Goal: Information Seeking & Learning: Learn about a topic

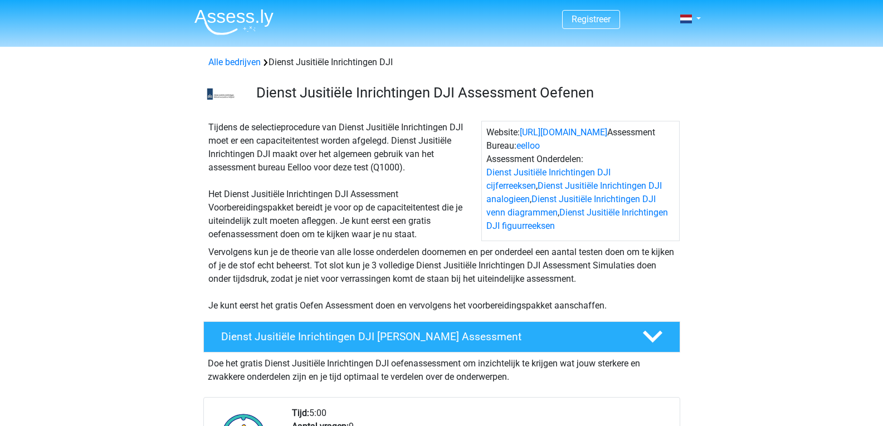
click at [613, 18] on span "Registreer" at bounding box center [591, 19] width 58 height 19
click at [609, 18] on link "Registreer" at bounding box center [591, 19] width 39 height 11
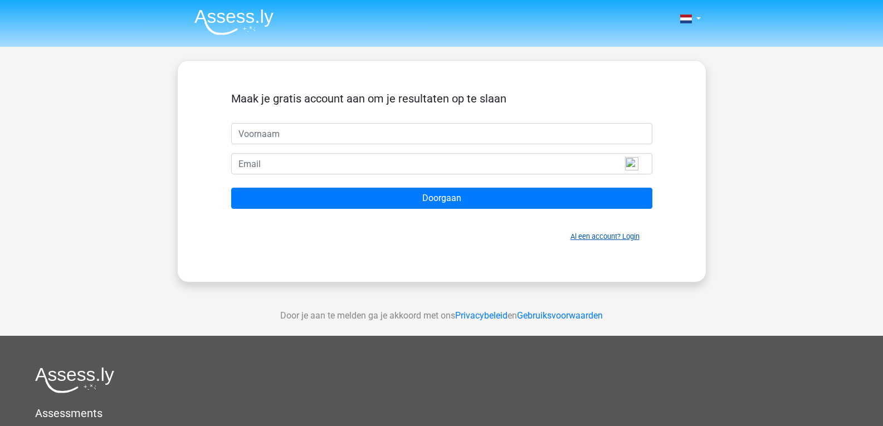
click at [628, 235] on link "Al een account? Login" at bounding box center [605, 236] width 69 height 8
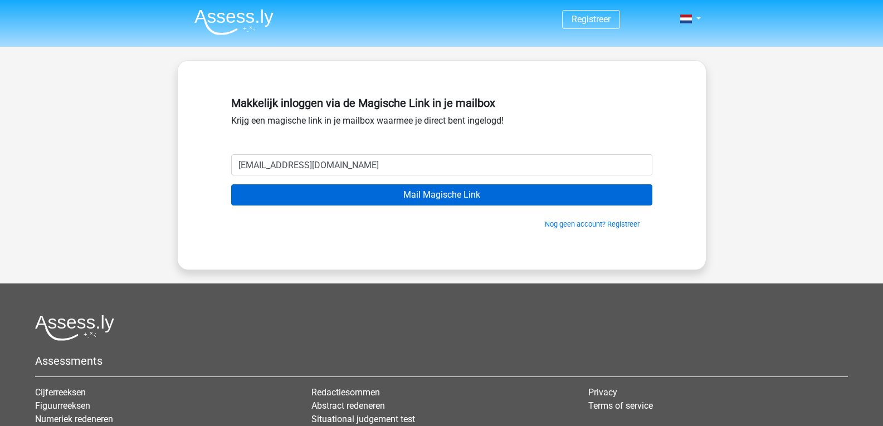
type input "vanderloobram@gmail.com"
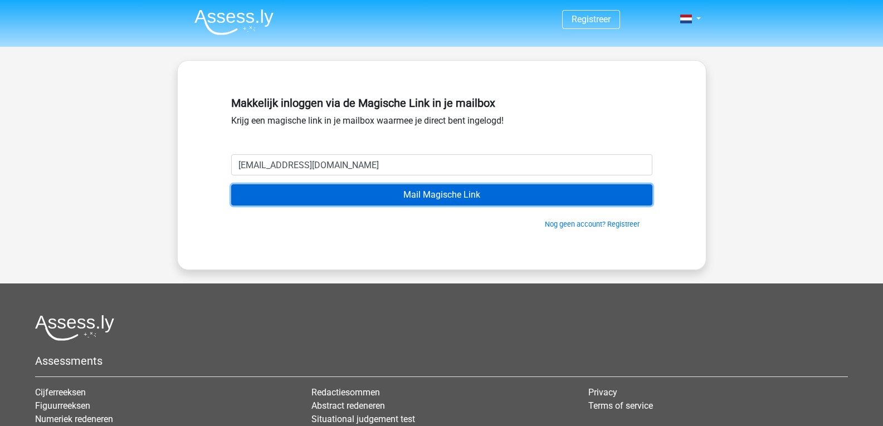
click at [527, 195] on input "Mail Magische Link" at bounding box center [441, 194] width 421 height 21
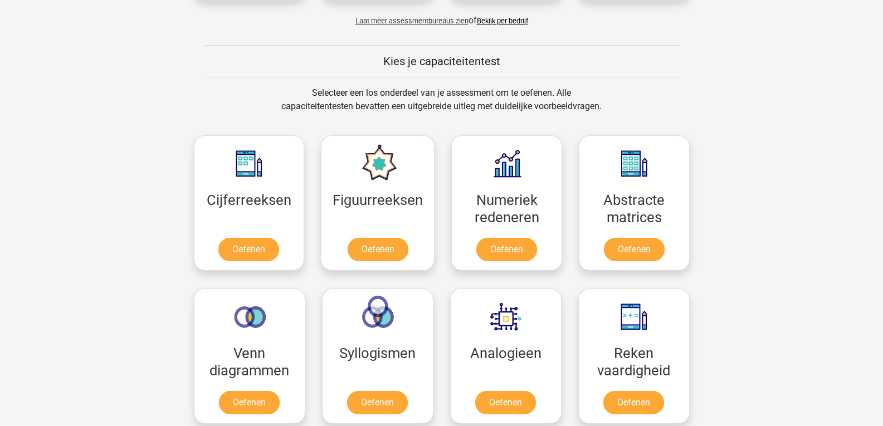
scroll to position [557, 0]
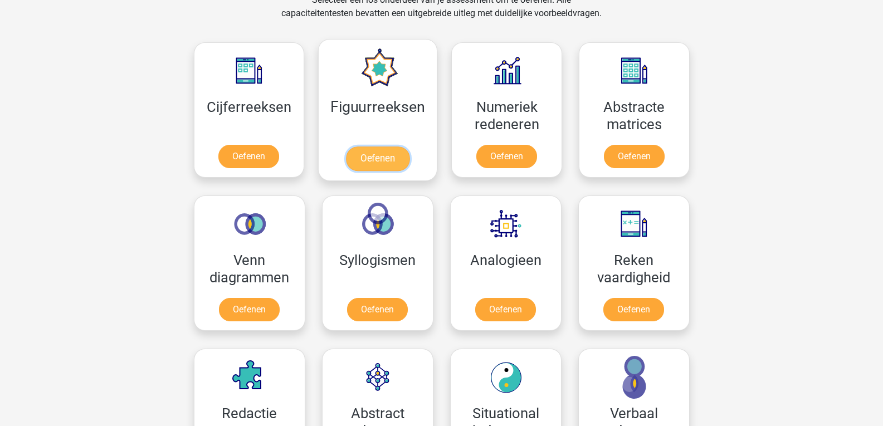
click at [362, 161] on link "Oefenen" at bounding box center [378, 159] width 64 height 25
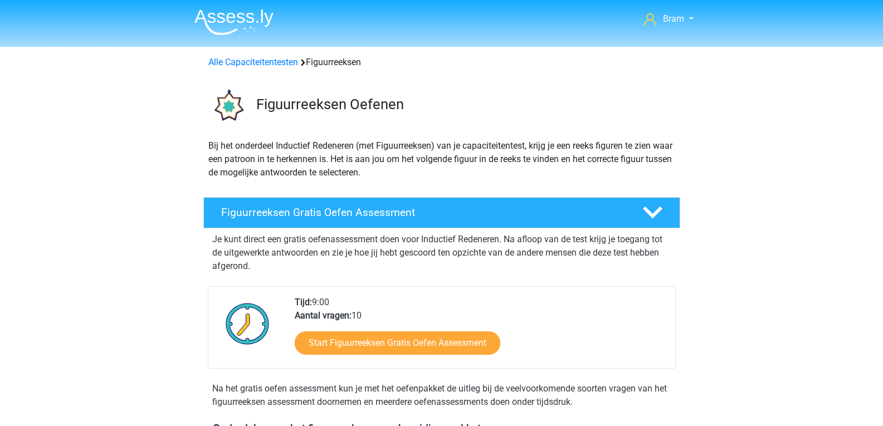
click at [679, 26] on nav "Bram [EMAIL_ADDRESS][DOMAIN_NAME] Nederlands English" at bounding box center [442, 20] width 513 height 36
click at [679, 23] on span "Bram" at bounding box center [673, 18] width 21 height 11
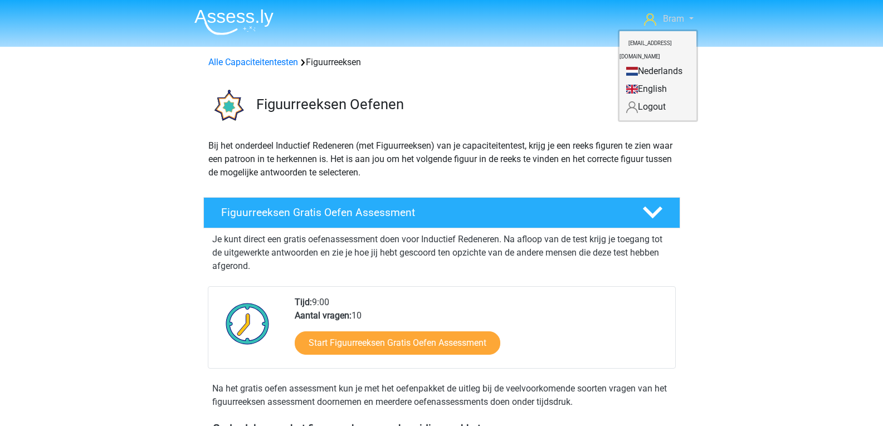
click at [679, 19] on span "Bram" at bounding box center [673, 18] width 21 height 11
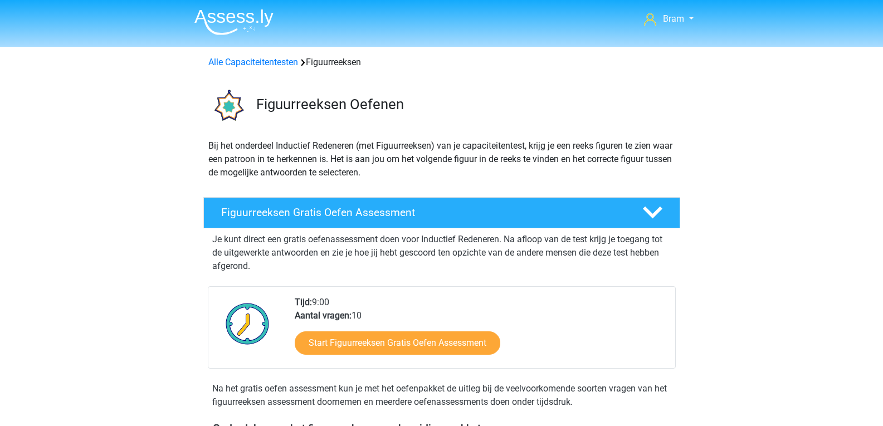
click at [271, 55] on div "Alle Capaciteitentesten Figuurreeksen" at bounding box center [441, 60] width 529 height 18
click at [273, 66] on link "Alle Capaciteitentesten" at bounding box center [253, 62] width 90 height 11
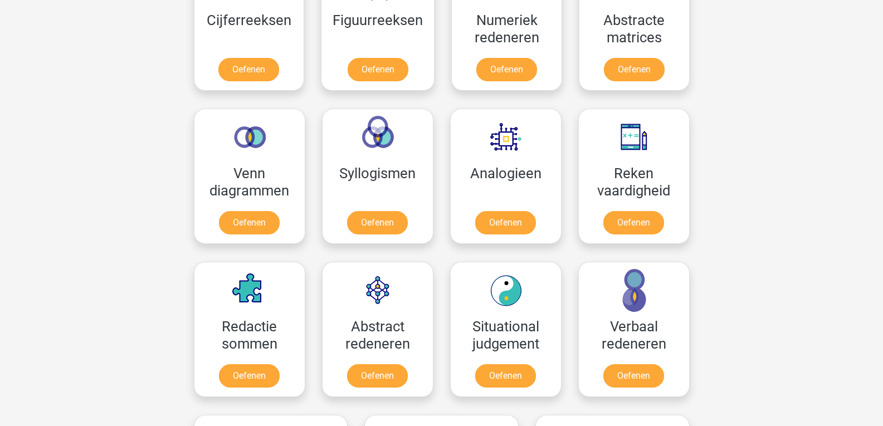
scroll to position [505, 0]
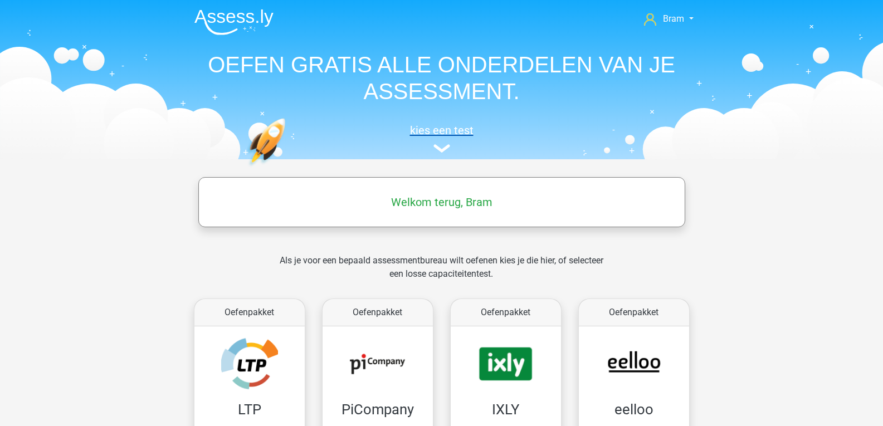
click at [446, 128] on h5 "kies een test" at bounding box center [442, 130] width 513 height 13
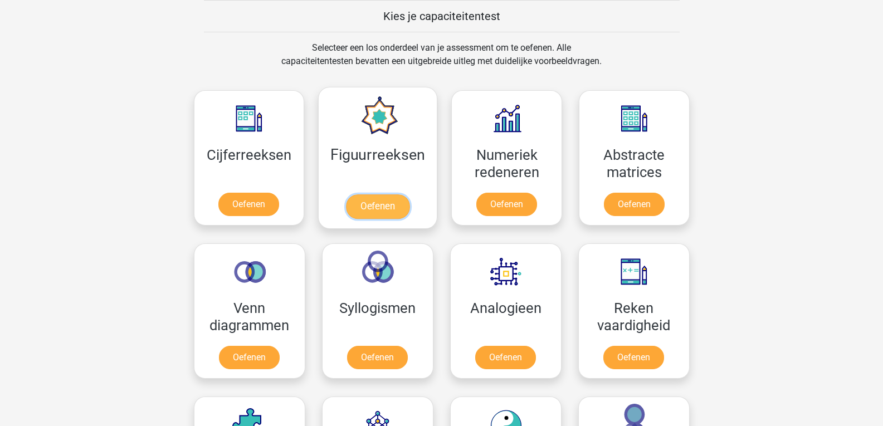
click at [370, 196] on link "Oefenen" at bounding box center [378, 207] width 64 height 25
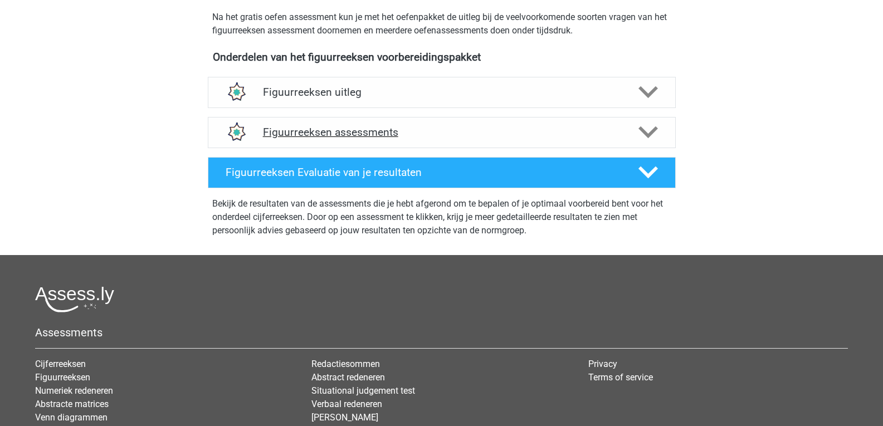
scroll to position [279, 0]
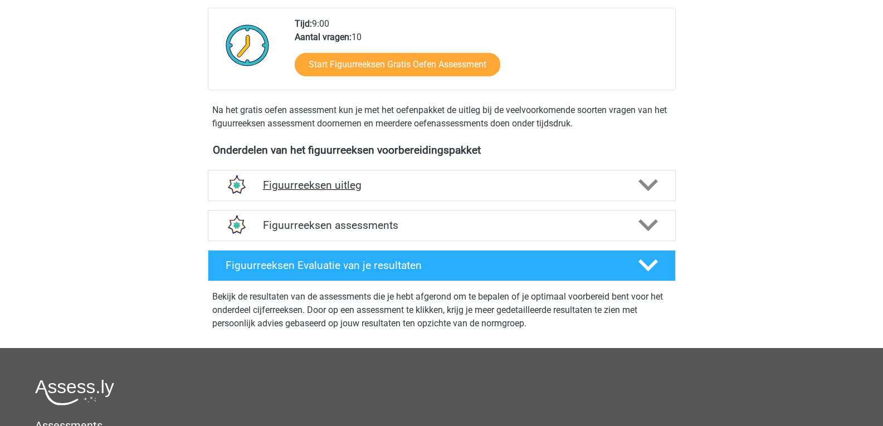
click at [645, 181] on icon at bounding box center [649, 186] width 20 height 20
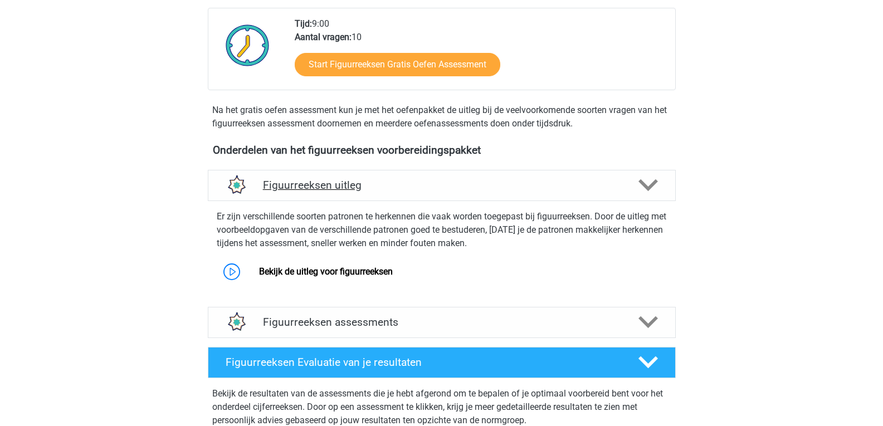
click at [629, 183] on div at bounding box center [647, 186] width 37 height 20
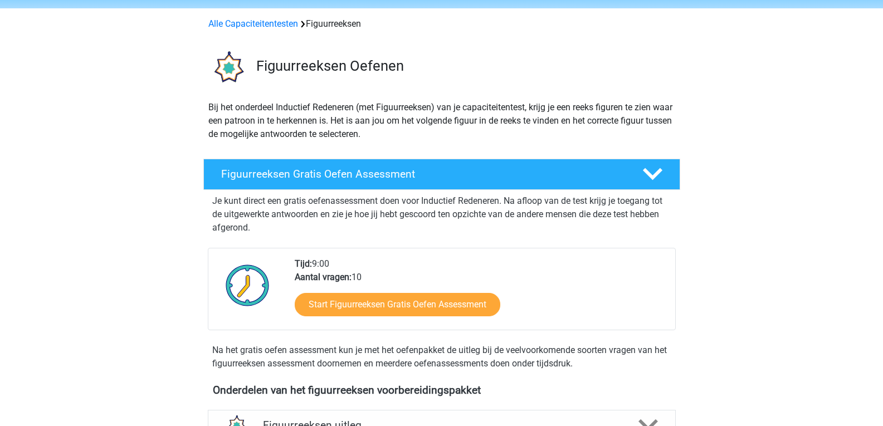
scroll to position [0, 0]
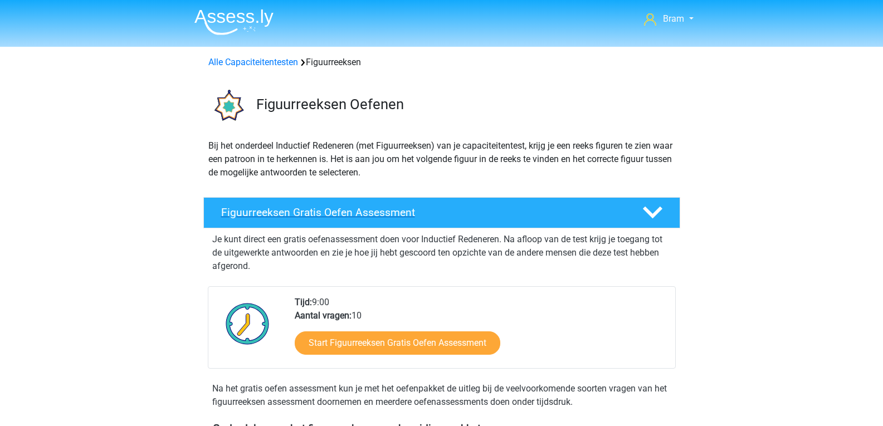
click at [650, 208] on icon at bounding box center [653, 213] width 20 height 20
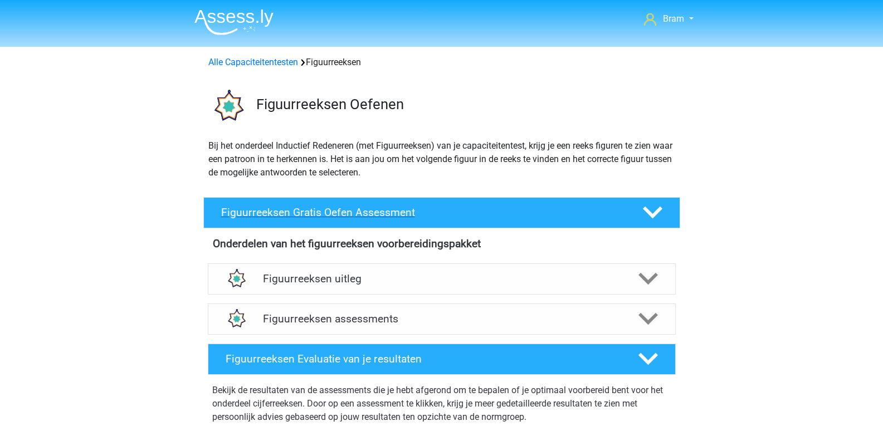
click at [647, 206] on icon at bounding box center [653, 213] width 20 height 20
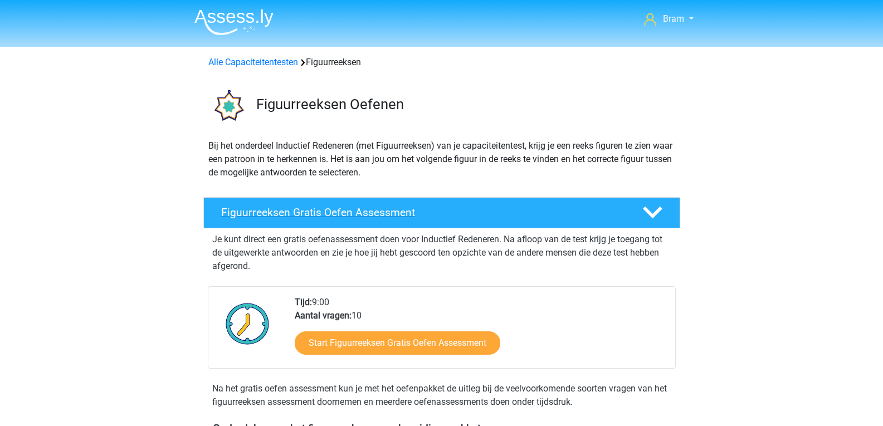
click at [642, 202] on div "Figuurreeksen Gratis Oefen Assessment" at bounding box center [441, 212] width 477 height 31
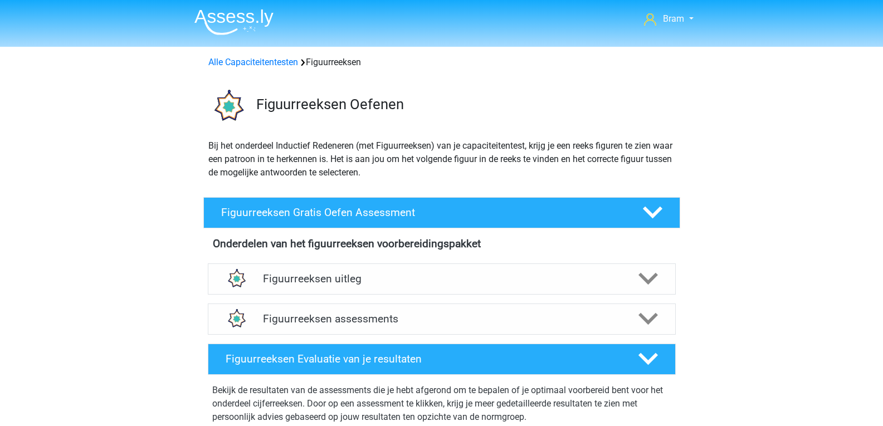
scroll to position [93, 0]
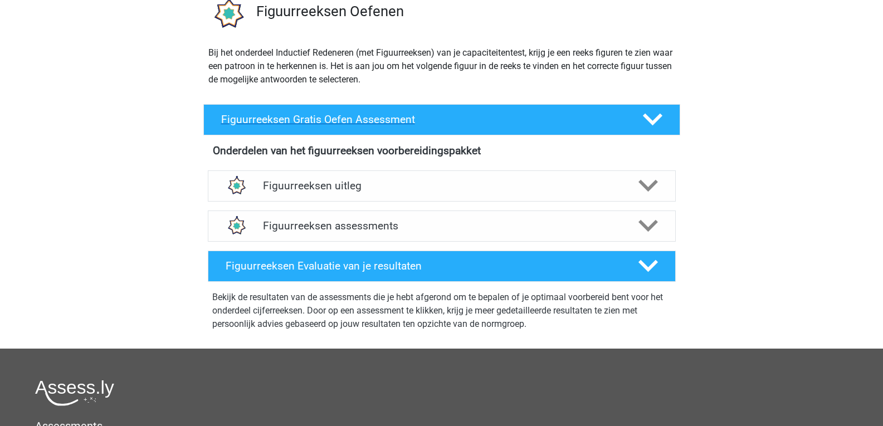
click at [454, 110] on div "Figuurreeksen Gratis Oefen Assessment" at bounding box center [441, 119] width 477 height 31
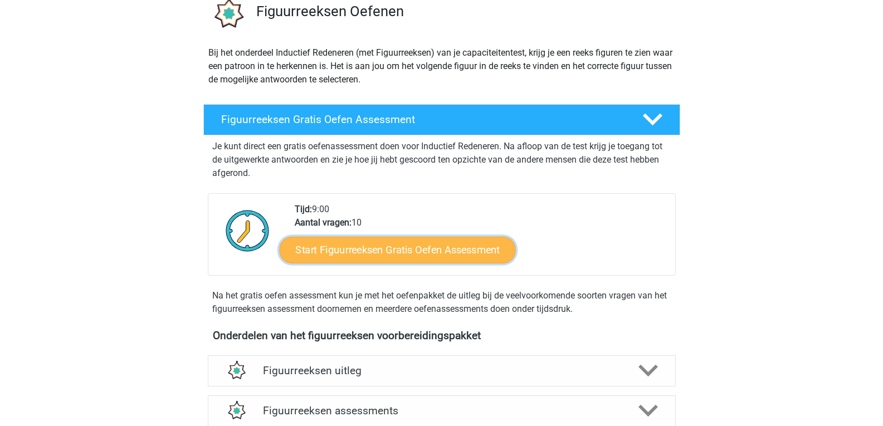
click at [490, 249] on link "Start Figuurreeksen Gratis Oefen Assessment" at bounding box center [397, 249] width 236 height 27
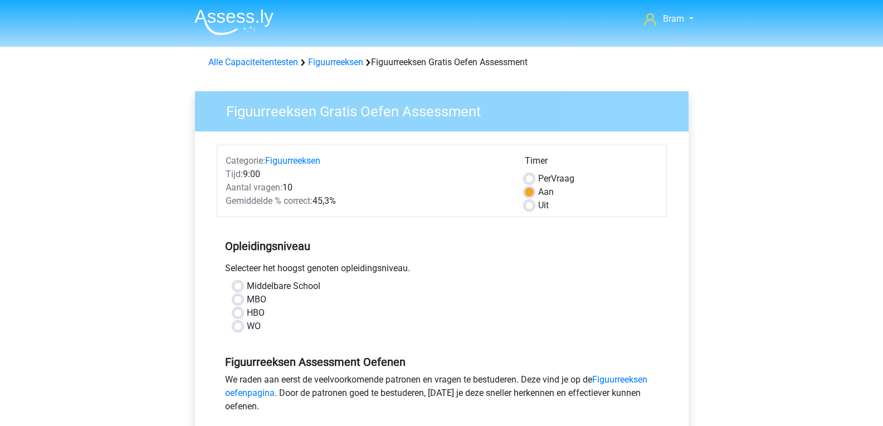
click at [538, 207] on label "Uit" at bounding box center [543, 205] width 11 height 13
click at [525, 207] on input "Uit" at bounding box center [529, 204] width 9 height 11
radio input "true"
click at [522, 184] on div "Timer Per Vraag Aan Uit" at bounding box center [592, 183] width 150 height 58
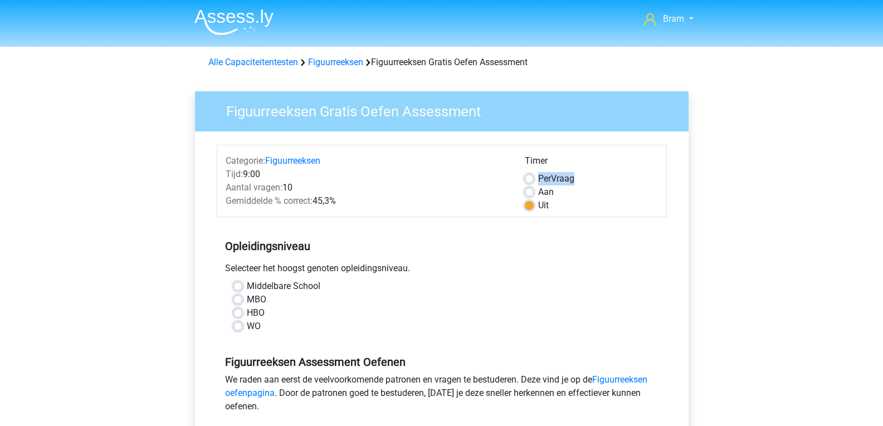
click at [522, 184] on div "Timer Per Vraag Aan Uit" at bounding box center [592, 183] width 150 height 58
click at [534, 179] on div "Per Vraag" at bounding box center [591, 178] width 133 height 13
click at [538, 192] on label "Aan" at bounding box center [546, 192] width 16 height 13
click at [528, 192] on input "Aan" at bounding box center [529, 191] width 9 height 11
radio input "true"
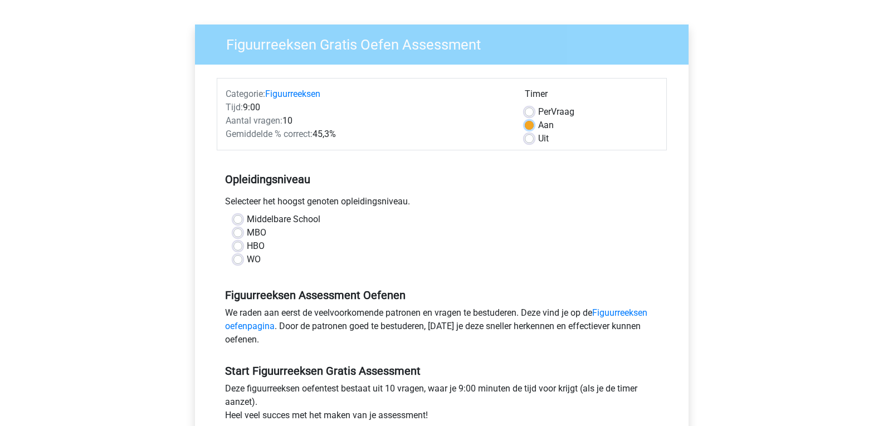
scroll to position [93, 0]
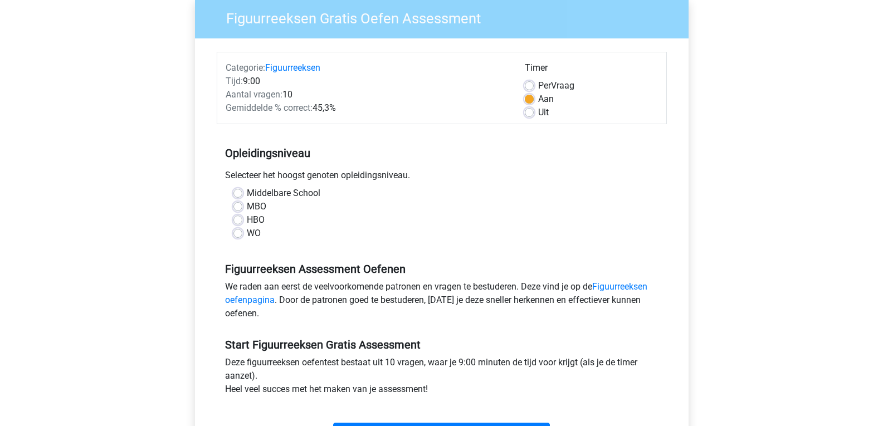
click at [247, 210] on label "MBO" at bounding box center [257, 206] width 20 height 13
click at [238, 210] on input "MBO" at bounding box center [238, 205] width 9 height 11
radio input "true"
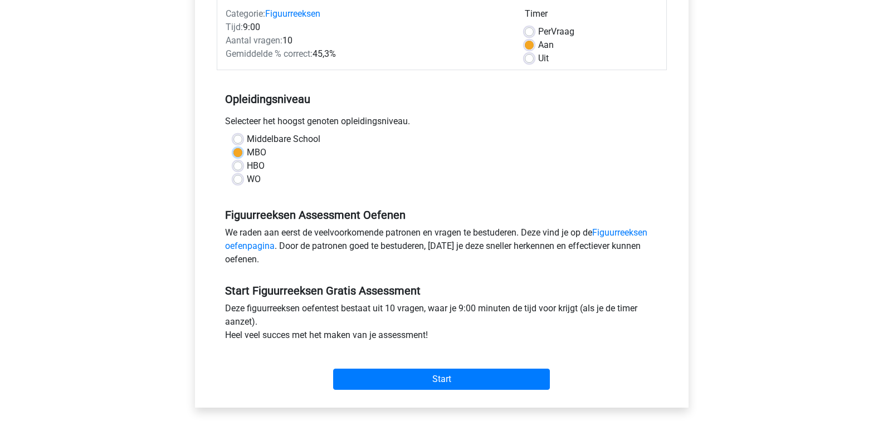
scroll to position [186, 0]
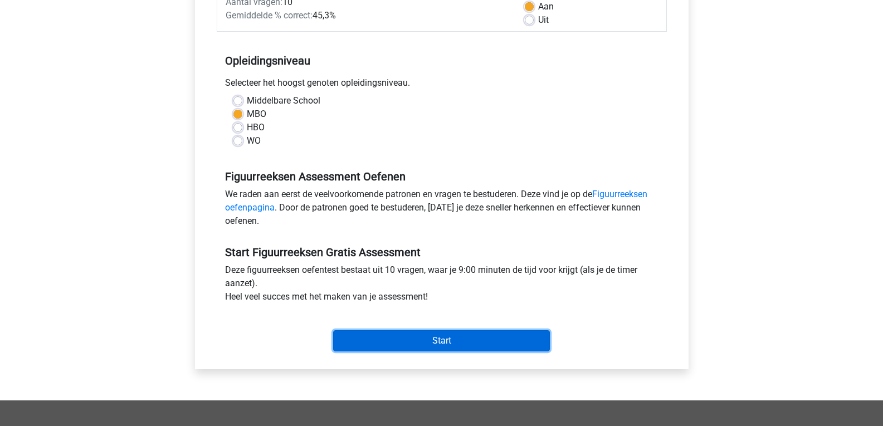
click at [494, 348] on input "Start" at bounding box center [441, 340] width 217 height 21
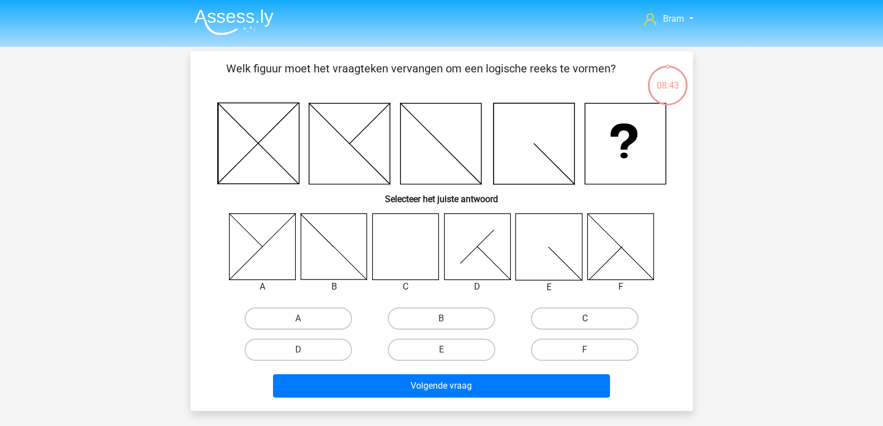
click at [597, 319] on label "C" at bounding box center [585, 319] width 108 height 22
click at [592, 319] on input "C" at bounding box center [588, 322] width 7 height 7
radio input "true"
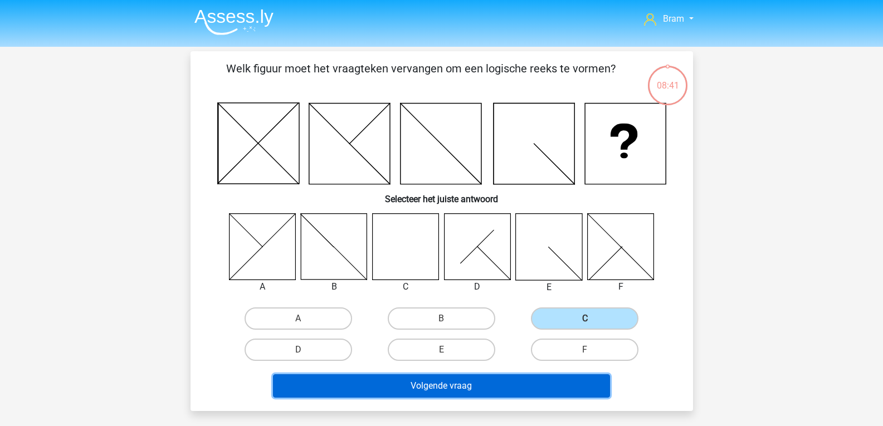
click at [547, 388] on button "Volgende vraag" at bounding box center [441, 386] width 337 height 23
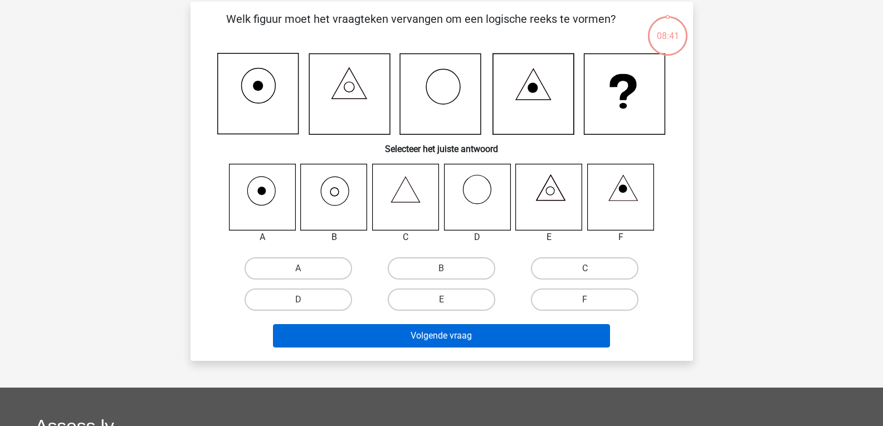
scroll to position [51, 0]
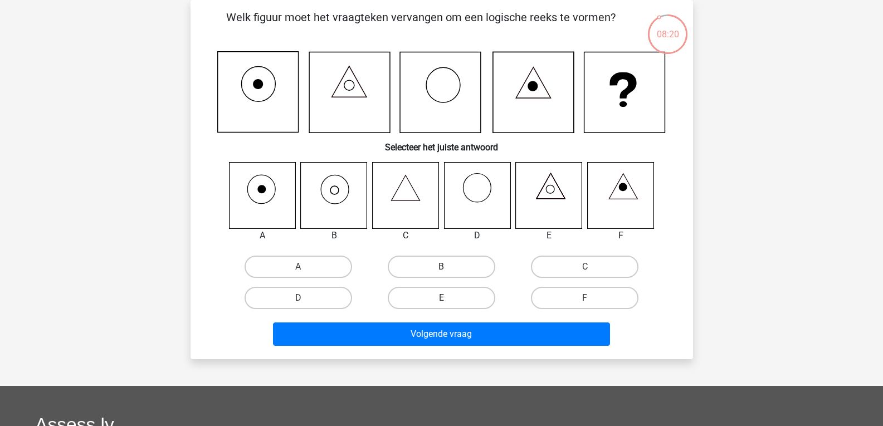
click at [428, 267] on label "B" at bounding box center [442, 267] width 108 height 22
click at [441, 267] on input "B" at bounding box center [444, 270] width 7 height 7
radio input "true"
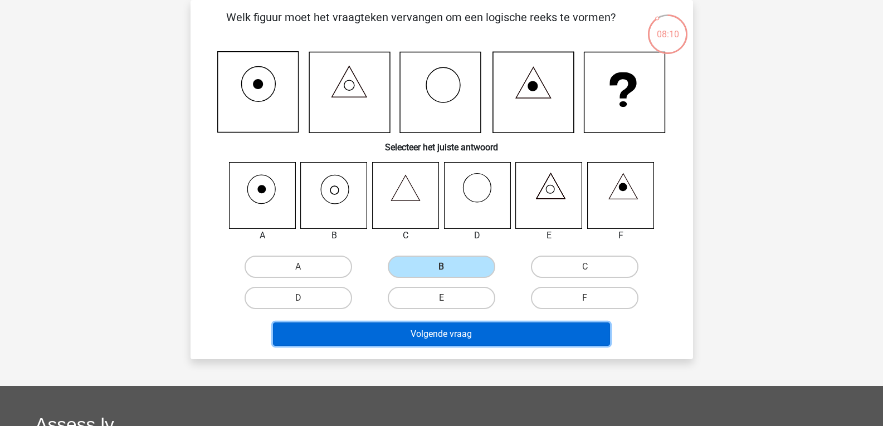
click at [505, 329] on button "Volgende vraag" at bounding box center [441, 334] width 337 height 23
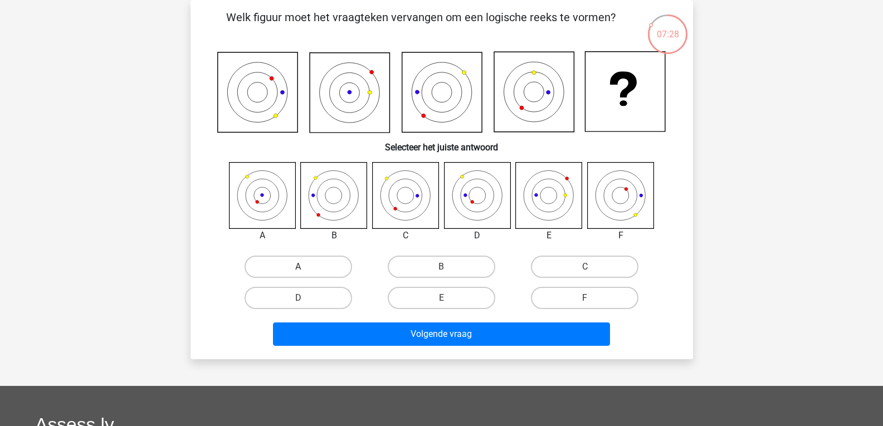
click at [317, 257] on label "A" at bounding box center [299, 267] width 108 height 22
click at [305, 267] on input "A" at bounding box center [301, 270] width 7 height 7
radio input "true"
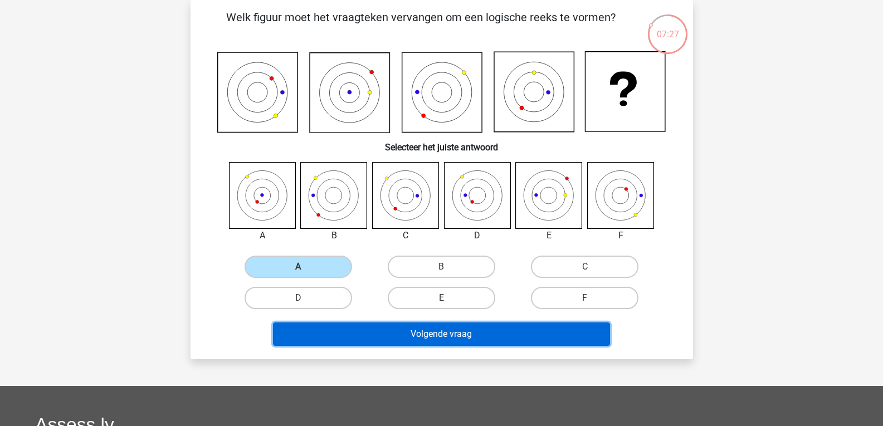
click at [368, 341] on button "Volgende vraag" at bounding box center [441, 334] width 337 height 23
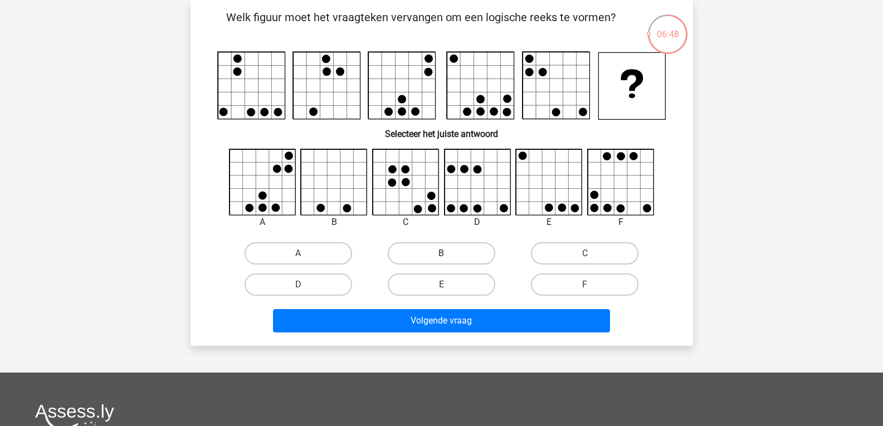
click at [438, 244] on label "B" at bounding box center [442, 253] width 108 height 22
click at [441, 254] on input "B" at bounding box center [444, 257] width 7 height 7
radio input "true"
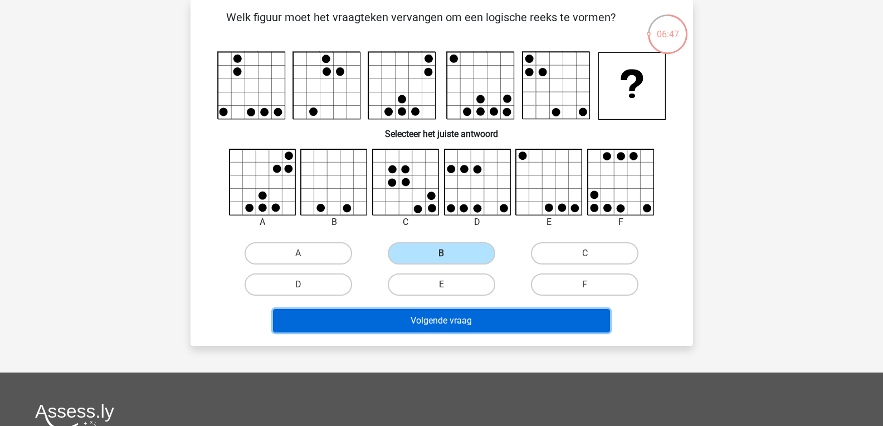
click at [498, 322] on button "Volgende vraag" at bounding box center [441, 320] width 337 height 23
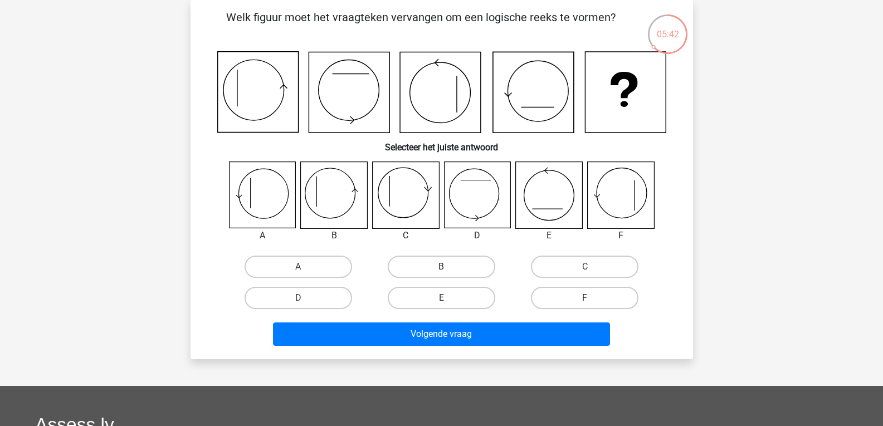
click at [401, 261] on label "B" at bounding box center [442, 267] width 108 height 22
click at [441, 267] on input "B" at bounding box center [444, 270] width 7 height 7
radio input "true"
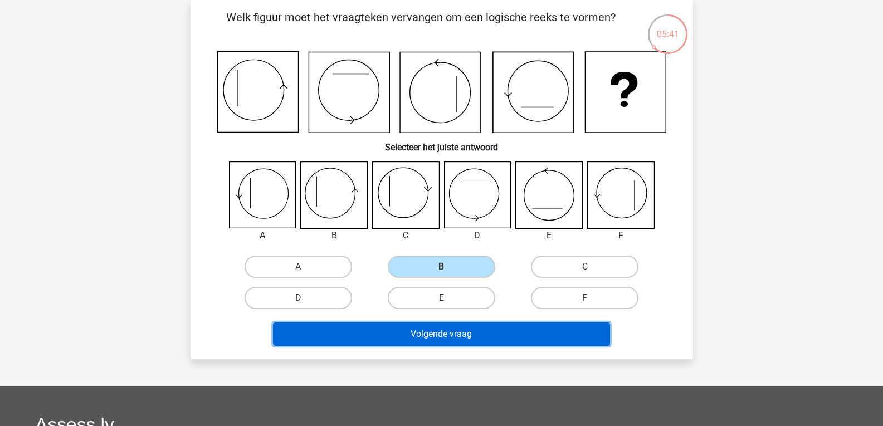
click at [396, 330] on button "Volgende vraag" at bounding box center [441, 334] width 337 height 23
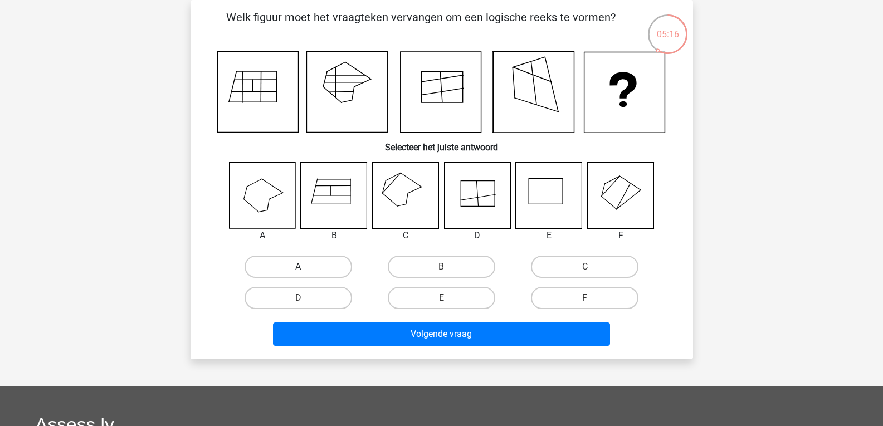
click at [312, 264] on label "A" at bounding box center [299, 267] width 108 height 22
click at [305, 267] on input "A" at bounding box center [301, 270] width 7 height 7
radio input "true"
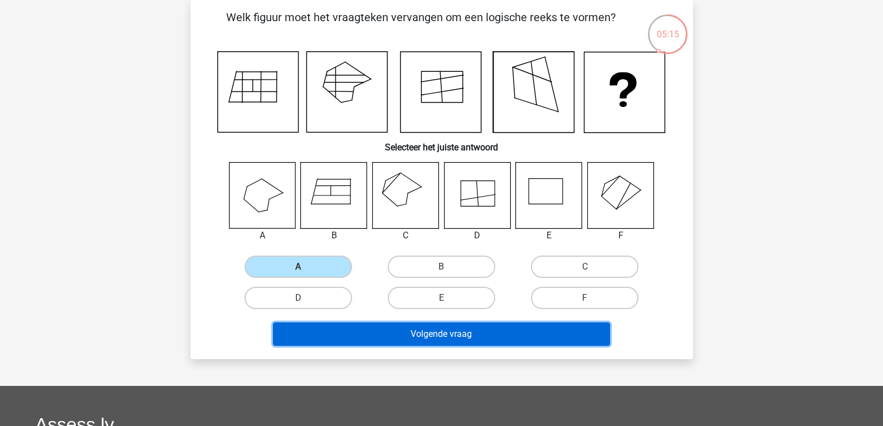
click at [332, 331] on button "Volgende vraag" at bounding box center [441, 334] width 337 height 23
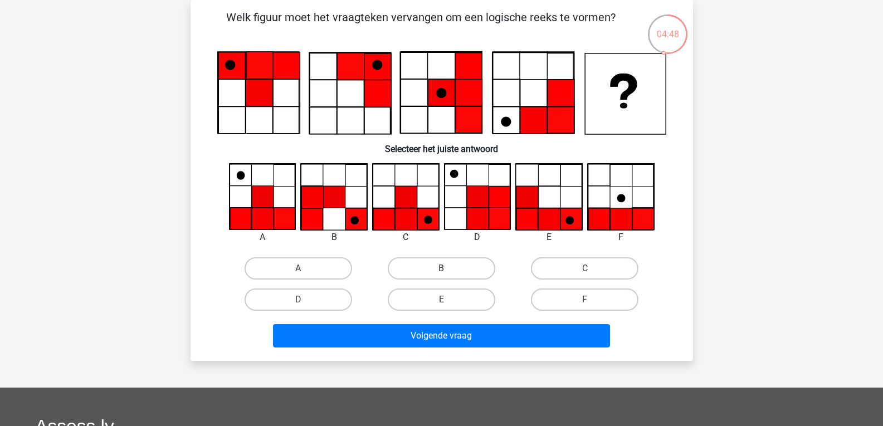
click at [558, 288] on div "F" at bounding box center [584, 299] width 143 height 31
click at [548, 306] on label "F" at bounding box center [585, 300] width 108 height 22
click at [585, 306] on input "F" at bounding box center [588, 303] width 7 height 7
radio input "true"
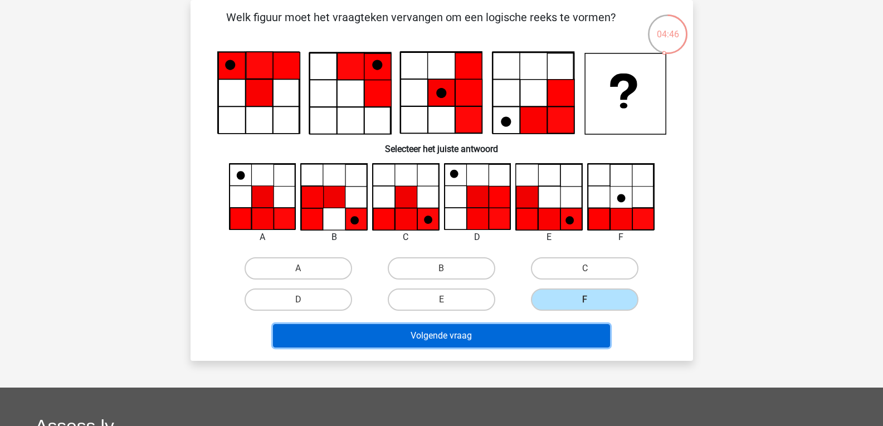
drag, startPoint x: 528, startPoint y: 329, endPoint x: 531, endPoint y: 338, distance: 9.3
click at [529, 336] on button "Volgende vraag" at bounding box center [441, 335] width 337 height 23
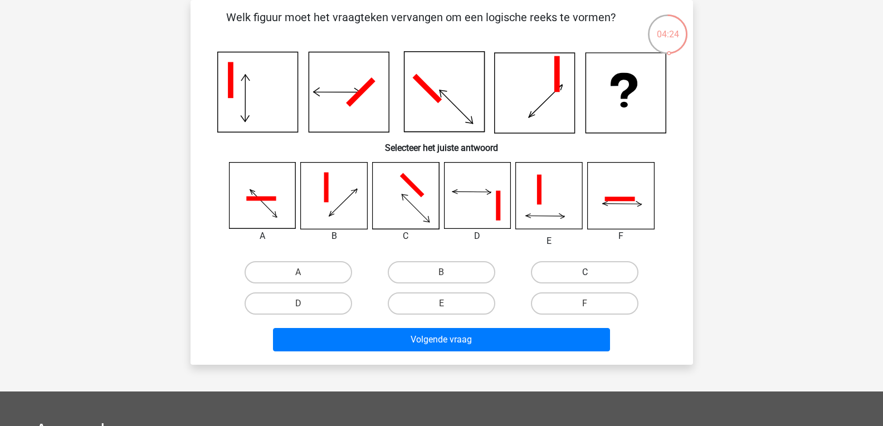
drag, startPoint x: 585, startPoint y: 281, endPoint x: 600, endPoint y: 278, distance: 15.4
click at [599, 281] on label "C" at bounding box center [585, 272] width 108 height 22
click at [592, 280] on input "C" at bounding box center [588, 276] width 7 height 7
radio input "true"
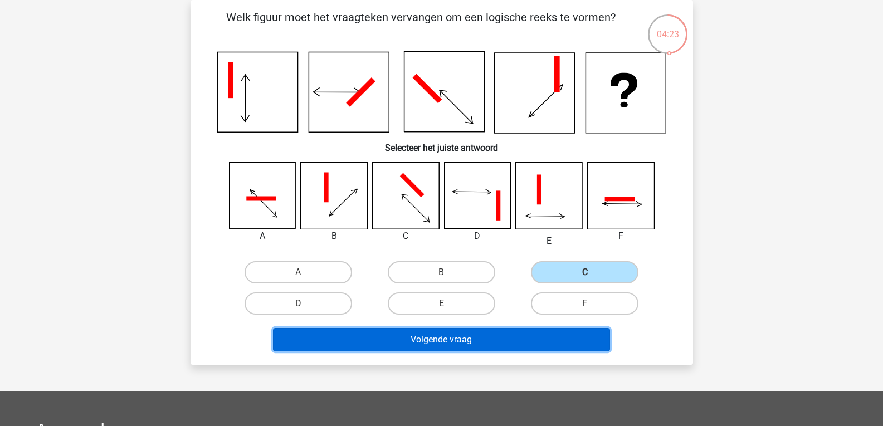
click at [566, 338] on button "Volgende vraag" at bounding box center [441, 339] width 337 height 23
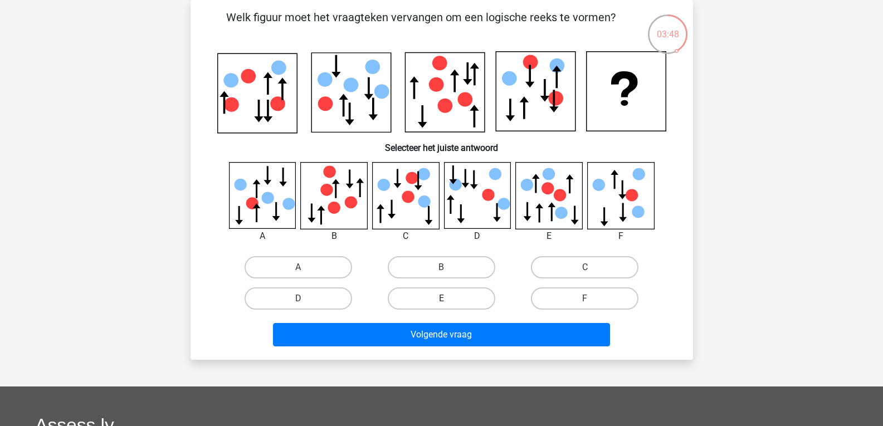
click at [407, 301] on label "E" at bounding box center [442, 299] width 108 height 22
click at [441, 301] on input "E" at bounding box center [444, 302] width 7 height 7
radio input "true"
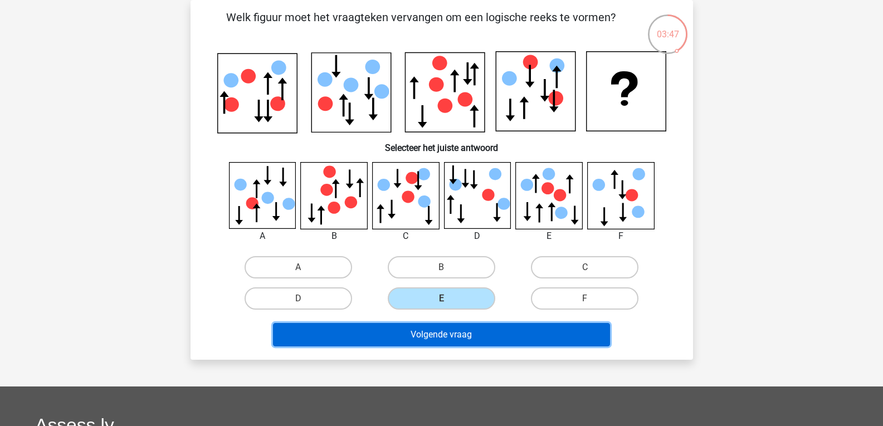
click at [396, 341] on button "Volgende vraag" at bounding box center [441, 334] width 337 height 23
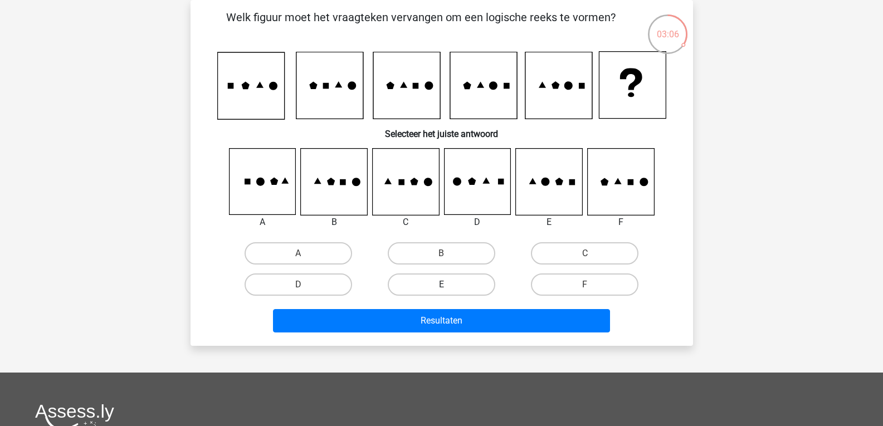
click at [403, 294] on label "E" at bounding box center [442, 285] width 108 height 22
click at [441, 292] on input "E" at bounding box center [444, 288] width 7 height 7
radio input "true"
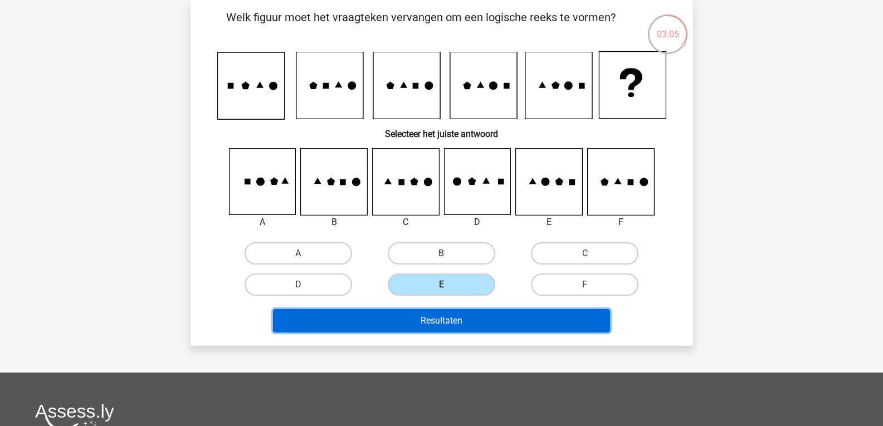
click at [371, 322] on button "Resultaten" at bounding box center [441, 320] width 337 height 23
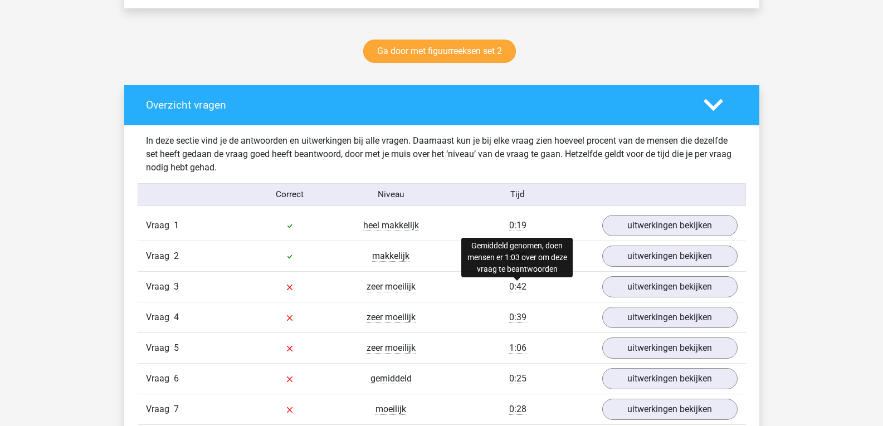
scroll to position [650, 0]
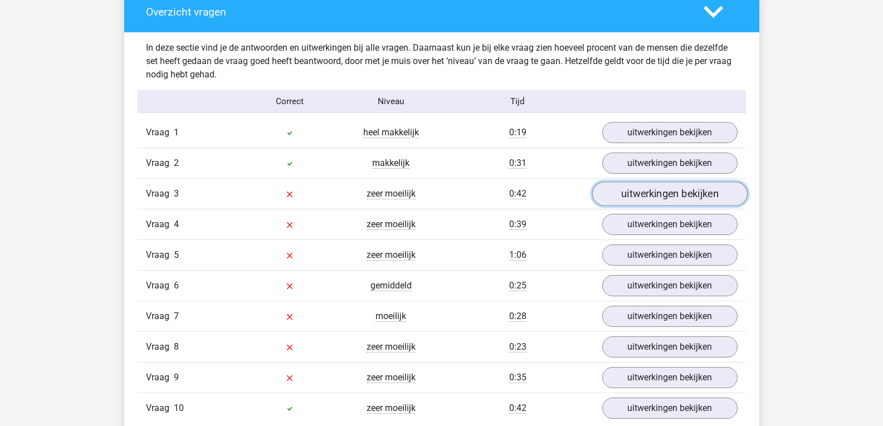
drag, startPoint x: 610, startPoint y: 193, endPoint x: 611, endPoint y: 187, distance: 6.8
click at [611, 193] on link "uitwerkingen bekijken" at bounding box center [669, 194] width 155 height 25
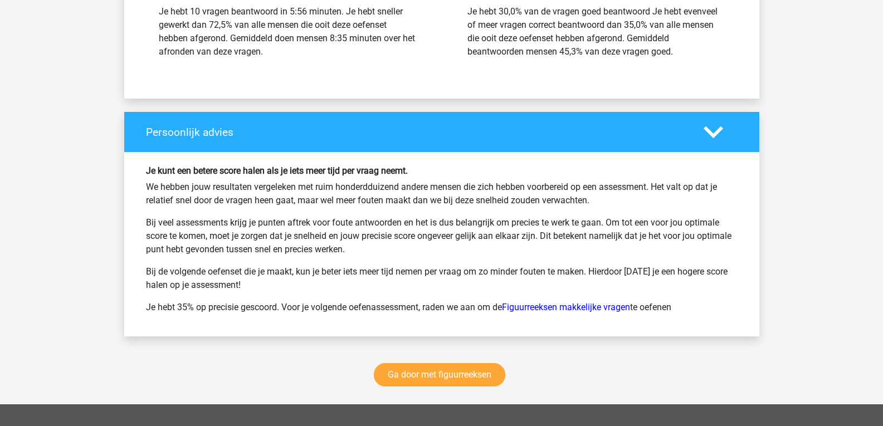
scroll to position [2136, 0]
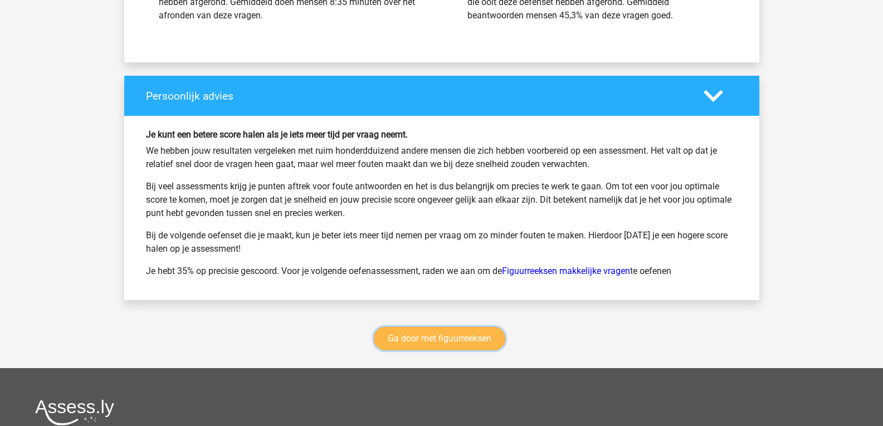
click at [480, 339] on link "Ga door met figuurreeksen" at bounding box center [440, 338] width 132 height 23
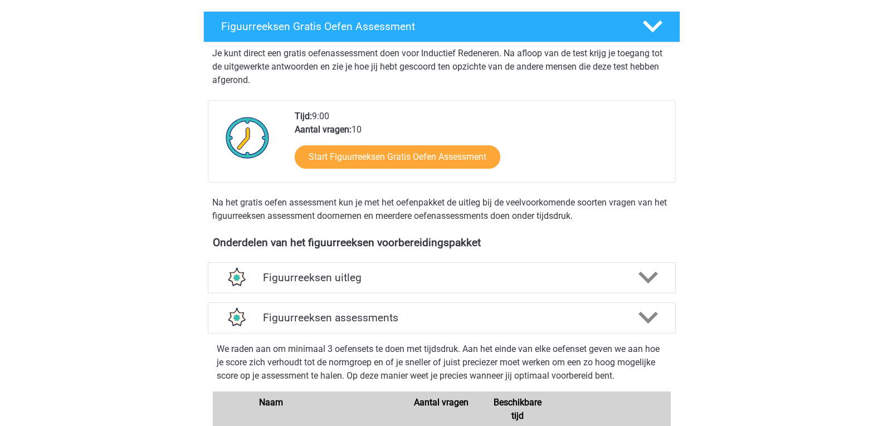
scroll to position [113, 0]
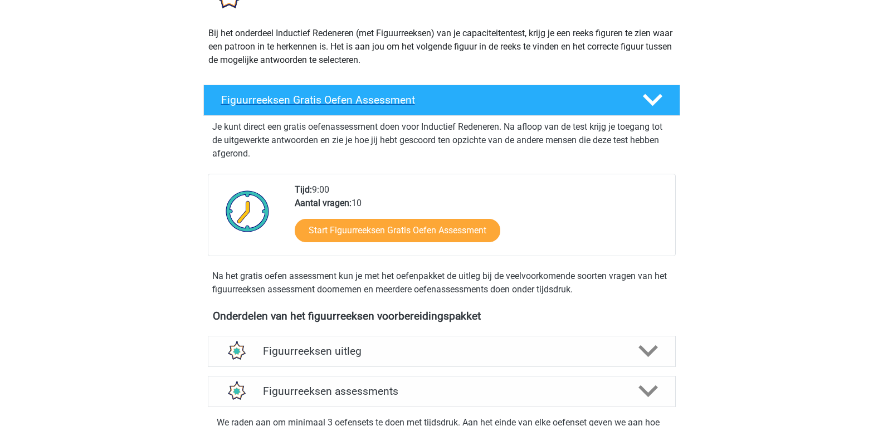
click at [650, 101] on icon at bounding box center [653, 100] width 20 height 20
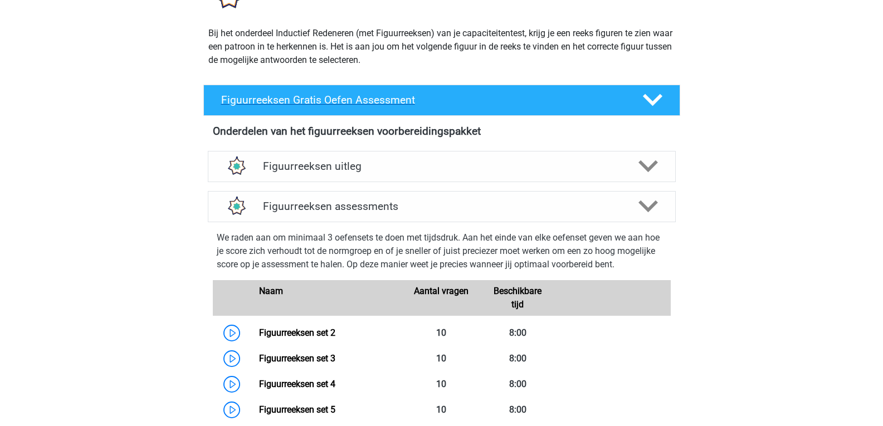
scroll to position [0, 0]
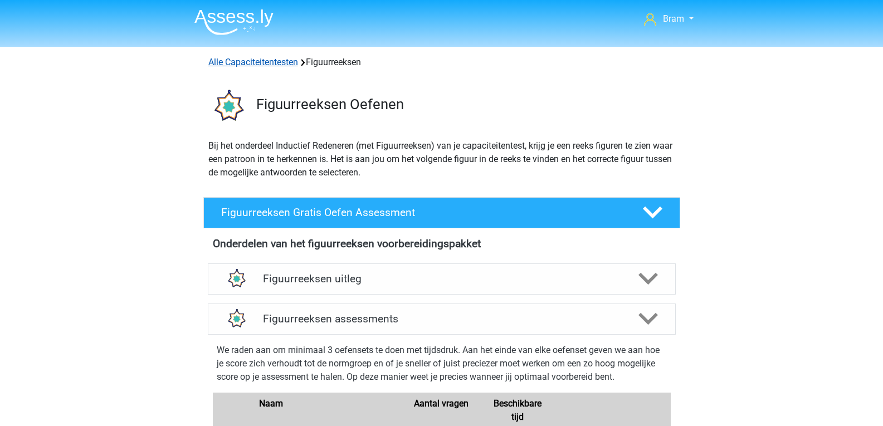
click at [231, 60] on link "Alle Capaciteitentesten" at bounding box center [253, 62] width 90 height 11
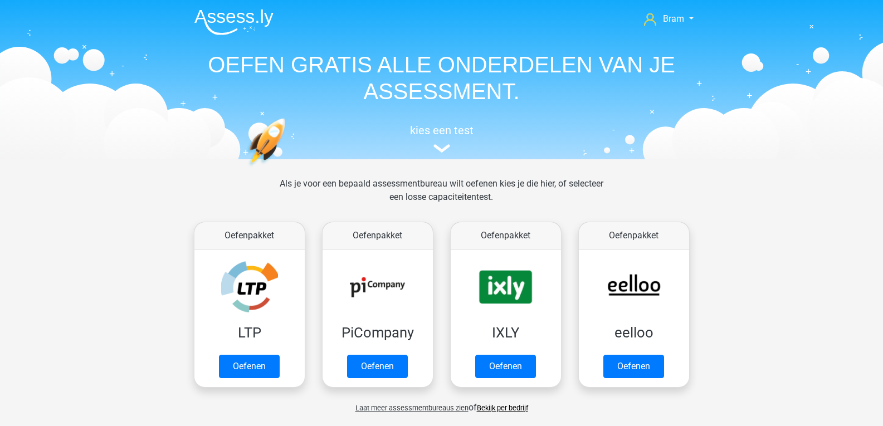
scroll to position [474, 0]
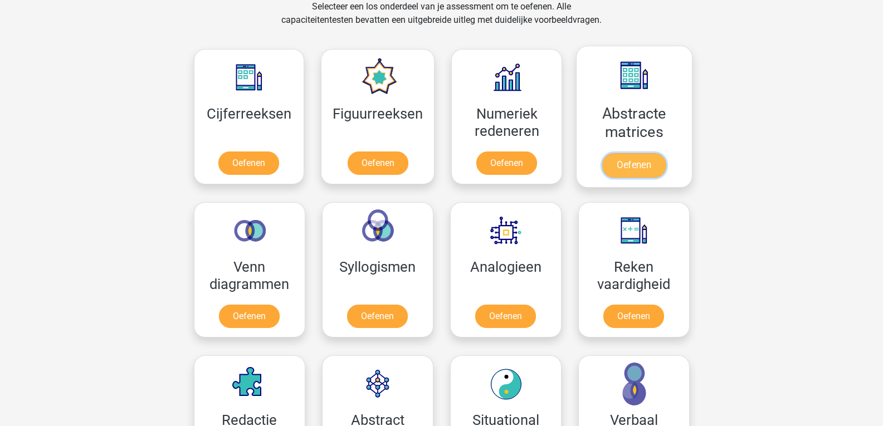
click at [629, 166] on link "Oefenen" at bounding box center [634, 165] width 64 height 25
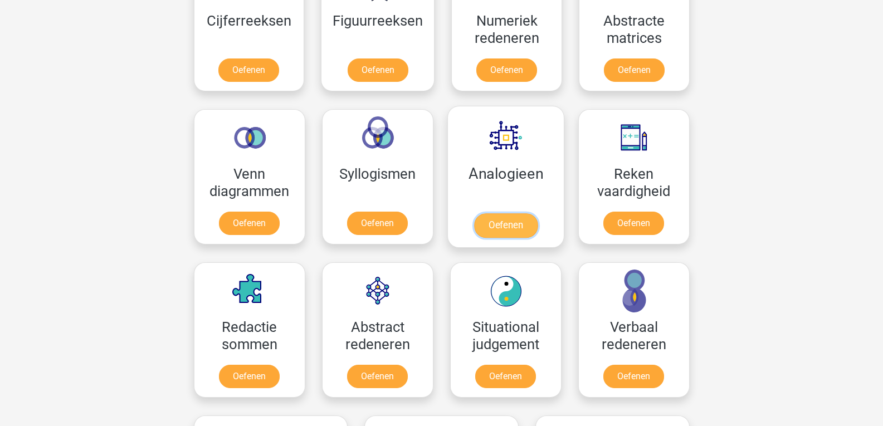
click at [502, 231] on link "Oefenen" at bounding box center [506, 225] width 64 height 25
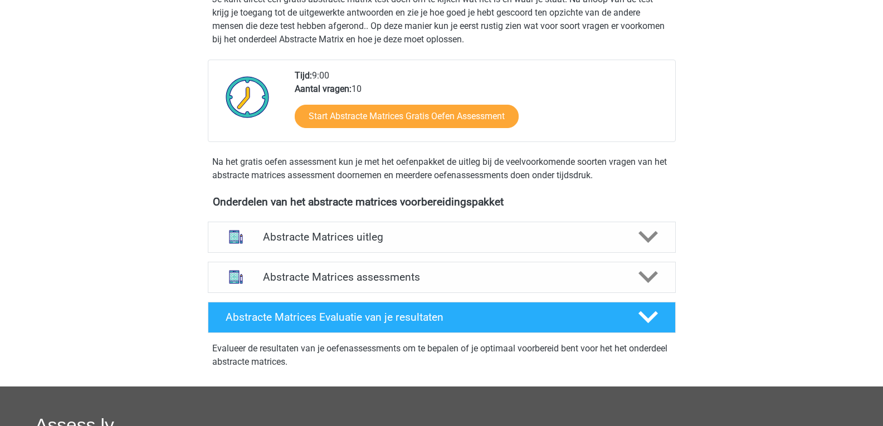
scroll to position [279, 0]
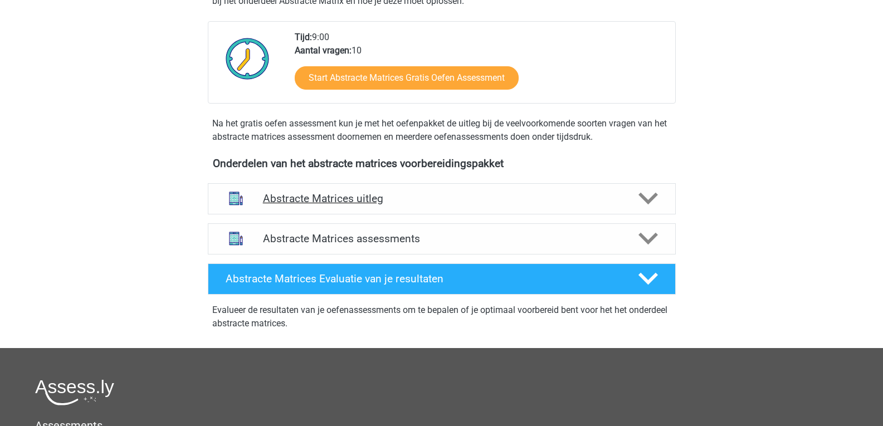
click at [511, 197] on h4 "Abstracte Matrices uitleg" at bounding box center [442, 198] width 358 height 13
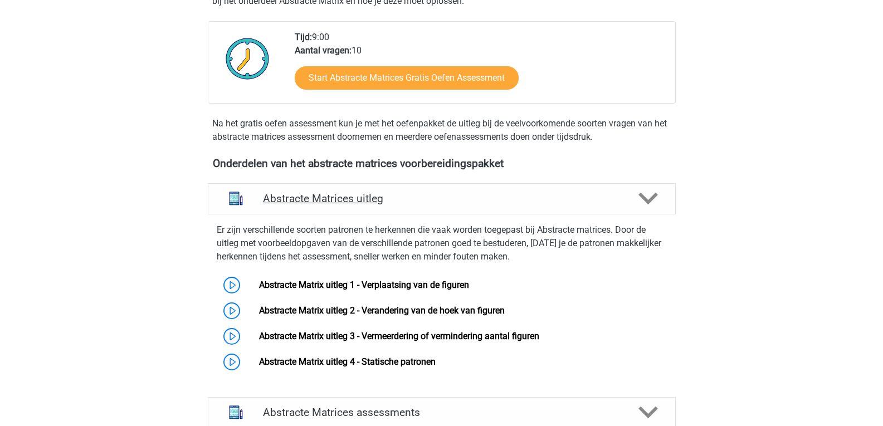
click at [619, 189] on div "Abstracte Matrices uitleg" at bounding box center [442, 198] width 468 height 31
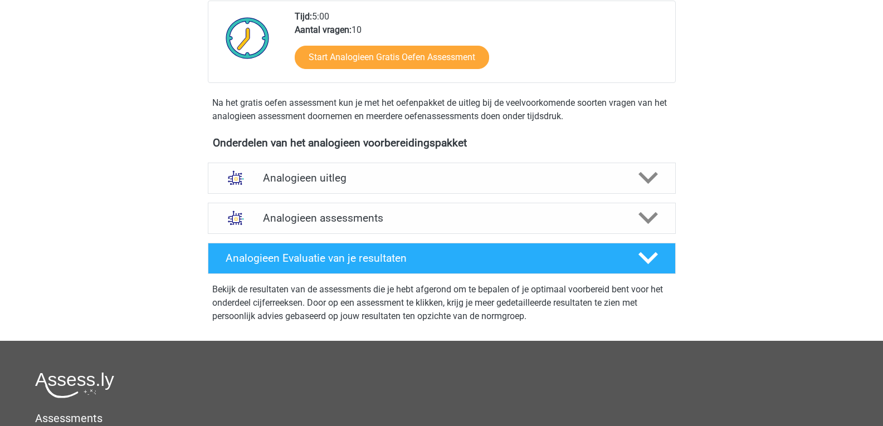
scroll to position [279, 0]
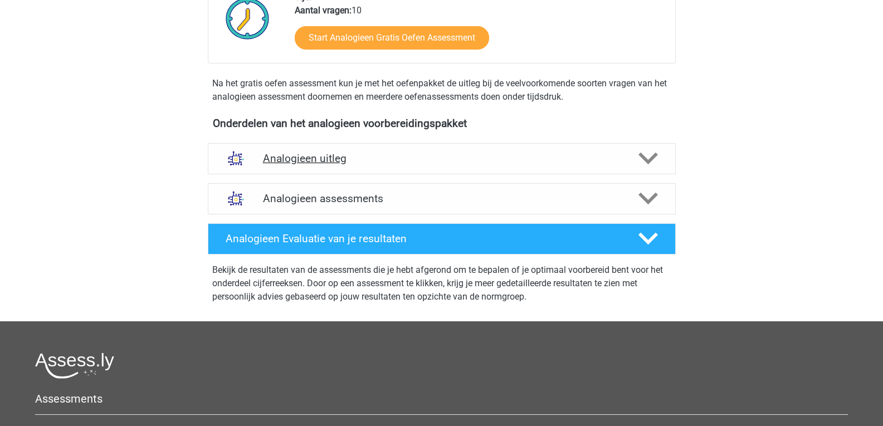
click at [666, 160] on div "Analogieen uitleg" at bounding box center [442, 158] width 468 height 31
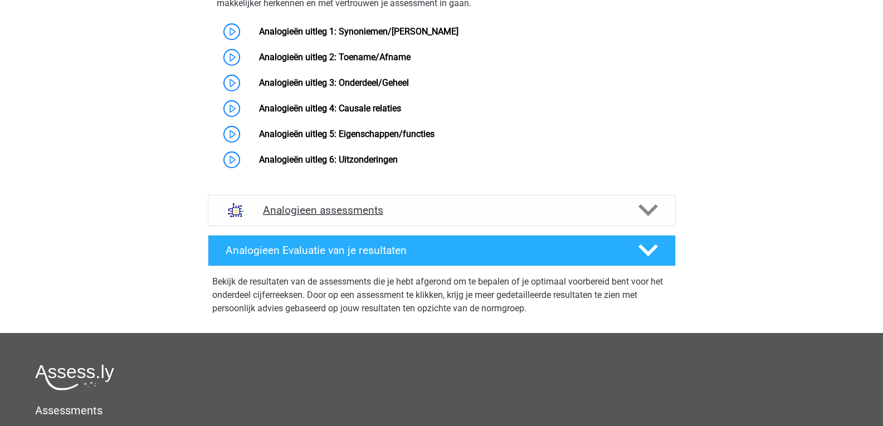
scroll to position [650, 0]
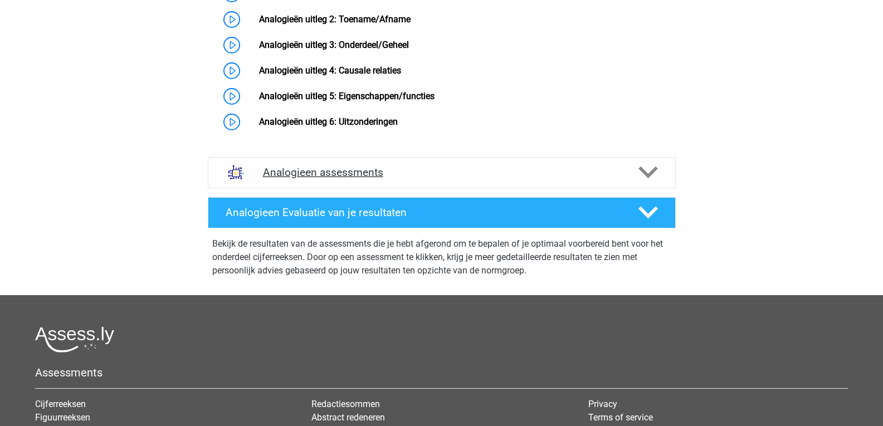
click at [648, 182] on icon at bounding box center [649, 173] width 20 height 20
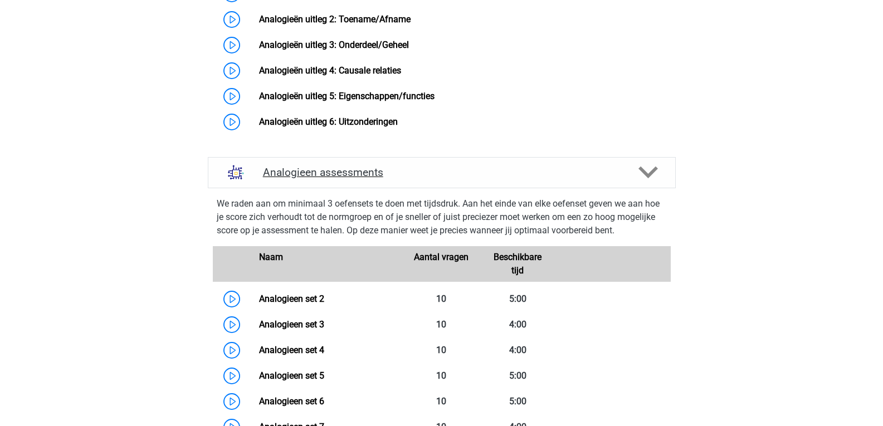
click at [643, 182] on icon at bounding box center [649, 173] width 20 height 20
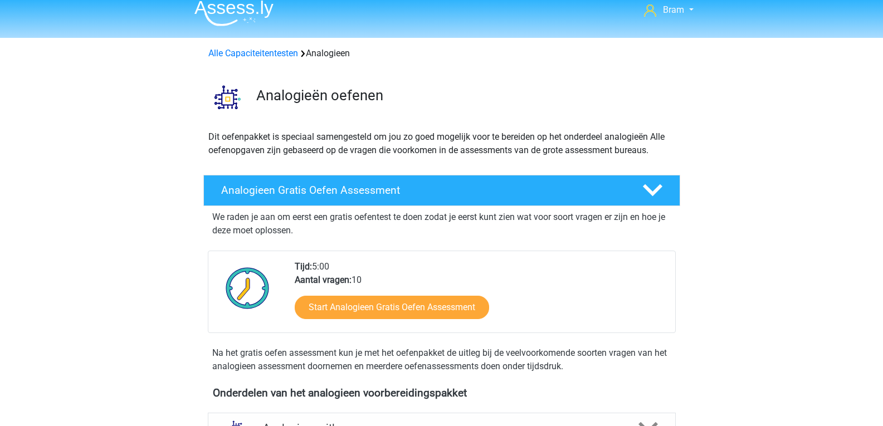
scroll to position [0, 0]
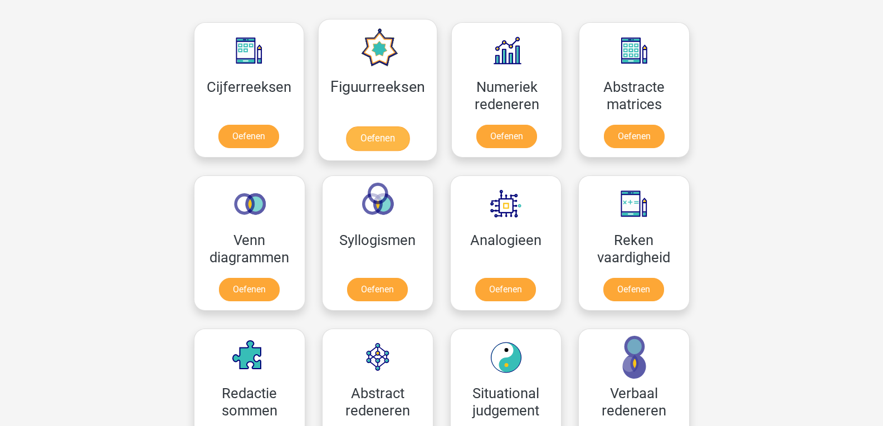
scroll to position [474, 0]
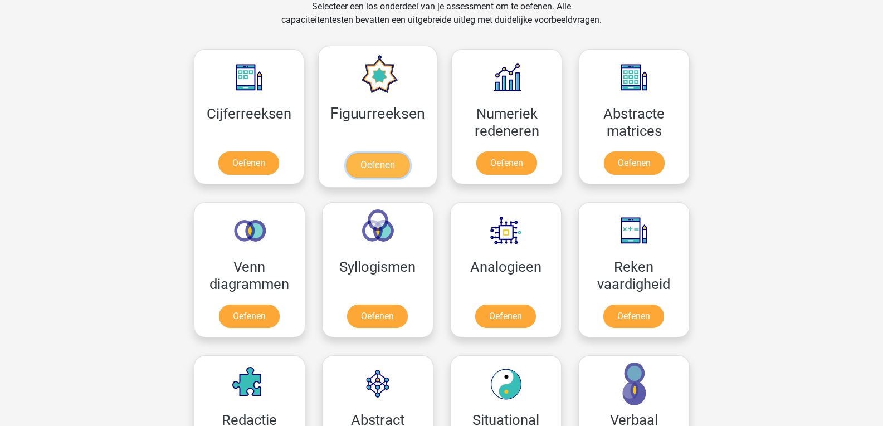
drag, startPoint x: 369, startPoint y: 148, endPoint x: 363, endPoint y: 147, distance: 6.4
click at [369, 153] on link "Oefenen" at bounding box center [378, 165] width 64 height 25
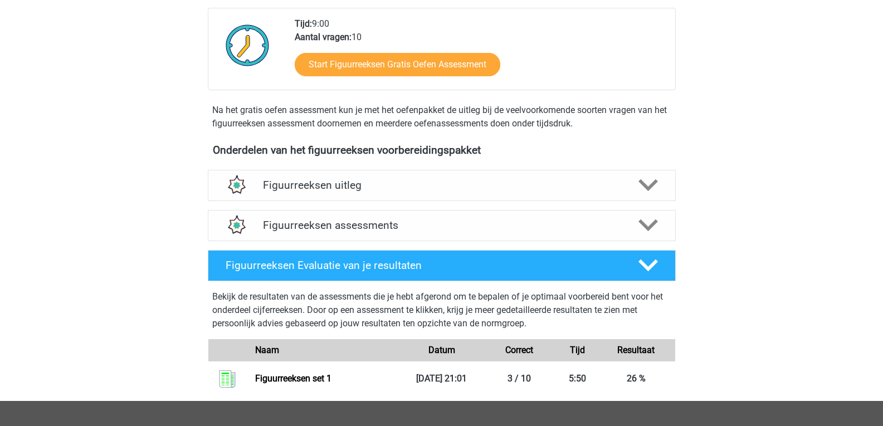
scroll to position [372, 0]
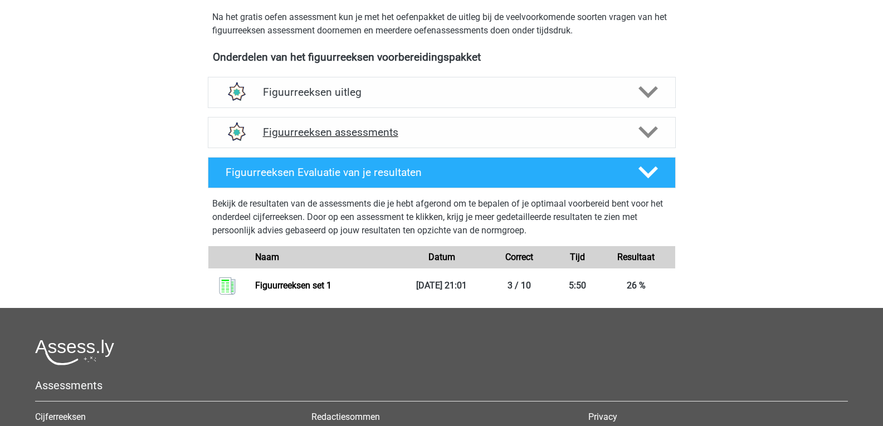
click at [648, 134] on polygon at bounding box center [649, 133] width 20 height 12
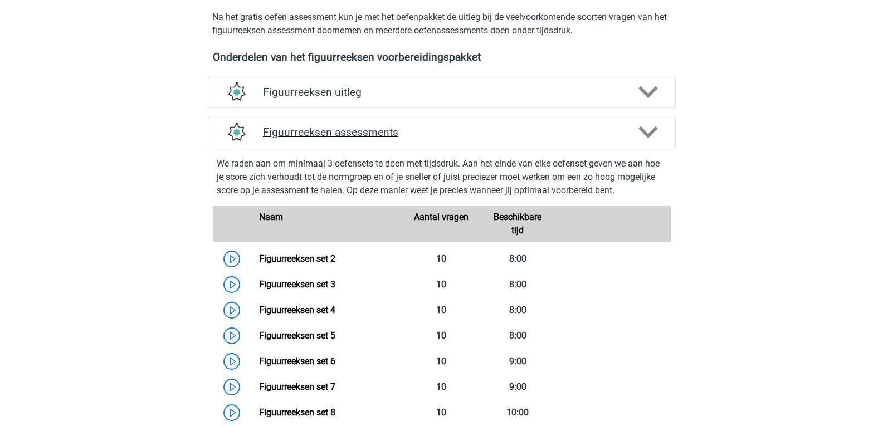
click at [650, 125] on icon at bounding box center [649, 133] width 20 height 20
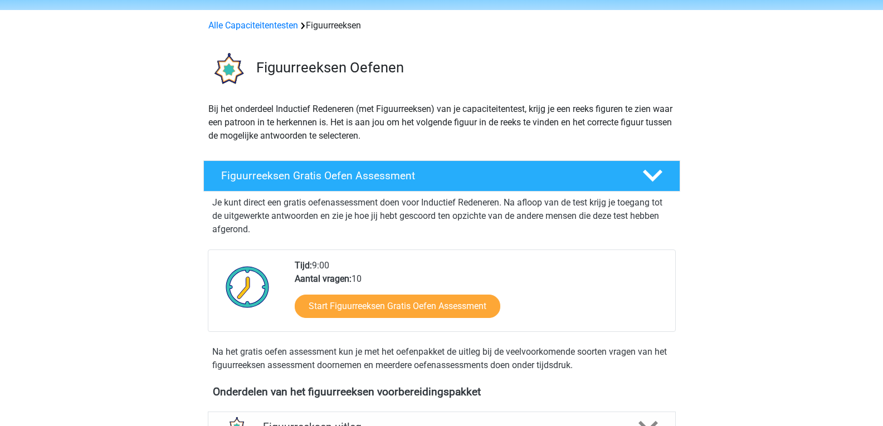
scroll to position [0, 0]
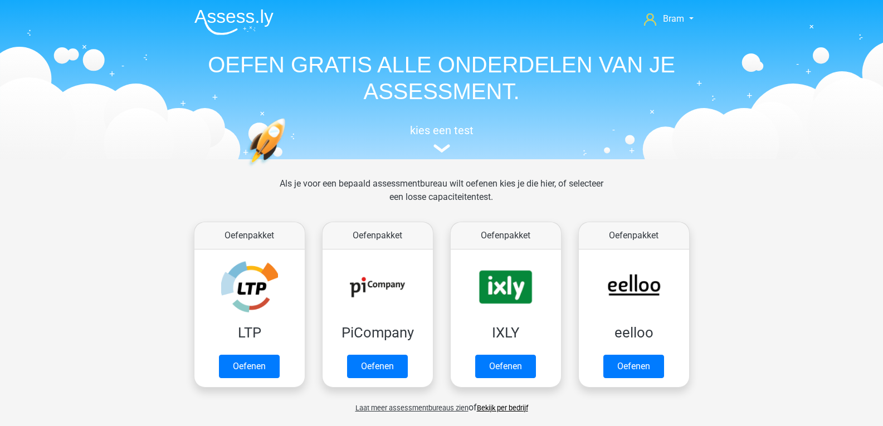
scroll to position [474, 0]
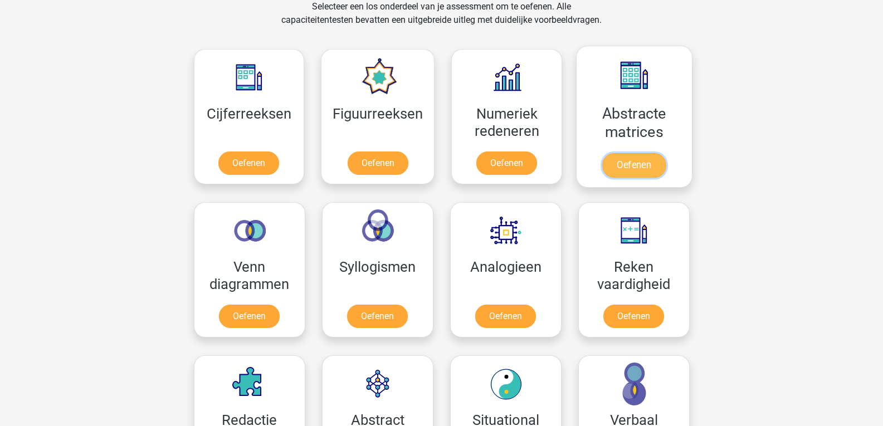
click at [652, 153] on link "Oefenen" at bounding box center [634, 165] width 64 height 25
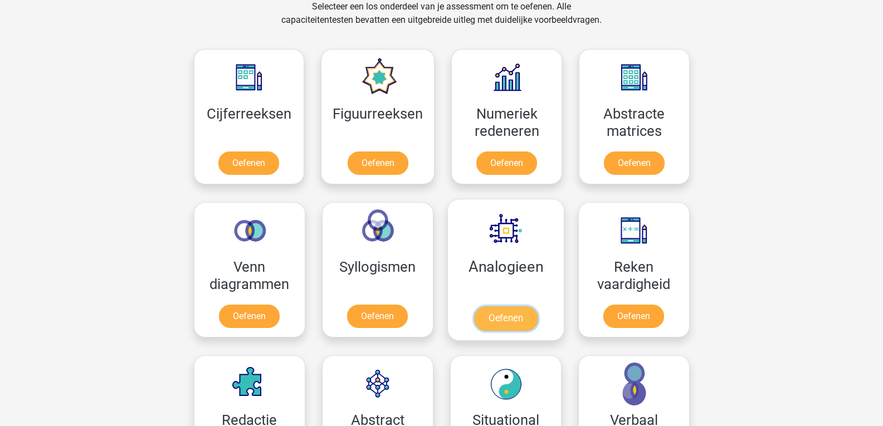
click at [494, 320] on link "Oefenen" at bounding box center [506, 319] width 64 height 25
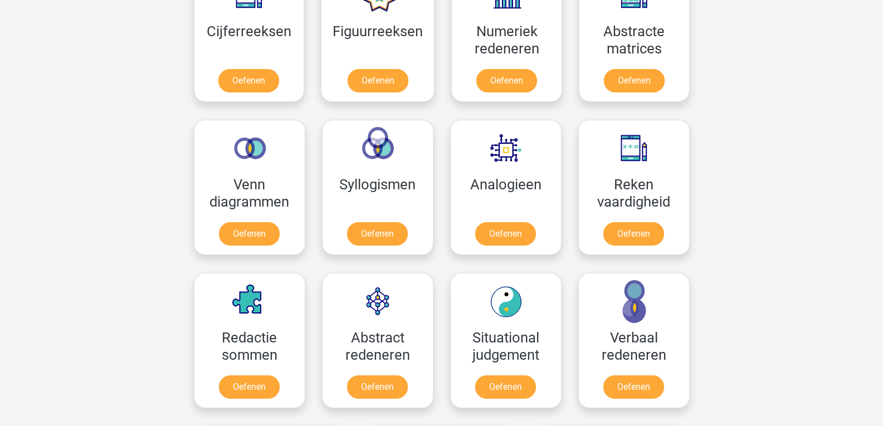
scroll to position [567, 0]
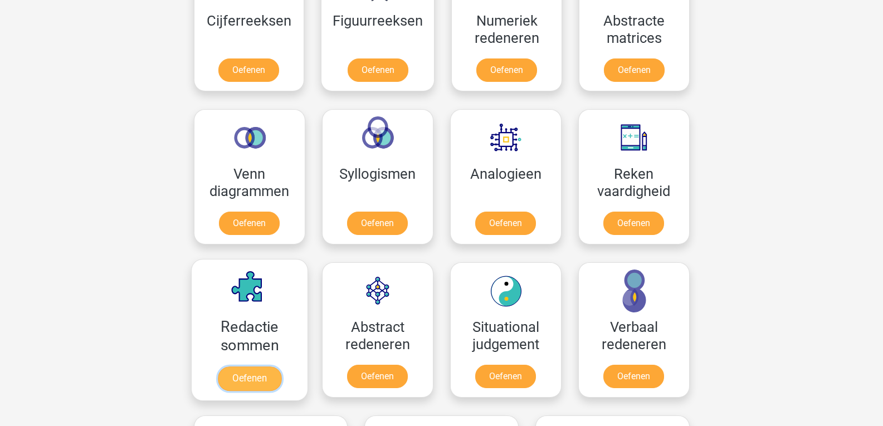
click at [260, 388] on link "Oefenen" at bounding box center [249, 379] width 64 height 25
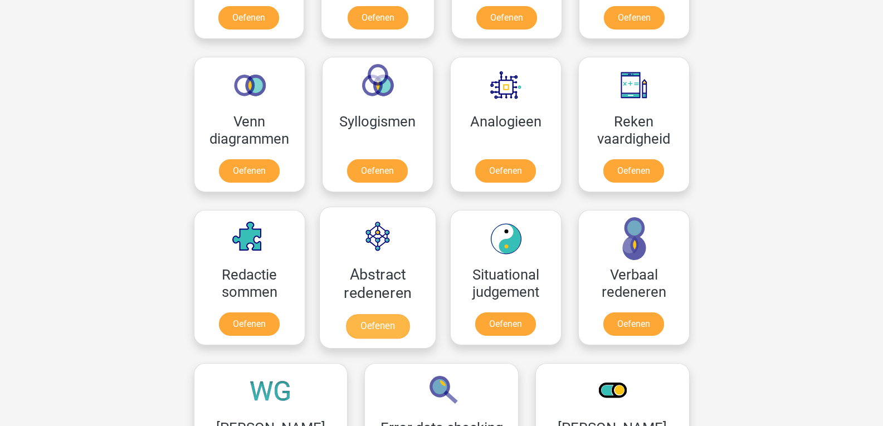
scroll to position [659, 0]
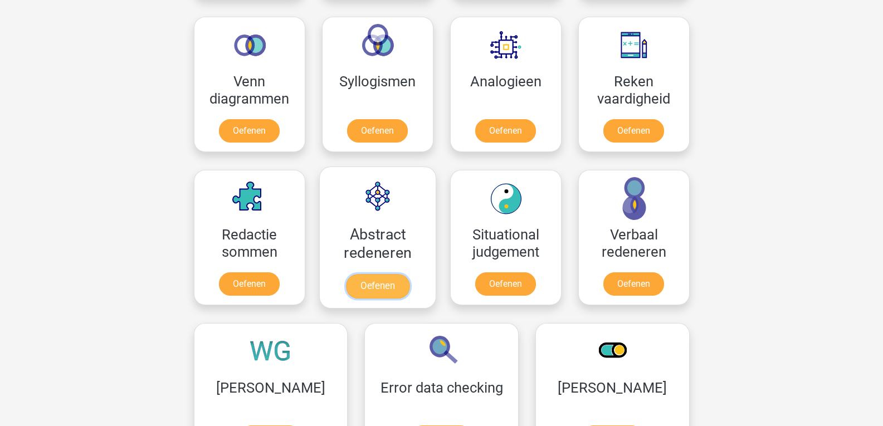
click at [395, 291] on link "Oefenen" at bounding box center [378, 286] width 64 height 25
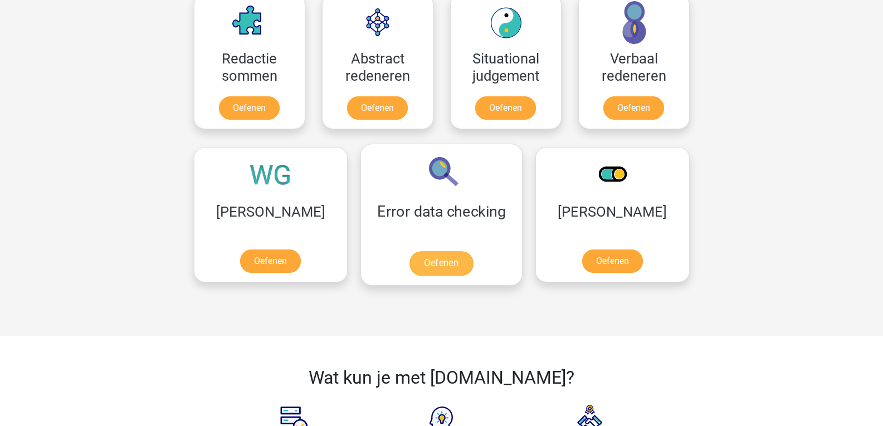
scroll to position [845, 0]
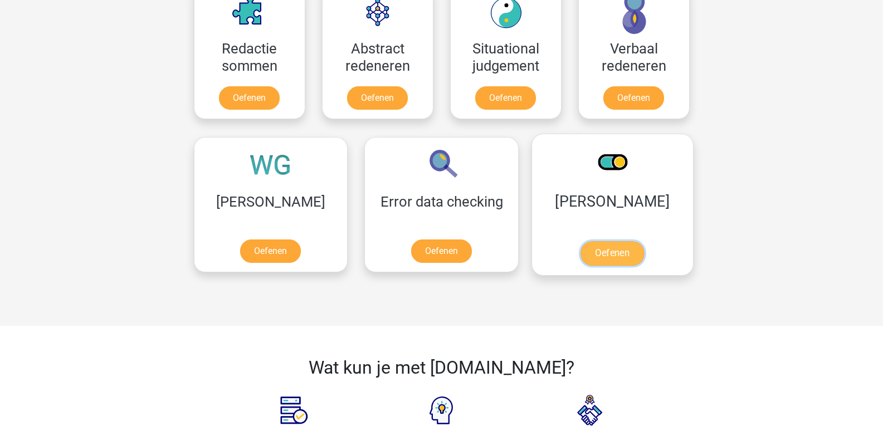
click at [581, 241] on link "Oefenen" at bounding box center [613, 253] width 64 height 25
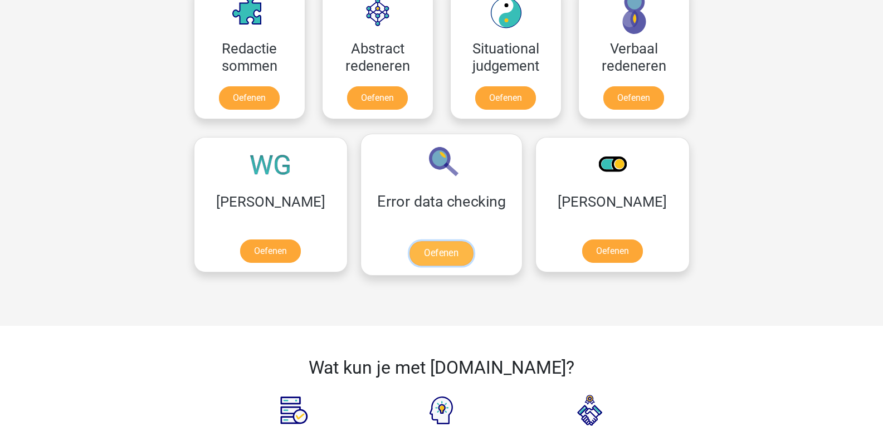
click at [410, 252] on link "Oefenen" at bounding box center [442, 253] width 64 height 25
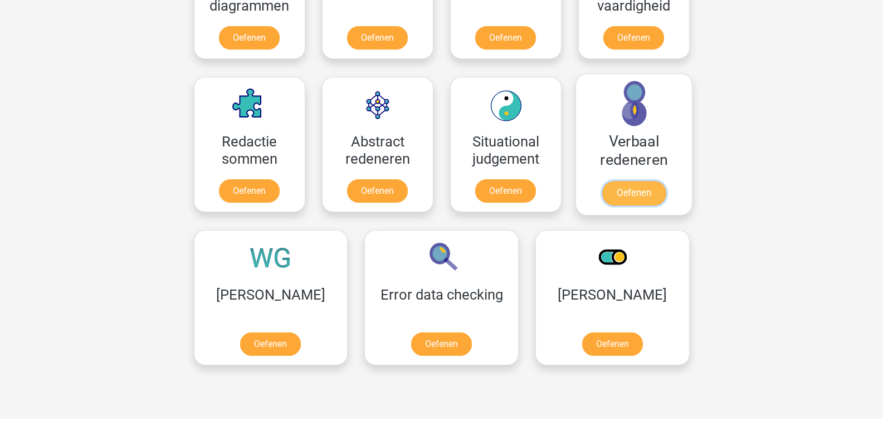
click at [629, 202] on link "Oefenen" at bounding box center [634, 193] width 64 height 25
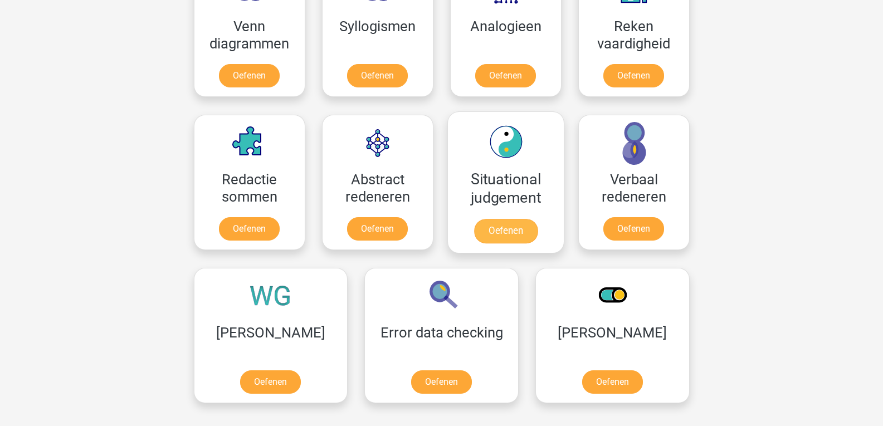
scroll to position [659, 0]
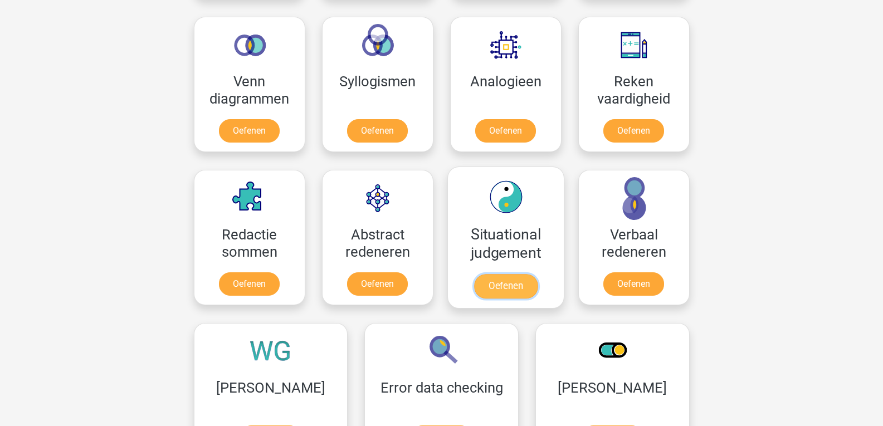
click at [511, 291] on link "Oefenen" at bounding box center [506, 286] width 64 height 25
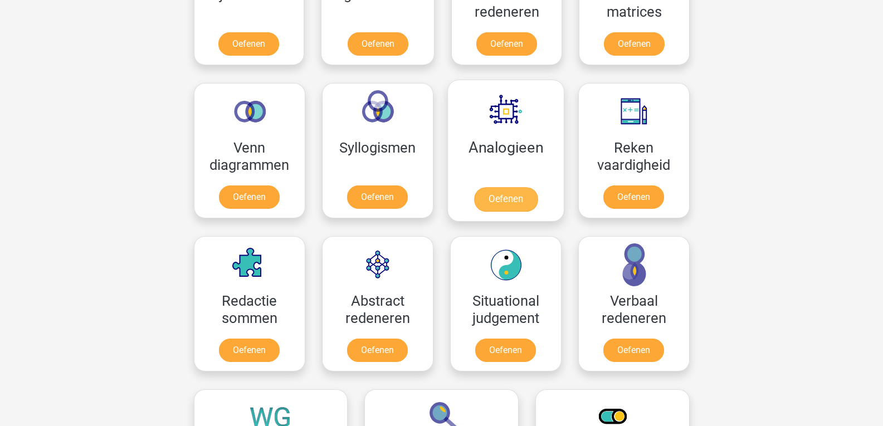
scroll to position [567, 0]
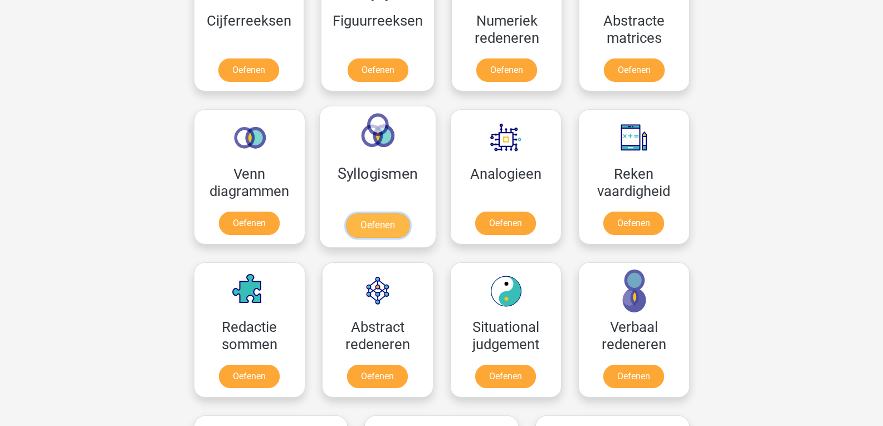
click at [388, 215] on link "Oefenen" at bounding box center [378, 225] width 64 height 25
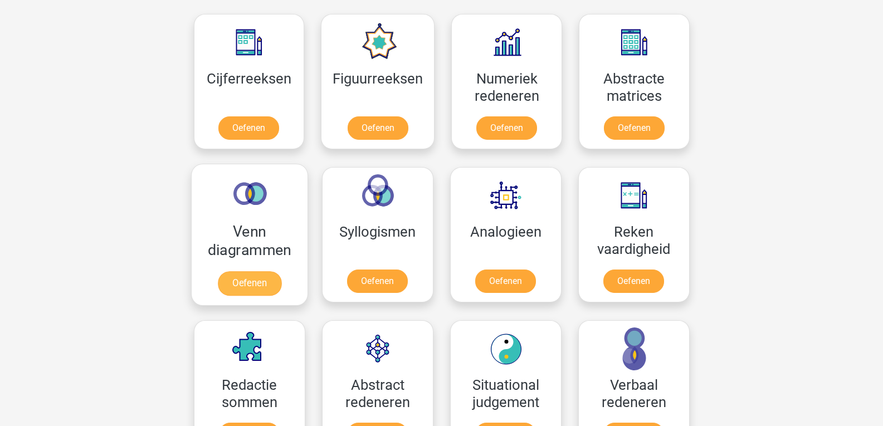
scroll to position [474, 0]
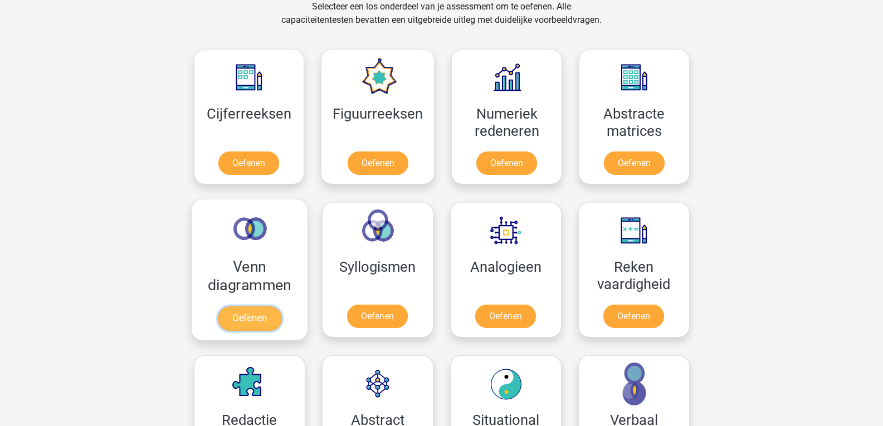
click at [249, 324] on link "Oefenen" at bounding box center [249, 319] width 64 height 25
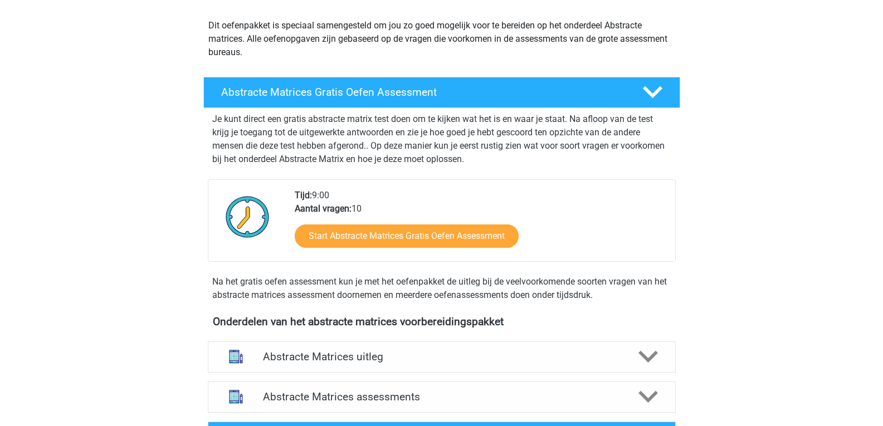
scroll to position [279, 0]
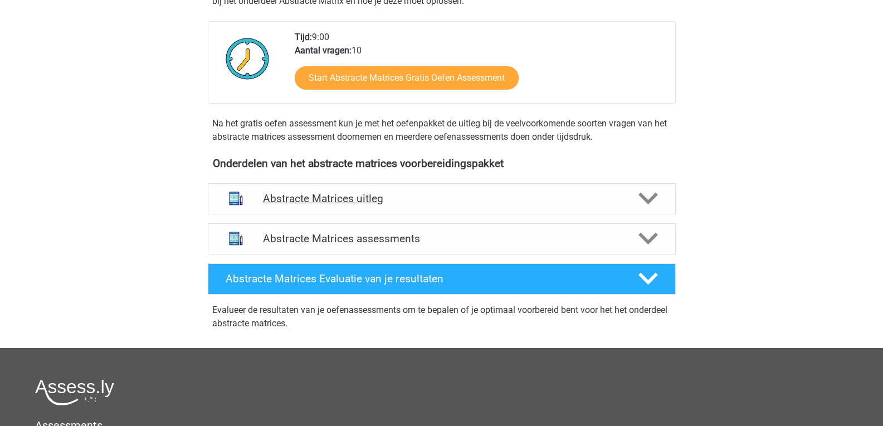
click at [628, 199] on div "Abstracte Matrices uitleg" at bounding box center [442, 198] width 375 height 13
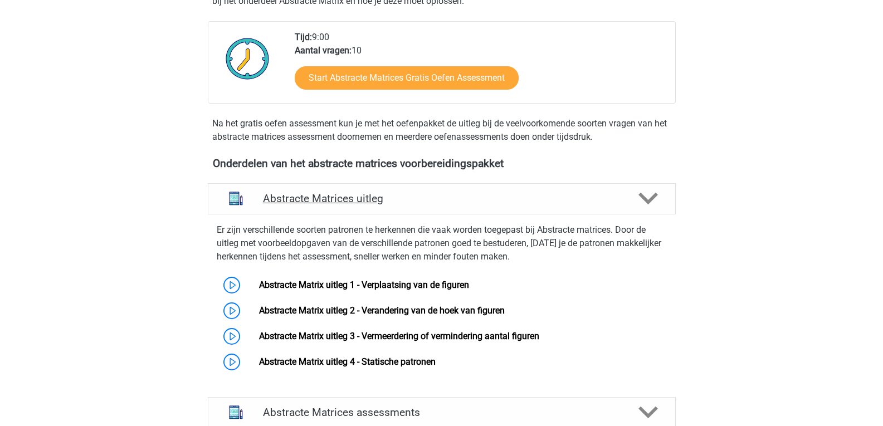
click at [652, 188] on div "Abstracte Matrices uitleg" at bounding box center [442, 198] width 468 height 31
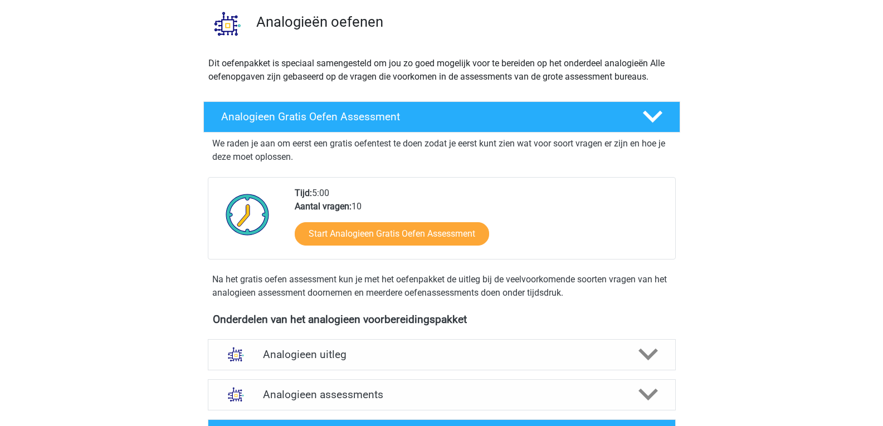
scroll to position [186, 0]
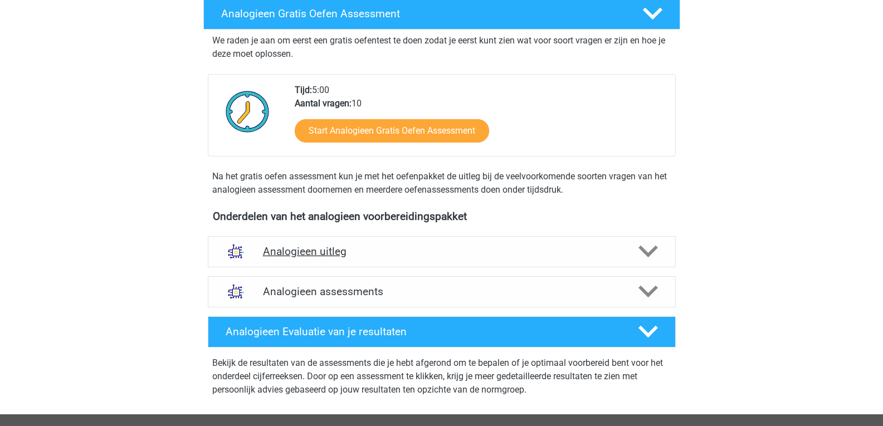
click at [640, 248] on polygon at bounding box center [649, 252] width 20 height 12
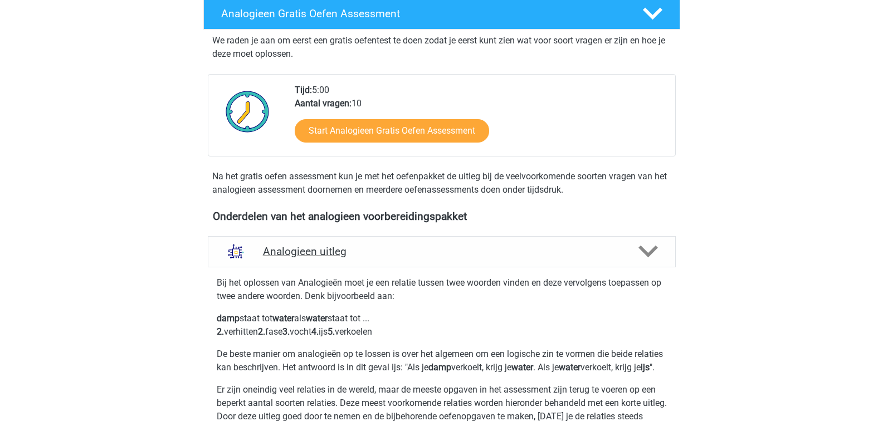
click at [633, 248] on div at bounding box center [647, 252] width 37 height 20
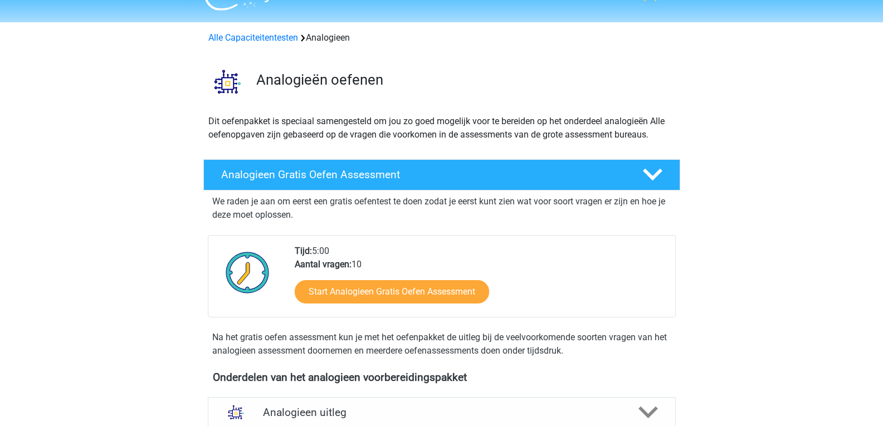
scroll to position [0, 0]
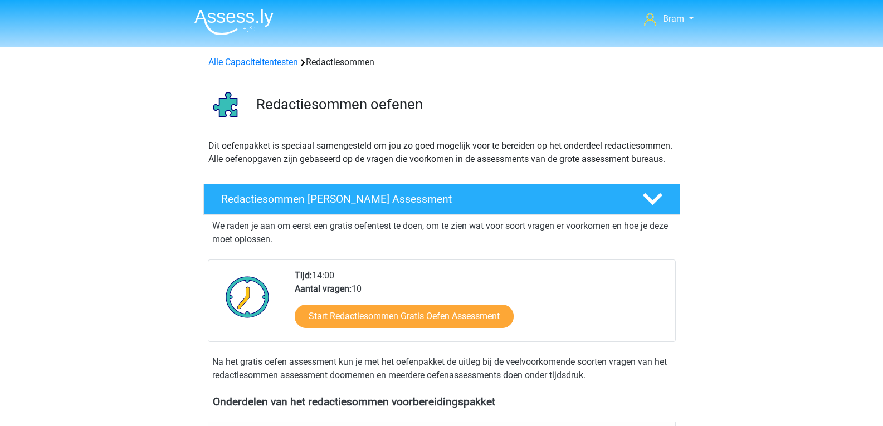
scroll to position [186, 0]
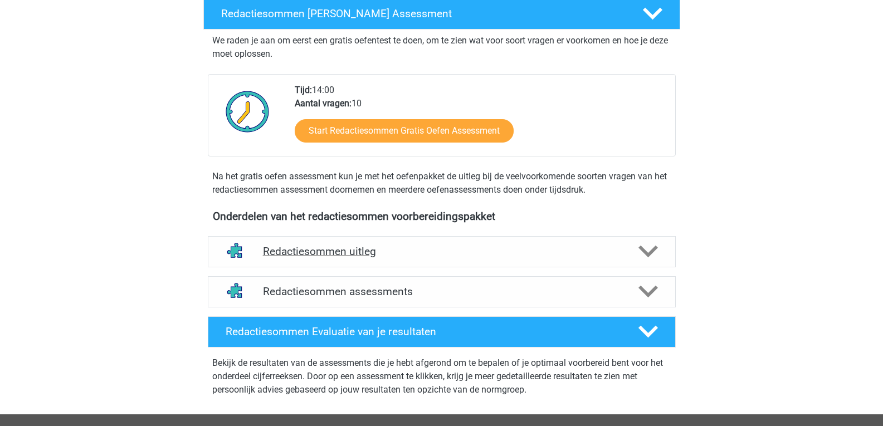
click at [623, 256] on div "Redactiesommen uitleg" at bounding box center [442, 251] width 468 height 31
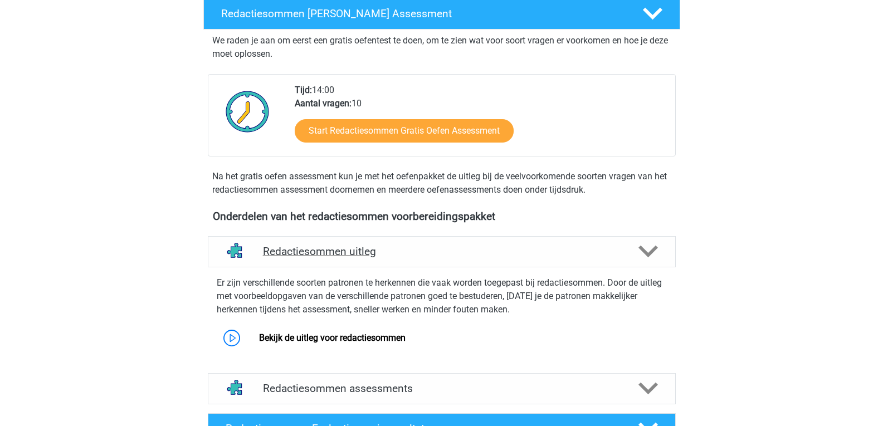
click at [620, 256] on div "Redactiesommen uitleg" at bounding box center [442, 251] width 468 height 31
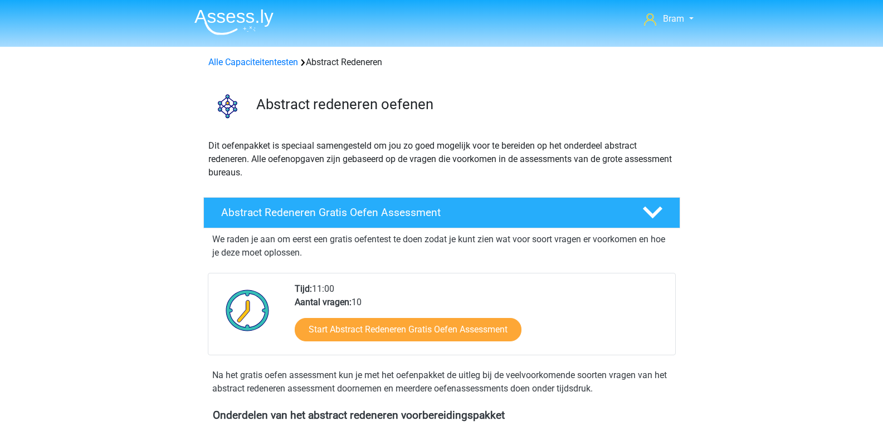
scroll to position [279, 0]
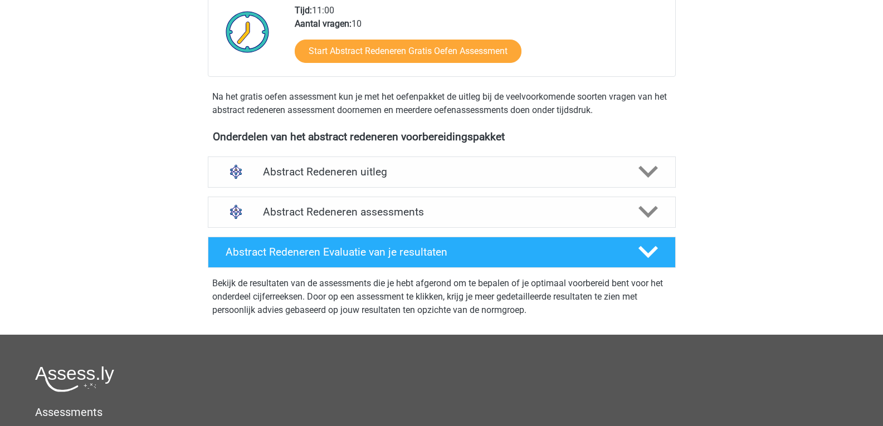
click at [627, 155] on div "Abstract Redeneren uitleg Er zijn verschillende soorten patronen te herkennen d…" at bounding box center [442, 172] width 512 height 40
click at [660, 162] on div at bounding box center [647, 172] width 37 height 20
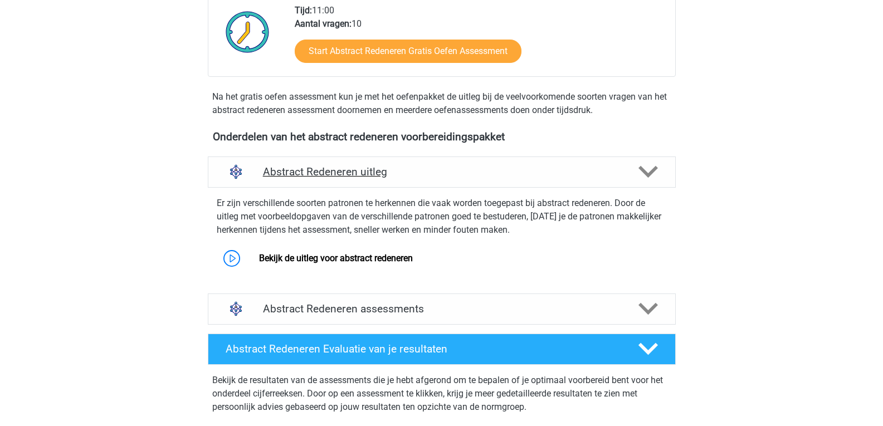
click at [628, 173] on div "Abstract Redeneren uitleg" at bounding box center [442, 172] width 375 height 13
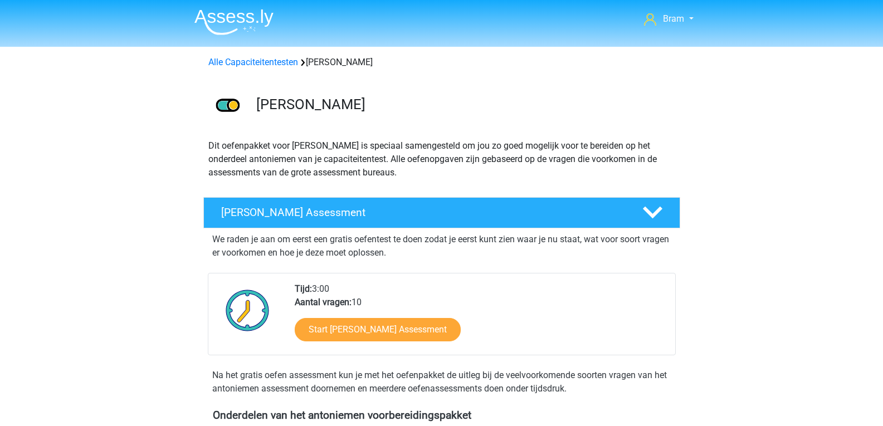
scroll to position [186, 0]
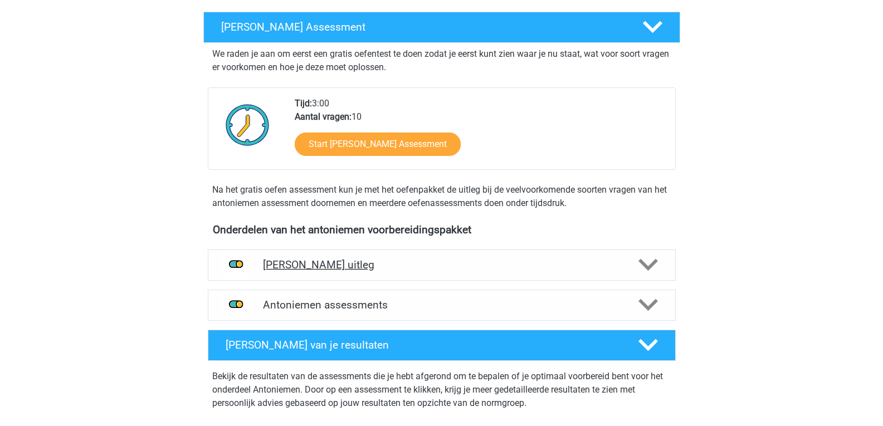
click at [617, 264] on h4 "Antoniemen uitleg" at bounding box center [442, 265] width 358 height 13
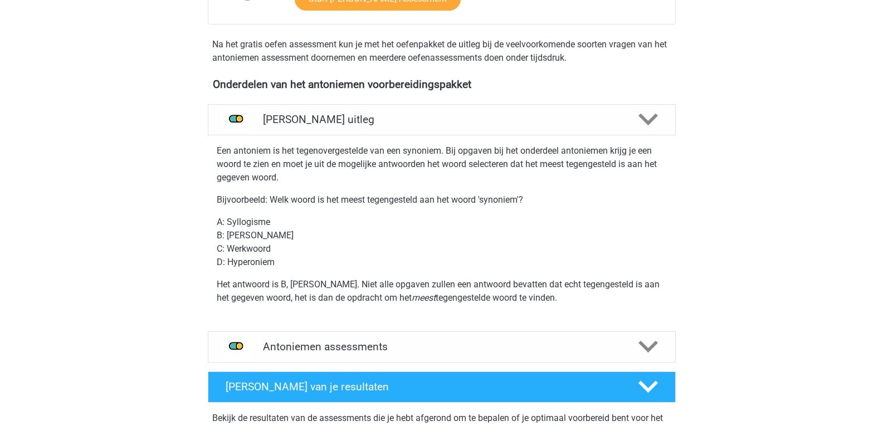
scroll to position [372, 0]
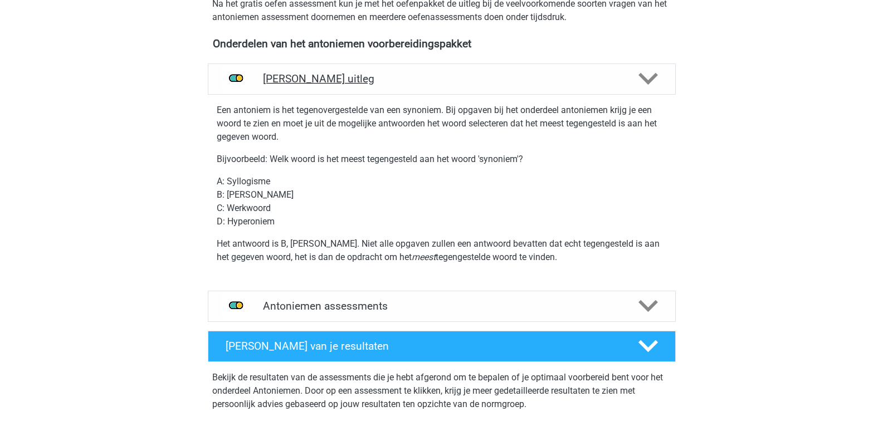
click at [654, 75] on icon at bounding box center [649, 79] width 20 height 20
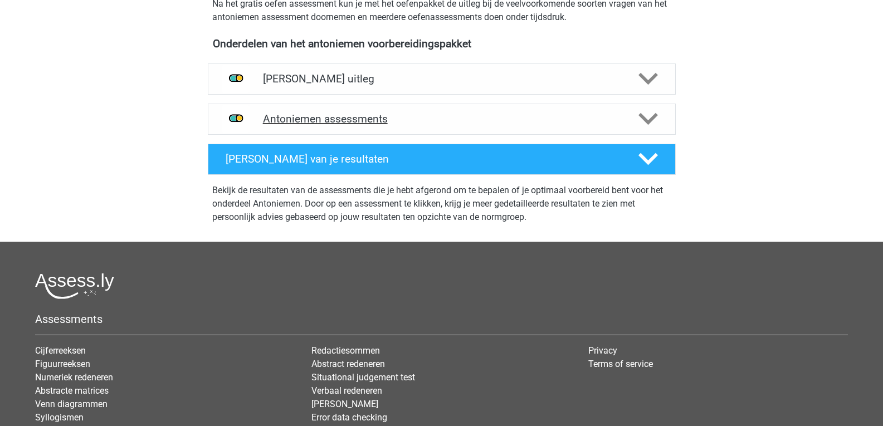
click at [638, 130] on div "Antoniemen assessments" at bounding box center [442, 119] width 468 height 31
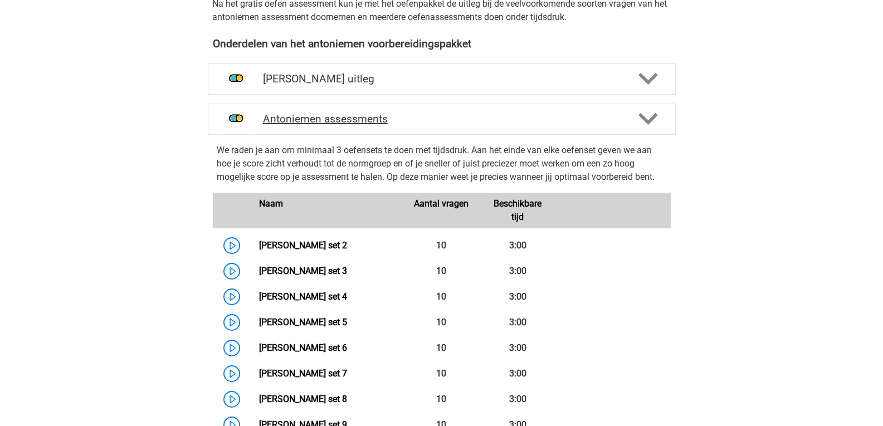
click at [633, 127] on div at bounding box center [647, 119] width 37 height 20
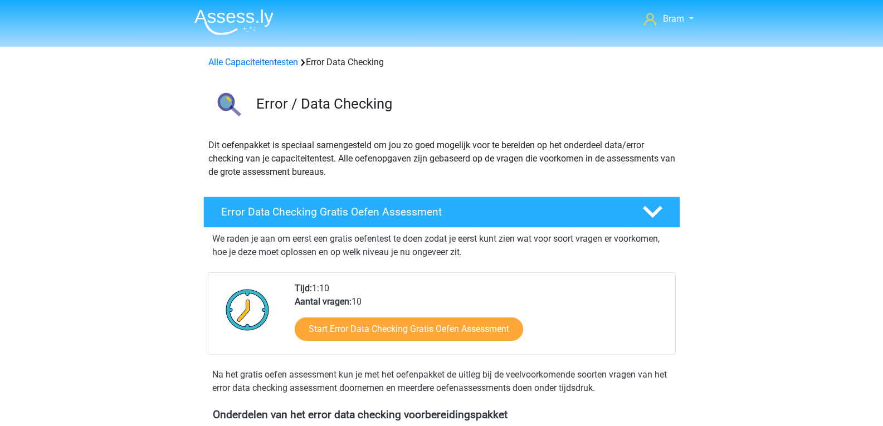
scroll to position [186, 0]
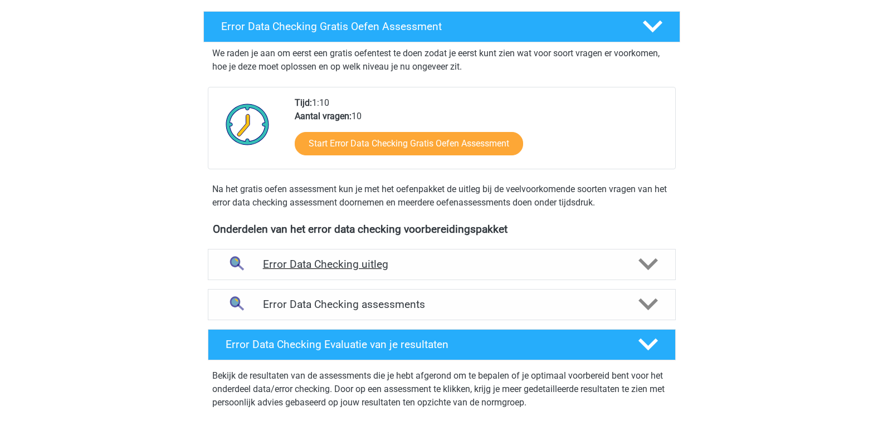
click at [656, 264] on icon at bounding box center [649, 265] width 20 height 20
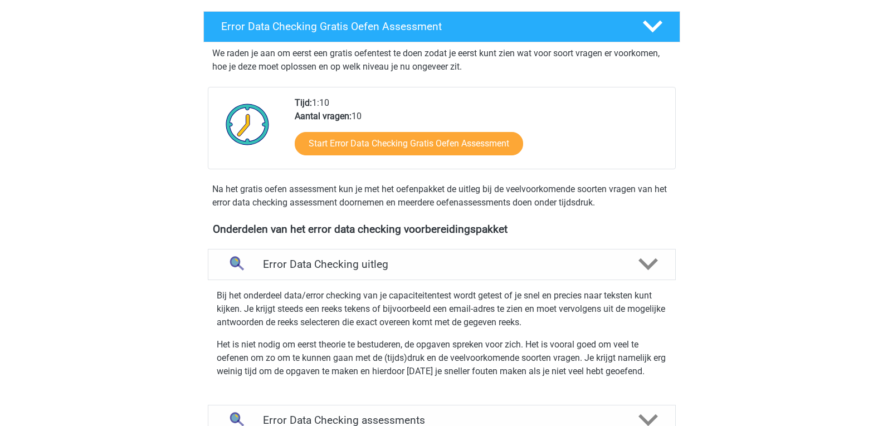
drag, startPoint x: 641, startPoint y: 245, endPoint x: 602, endPoint y: 240, distance: 39.9
click at [641, 245] on div "Error Data Checking uitleg Bij het onderdeel data/error checking van je capacit…" at bounding box center [442, 323] width 512 height 156
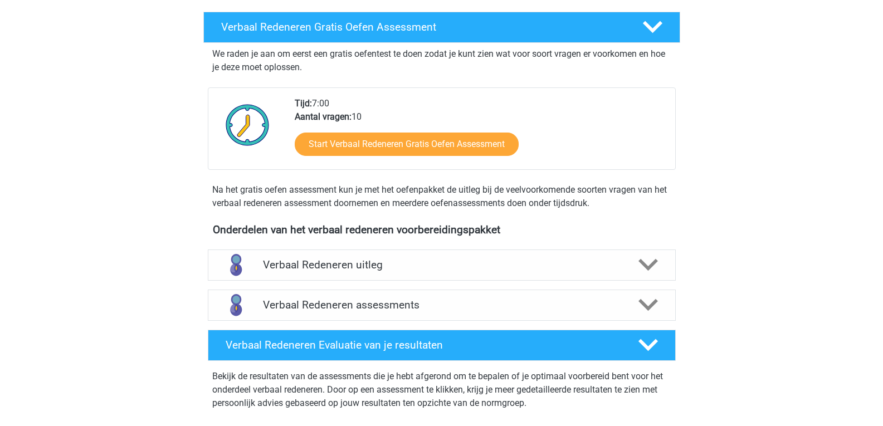
scroll to position [279, 0]
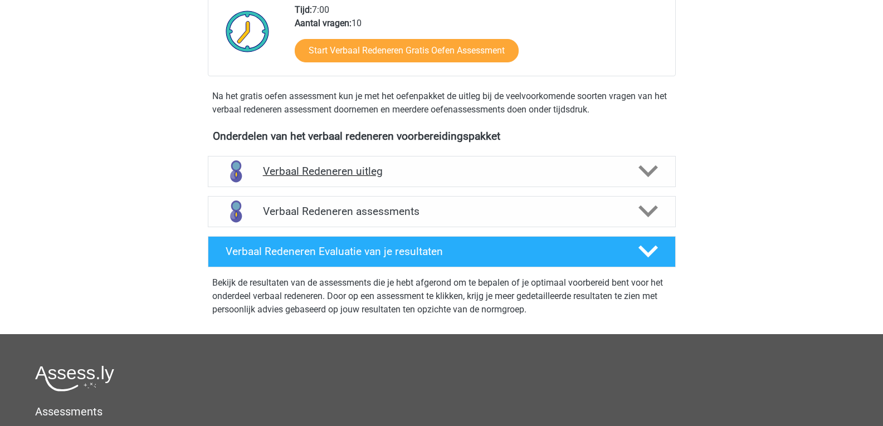
click at [611, 174] on h4 "Verbaal Redeneren uitleg" at bounding box center [442, 171] width 358 height 13
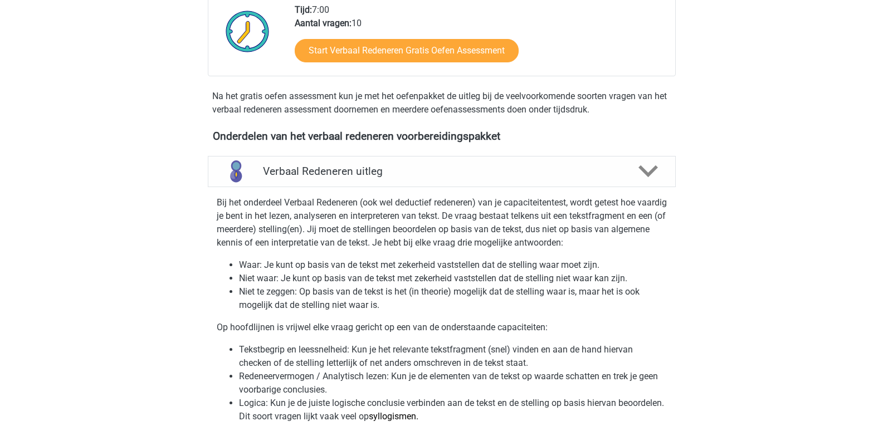
scroll to position [372, 0]
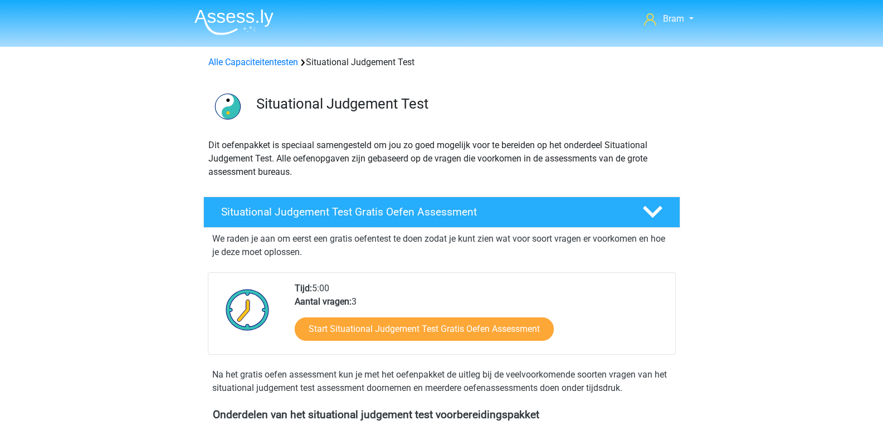
scroll to position [186, 0]
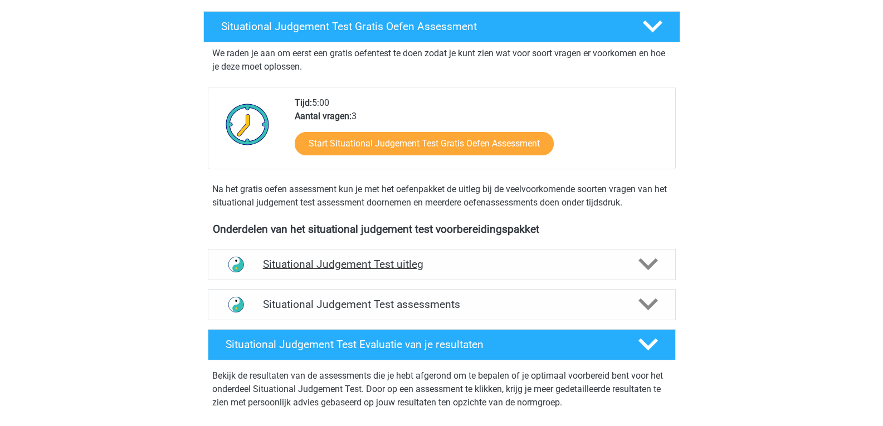
click at [663, 269] on div at bounding box center [647, 265] width 37 height 20
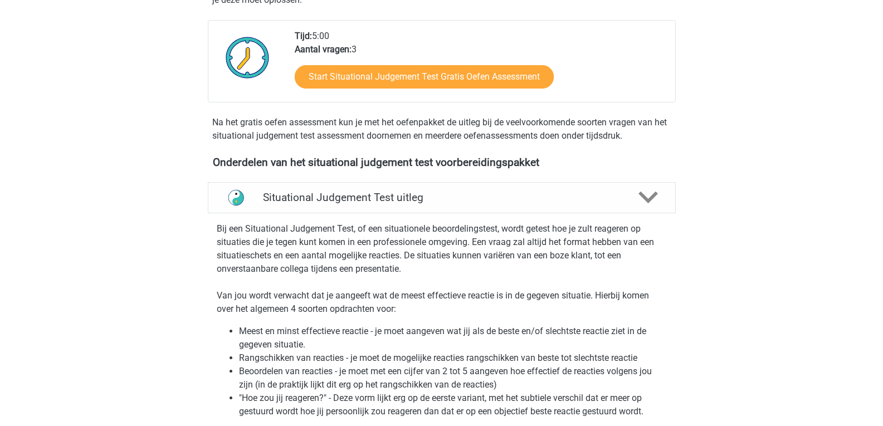
scroll to position [279, 0]
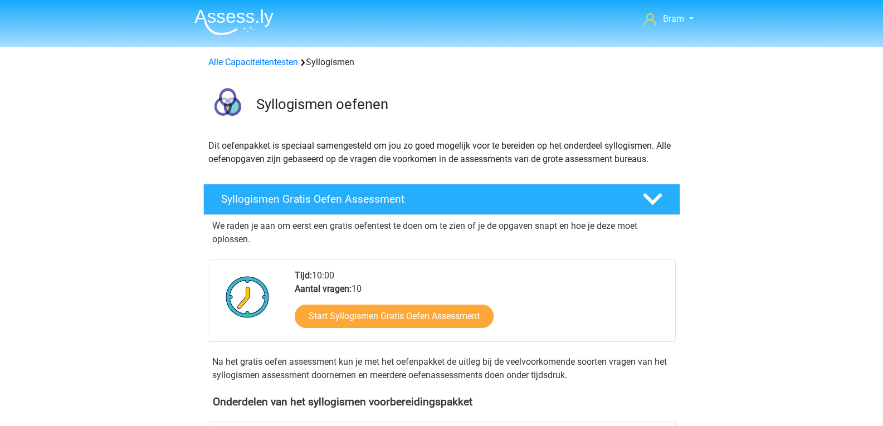
scroll to position [279, 0]
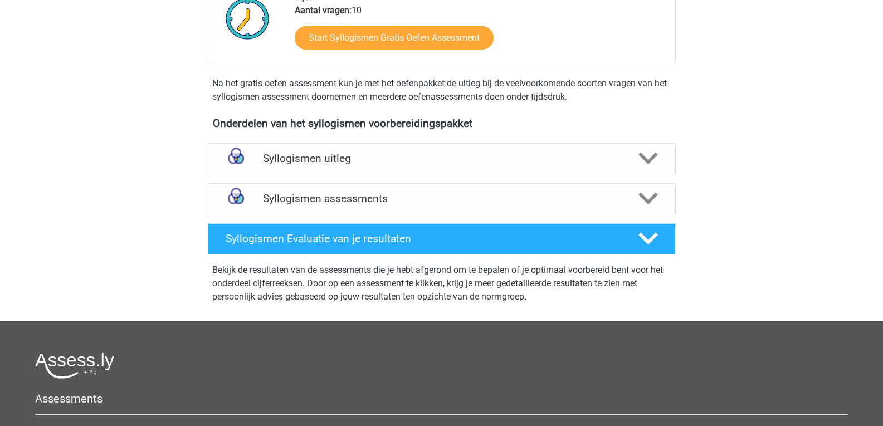
click at [581, 156] on h4 "Syllogismen uitleg" at bounding box center [442, 158] width 358 height 13
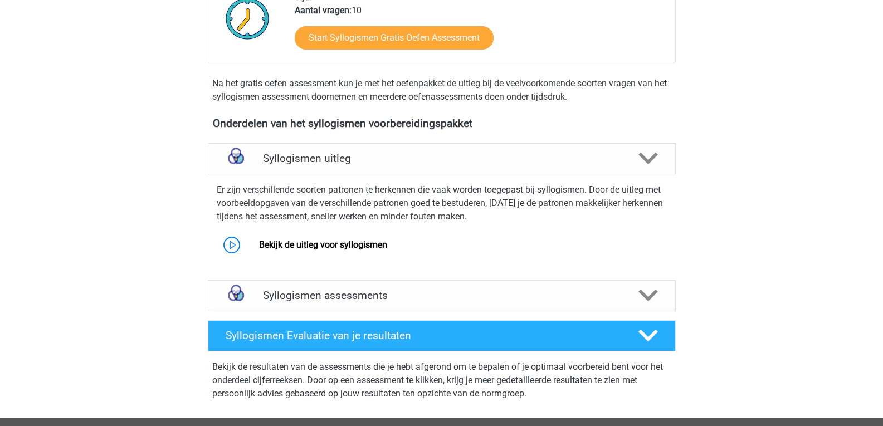
click at [589, 153] on h4 "Syllogismen uitleg" at bounding box center [442, 158] width 358 height 13
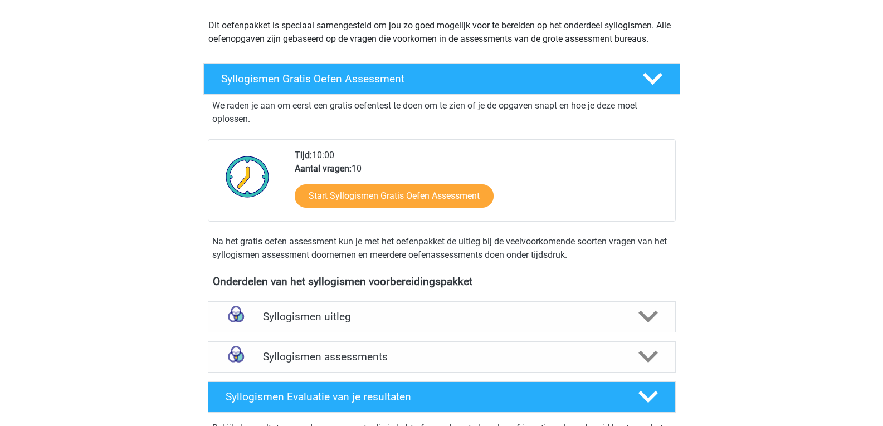
scroll to position [93, 0]
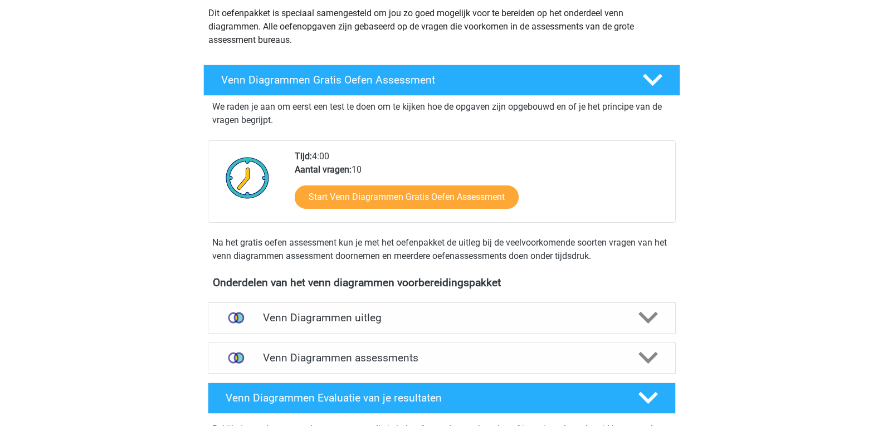
scroll to position [186, 0]
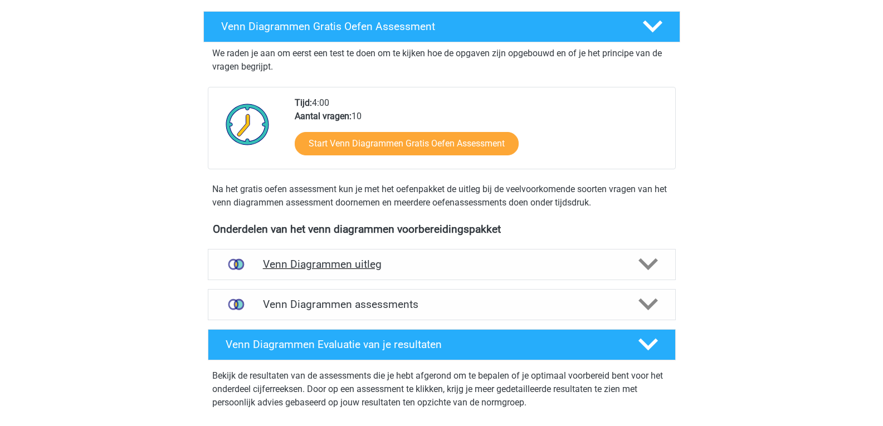
click at [654, 266] on icon at bounding box center [649, 265] width 20 height 20
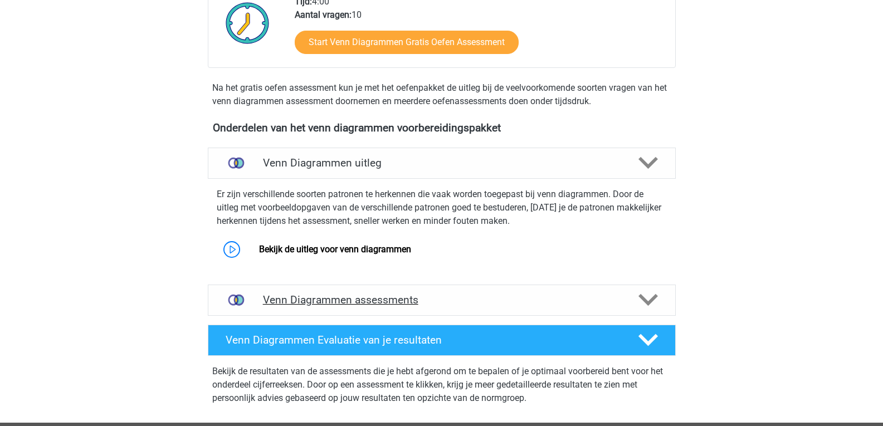
scroll to position [372, 0]
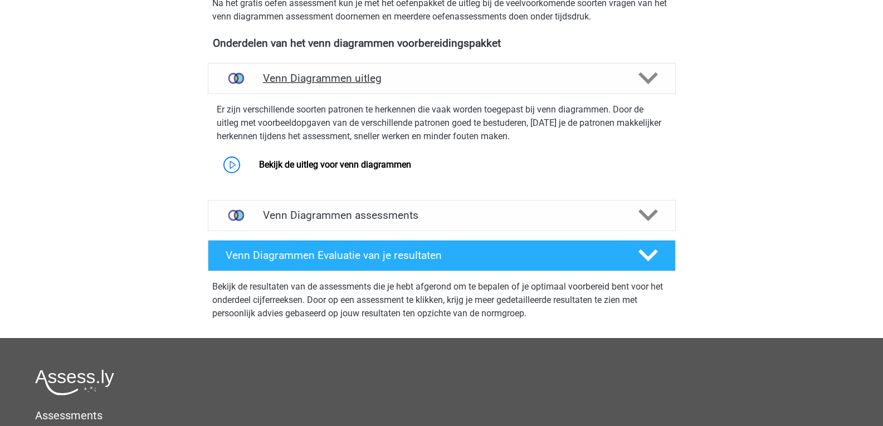
click at [631, 76] on div at bounding box center [647, 79] width 37 height 20
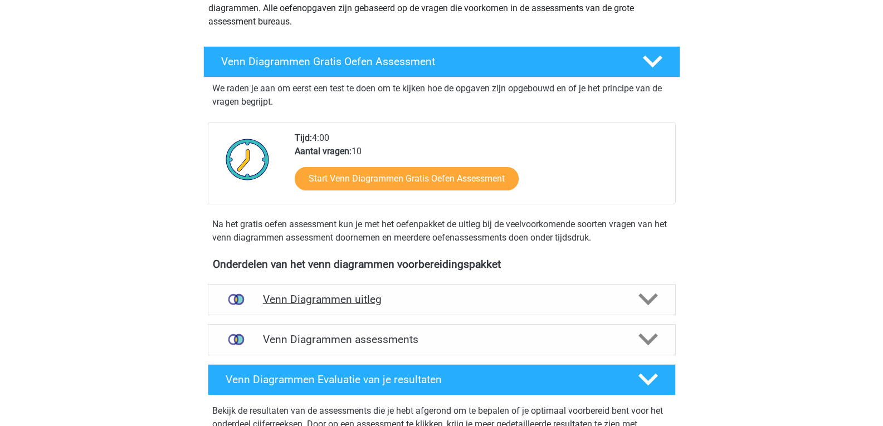
scroll to position [186, 0]
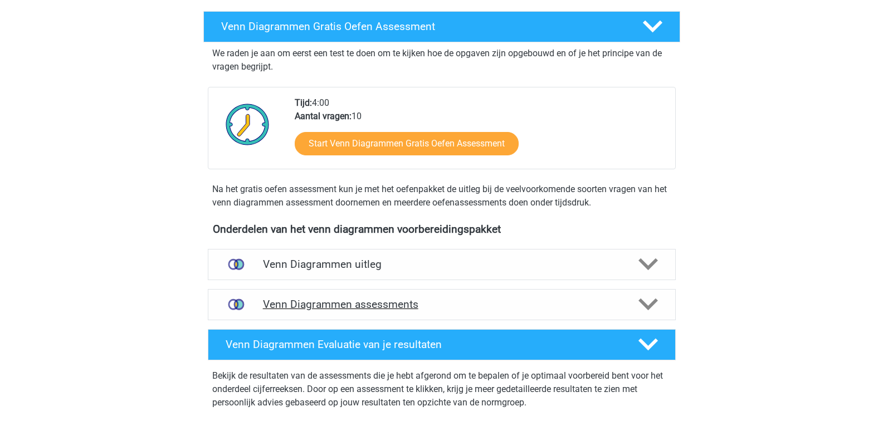
click at [655, 293] on div "Venn Diagrammen assessments" at bounding box center [442, 304] width 468 height 31
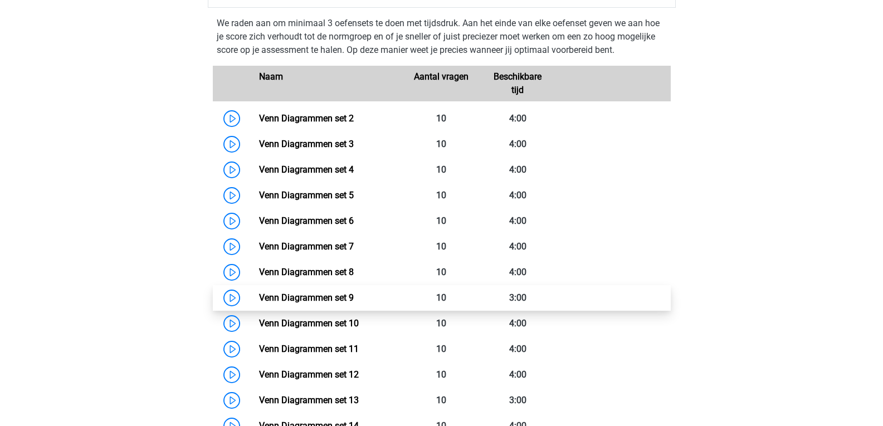
scroll to position [464, 0]
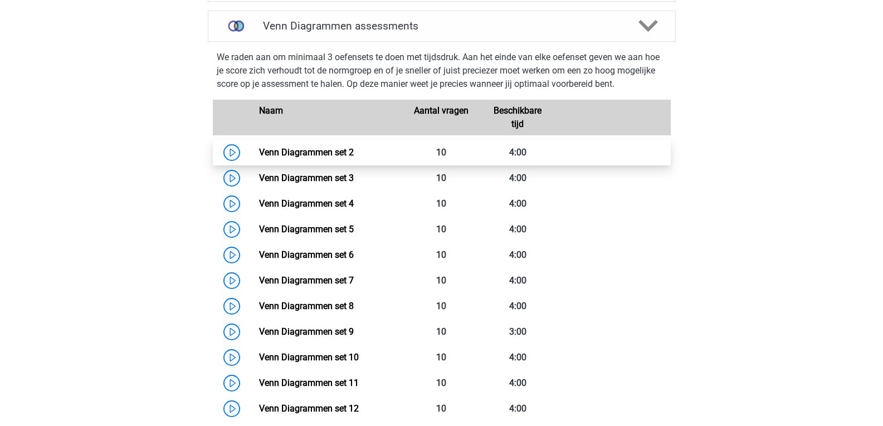
click at [354, 154] on link "Venn Diagrammen set 2" at bounding box center [306, 152] width 95 height 11
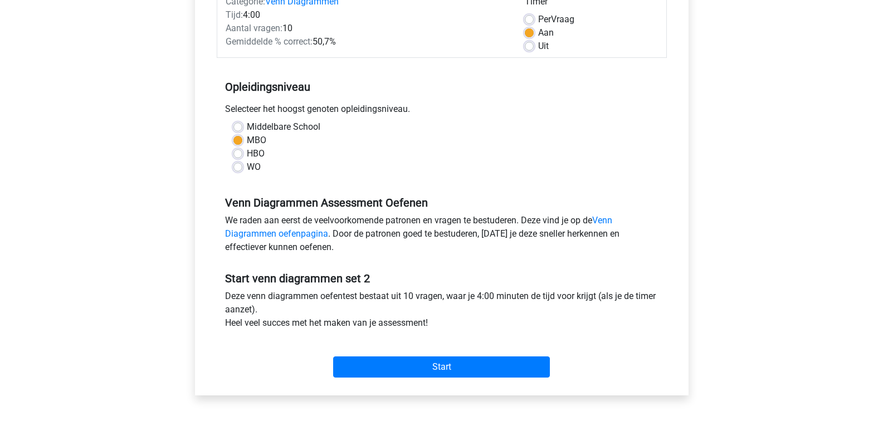
scroll to position [186, 0]
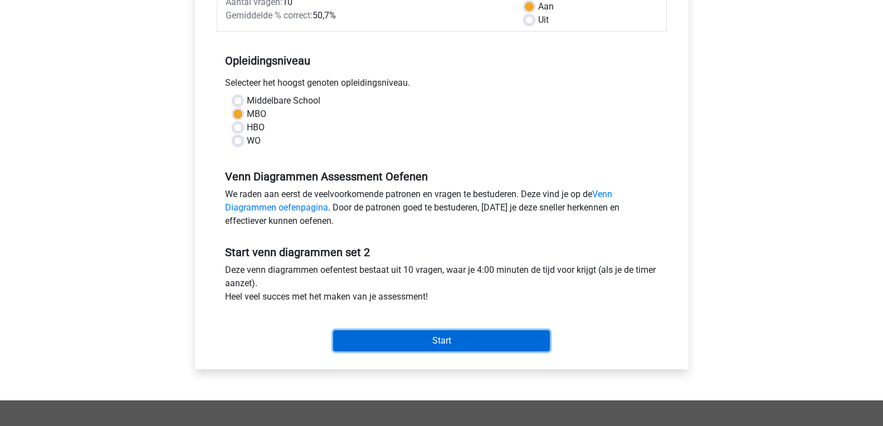
click at [371, 343] on input "Start" at bounding box center [441, 340] width 217 height 21
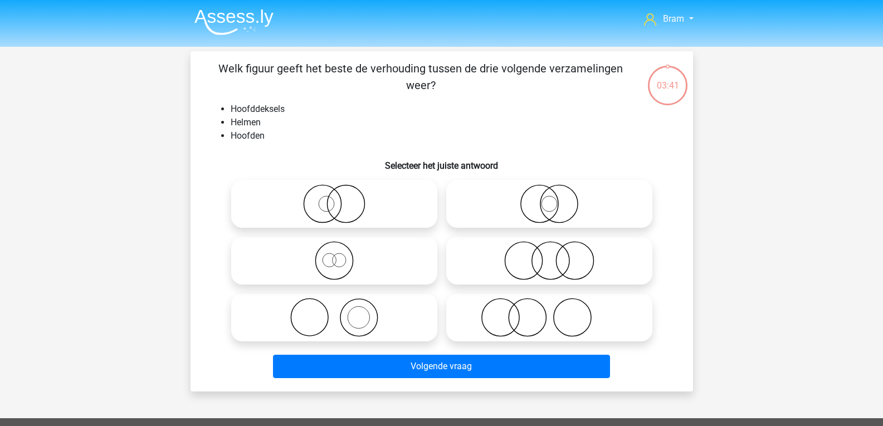
click at [361, 203] on icon at bounding box center [334, 203] width 197 height 39
click at [342, 198] on input "radio" at bounding box center [337, 194] width 7 height 7
radio input "true"
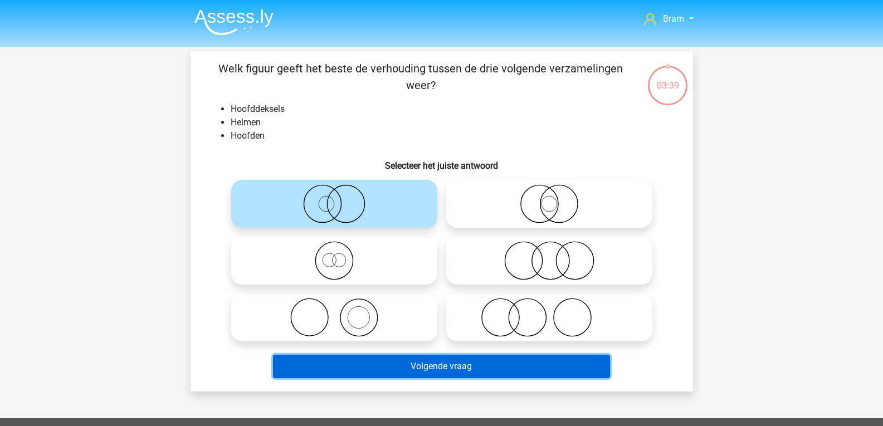
click at [414, 376] on button "Volgende vraag" at bounding box center [441, 366] width 337 height 23
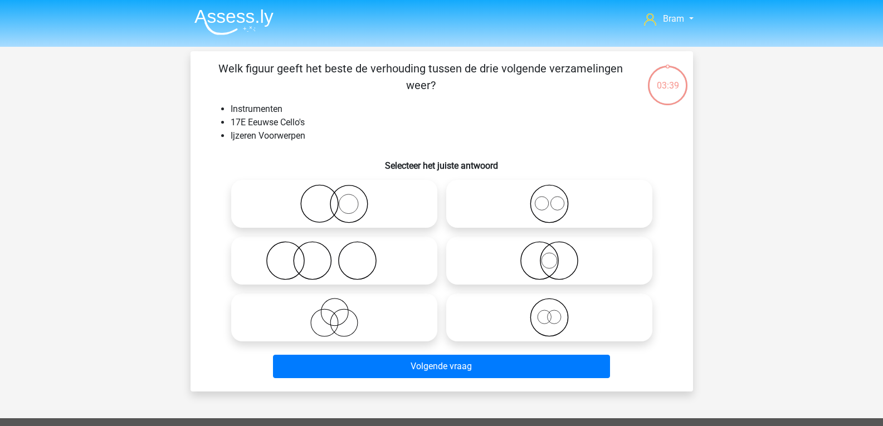
scroll to position [51, 0]
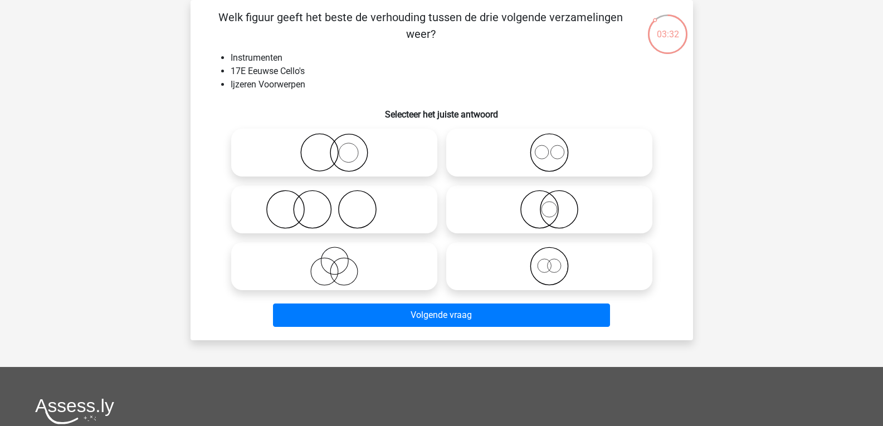
click at [294, 157] on icon at bounding box center [334, 152] width 197 height 39
click at [334, 147] on input "radio" at bounding box center [337, 143] width 7 height 7
radio input "true"
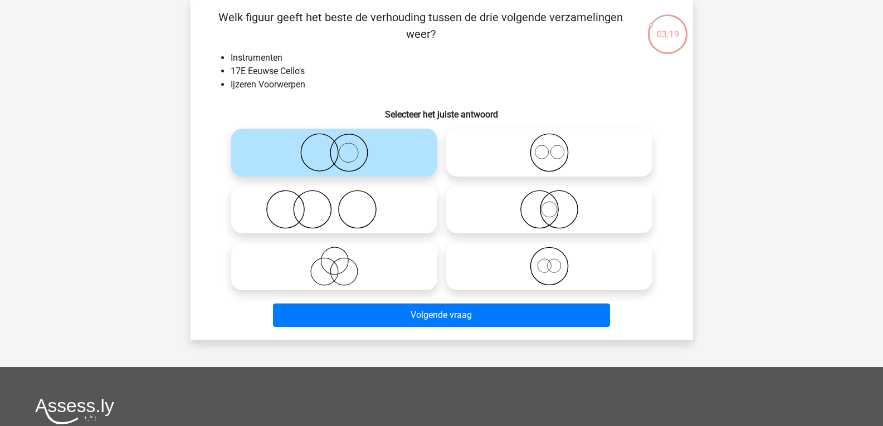
click at [392, 333] on div "Welk figuur geeft het beste de verhouding tussen de drie volgende verzamelingen…" at bounding box center [442, 170] width 503 height 341
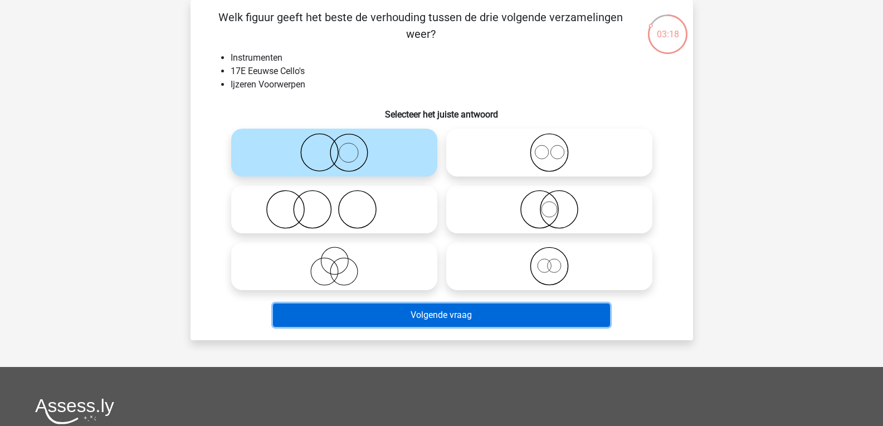
click at [416, 312] on button "Volgende vraag" at bounding box center [441, 315] width 337 height 23
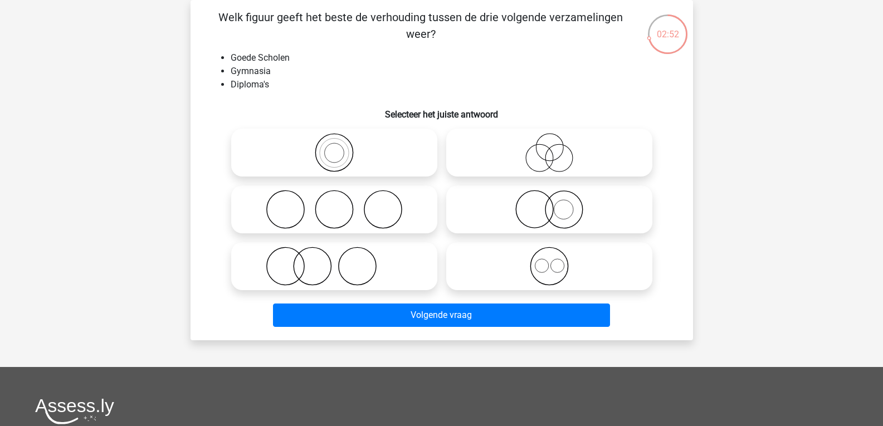
click at [386, 269] on icon at bounding box center [334, 266] width 197 height 39
click at [342, 261] on input "radio" at bounding box center [337, 257] width 7 height 7
radio input "true"
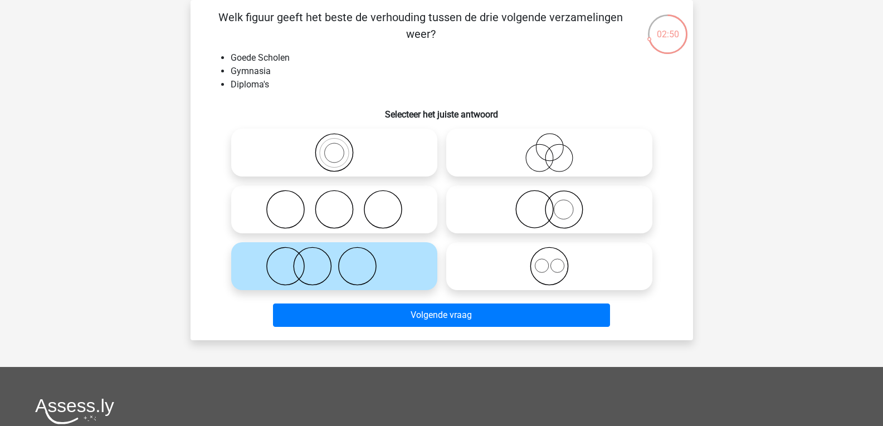
click at [509, 148] on icon at bounding box center [549, 152] width 197 height 39
click at [550, 147] on input "radio" at bounding box center [553, 143] width 7 height 7
radio input "true"
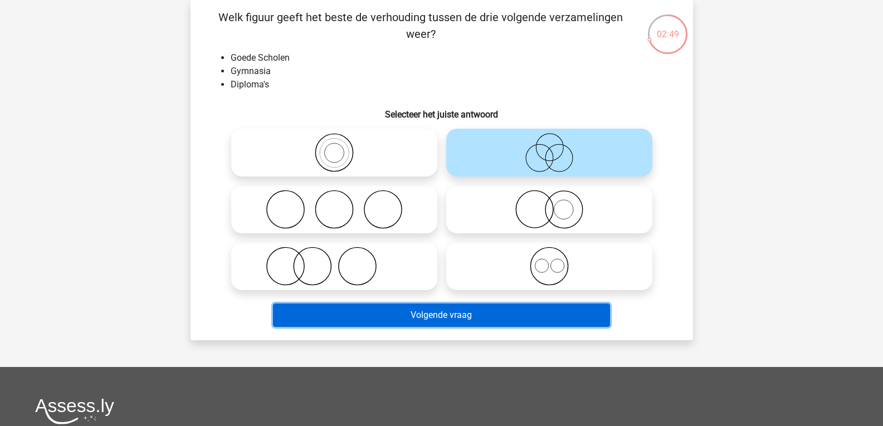
click at [488, 322] on button "Volgende vraag" at bounding box center [441, 315] width 337 height 23
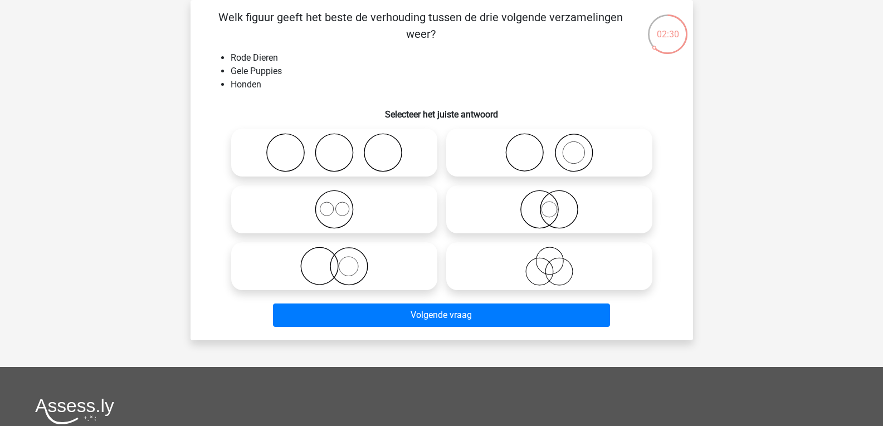
click at [488, 153] on icon at bounding box center [549, 152] width 197 height 39
click at [550, 147] on input "radio" at bounding box center [553, 143] width 7 height 7
radio input "true"
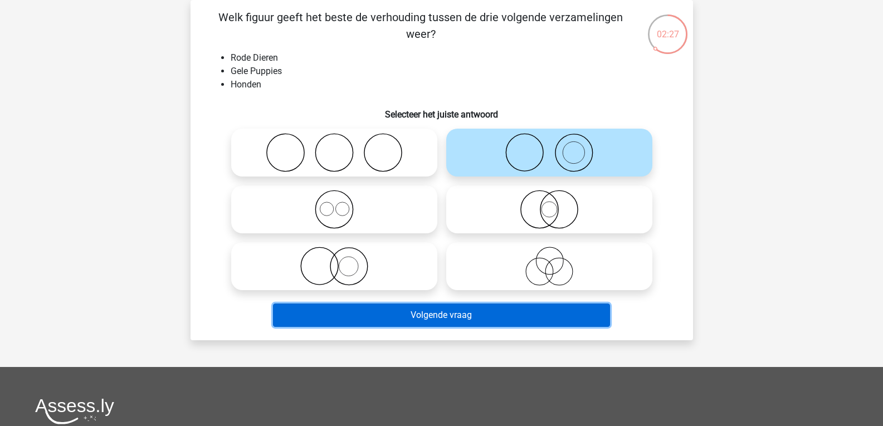
click at [488, 312] on button "Volgende vraag" at bounding box center [441, 315] width 337 height 23
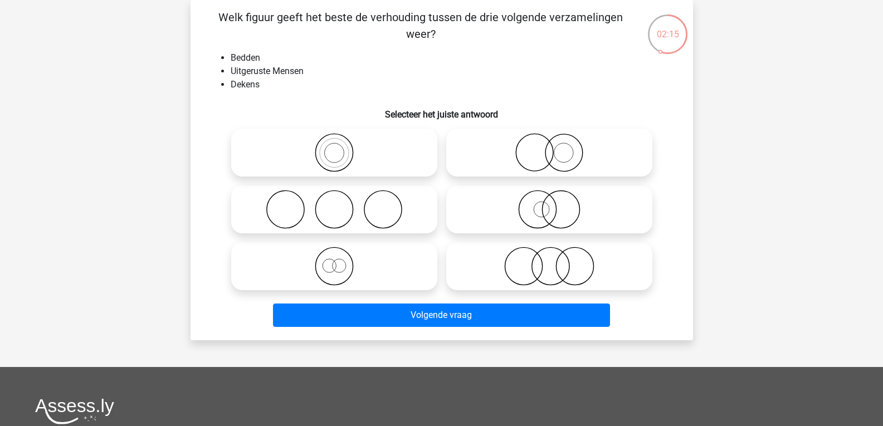
click at [371, 271] on icon at bounding box center [334, 266] width 197 height 39
click at [342, 261] on input "radio" at bounding box center [337, 257] width 7 height 7
radio input "true"
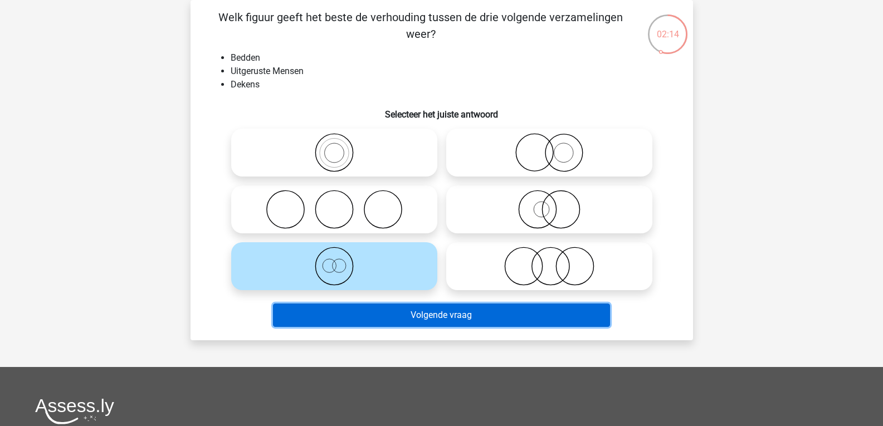
click at [356, 305] on button "Volgende vraag" at bounding box center [441, 315] width 337 height 23
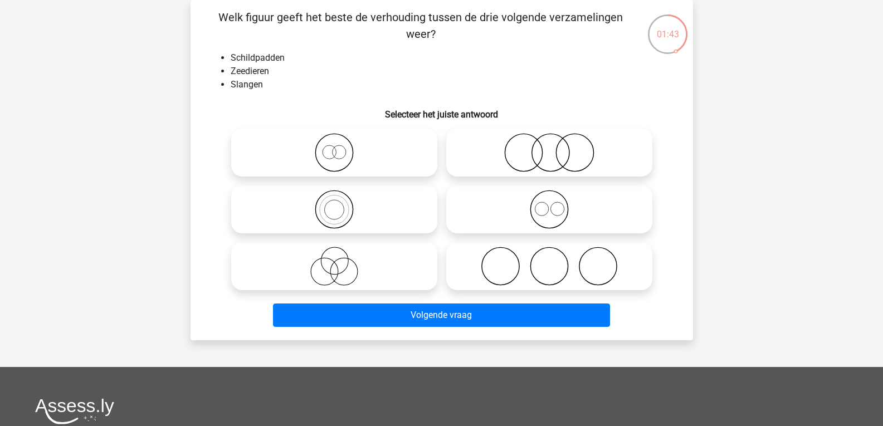
click at [478, 271] on icon at bounding box center [549, 266] width 197 height 39
click at [550, 261] on input "radio" at bounding box center [553, 257] width 7 height 7
radio input "true"
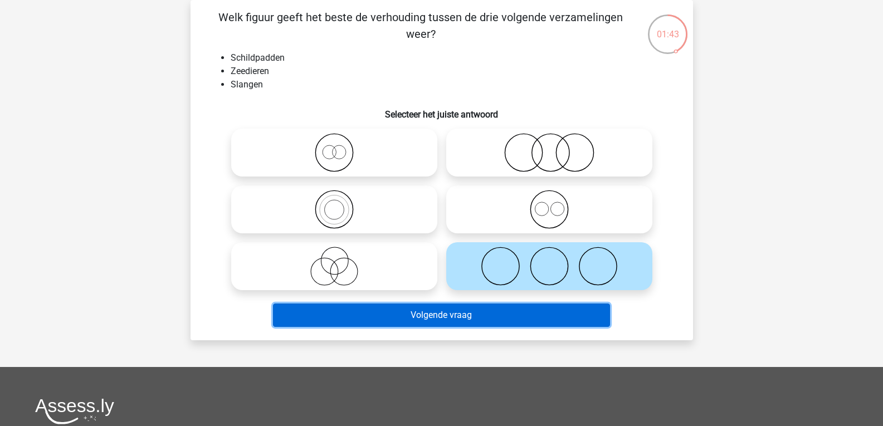
click at [467, 316] on button "Volgende vraag" at bounding box center [441, 315] width 337 height 23
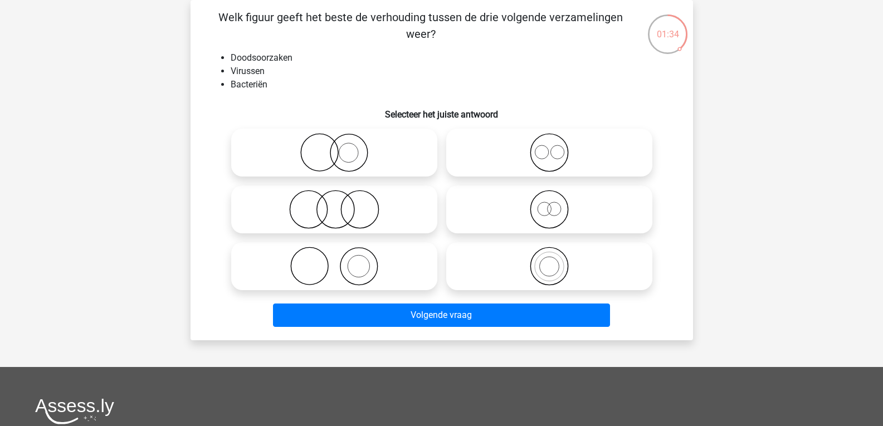
click at [495, 222] on icon at bounding box center [549, 209] width 197 height 39
click at [550, 204] on input "radio" at bounding box center [553, 200] width 7 height 7
radio input "true"
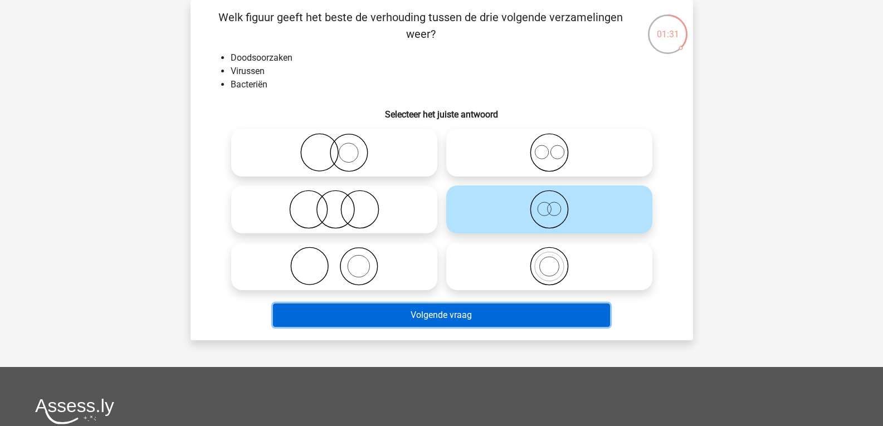
click at [497, 311] on button "Volgende vraag" at bounding box center [441, 315] width 337 height 23
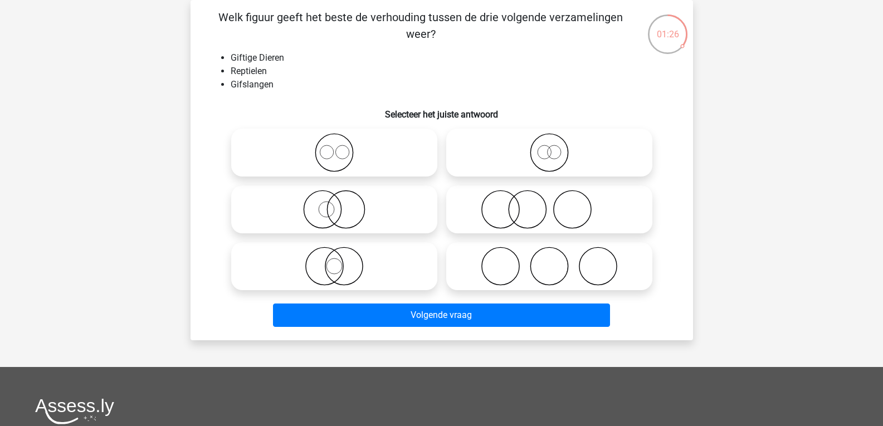
click at [362, 158] on icon at bounding box center [334, 152] width 197 height 39
click at [342, 147] on input "radio" at bounding box center [337, 143] width 7 height 7
radio input "true"
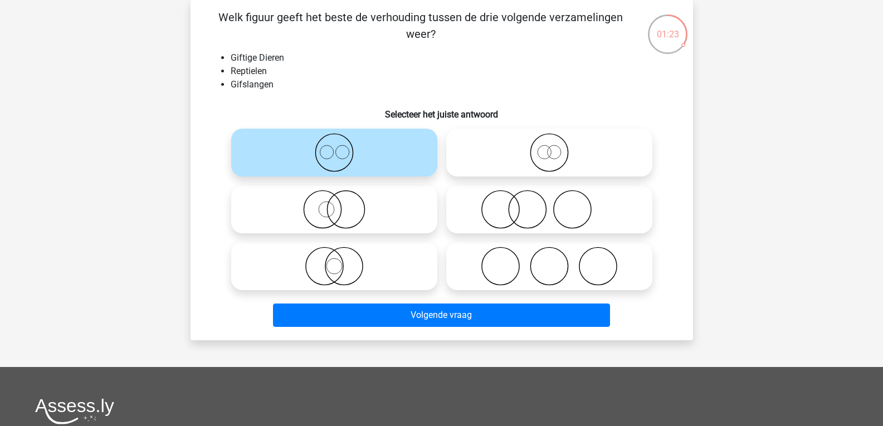
click at [488, 152] on icon at bounding box center [549, 152] width 197 height 39
click at [550, 147] on input "radio" at bounding box center [553, 143] width 7 height 7
radio input "true"
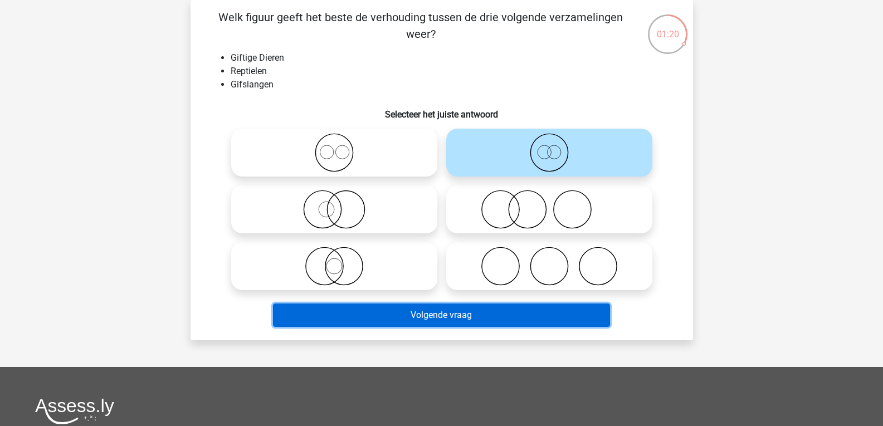
click at [419, 310] on button "Volgende vraag" at bounding box center [441, 315] width 337 height 23
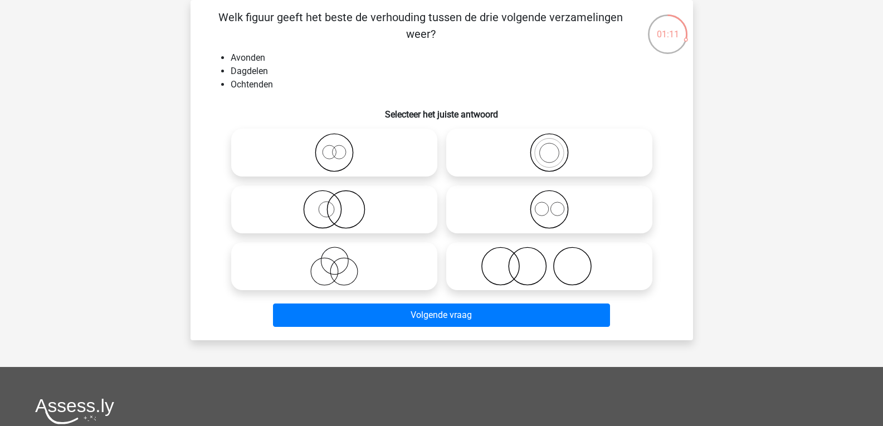
click at [545, 169] on icon at bounding box center [549, 152] width 197 height 39
click at [550, 147] on input "radio" at bounding box center [553, 143] width 7 height 7
radio input "true"
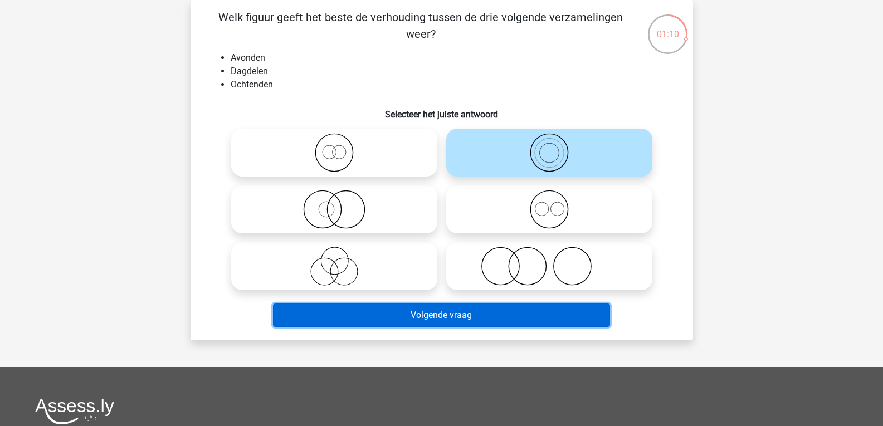
click at [418, 312] on button "Volgende vraag" at bounding box center [441, 315] width 337 height 23
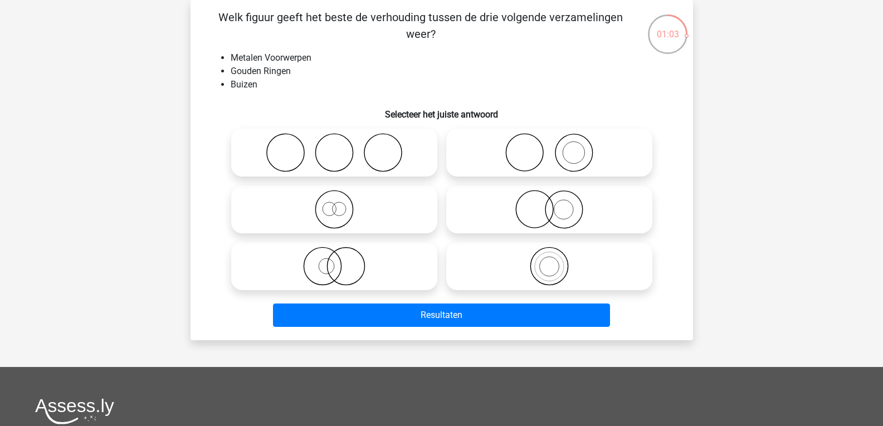
click at [442, 155] on div at bounding box center [549, 152] width 215 height 57
click at [417, 147] on icon at bounding box center [334, 152] width 197 height 39
click at [342, 147] on input "radio" at bounding box center [337, 143] width 7 height 7
radio input "true"
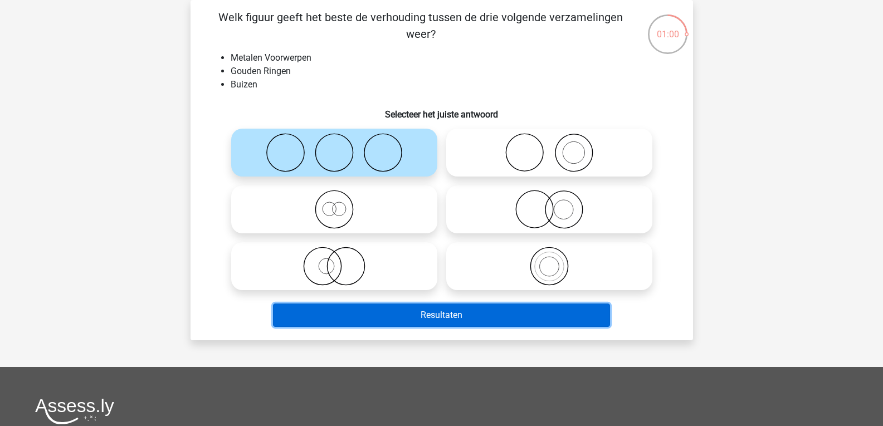
click at [466, 319] on button "Resultaten" at bounding box center [441, 315] width 337 height 23
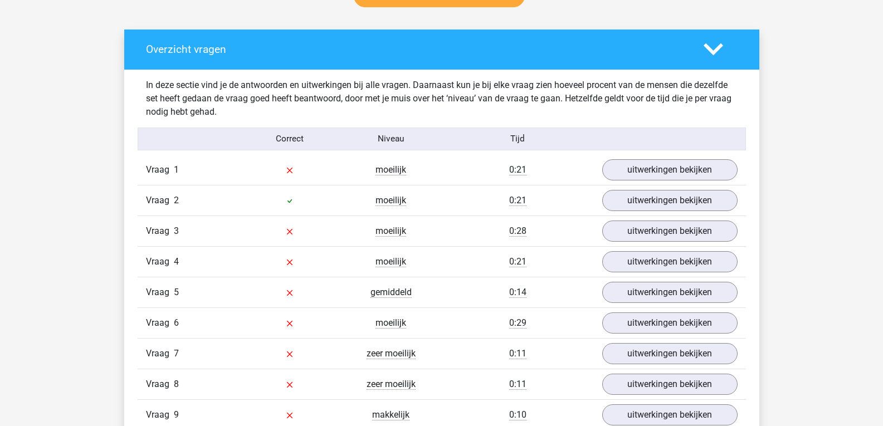
scroll to position [650, 0]
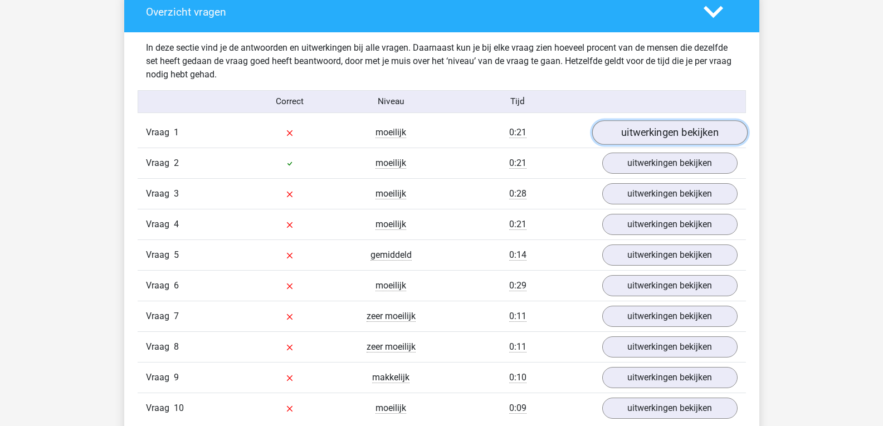
click at [633, 132] on link "uitwerkingen bekijken" at bounding box center [669, 132] width 155 height 25
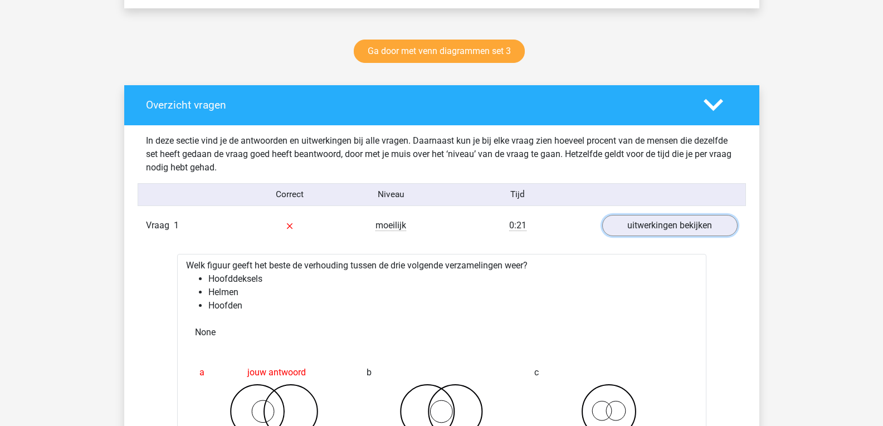
scroll to position [372, 0]
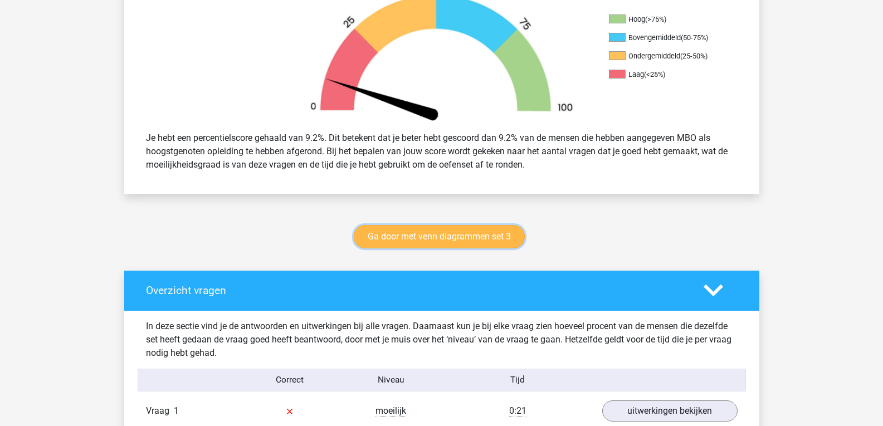
click at [444, 232] on link "Ga door met venn diagrammen set 3" at bounding box center [439, 236] width 171 height 23
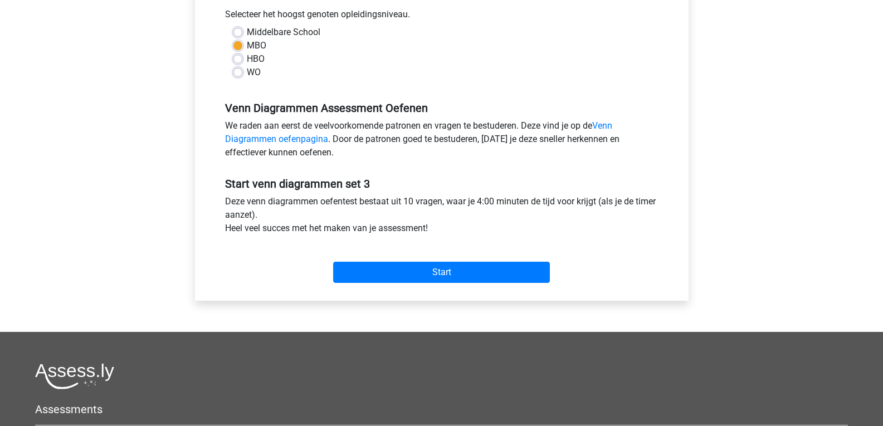
scroll to position [279, 0]
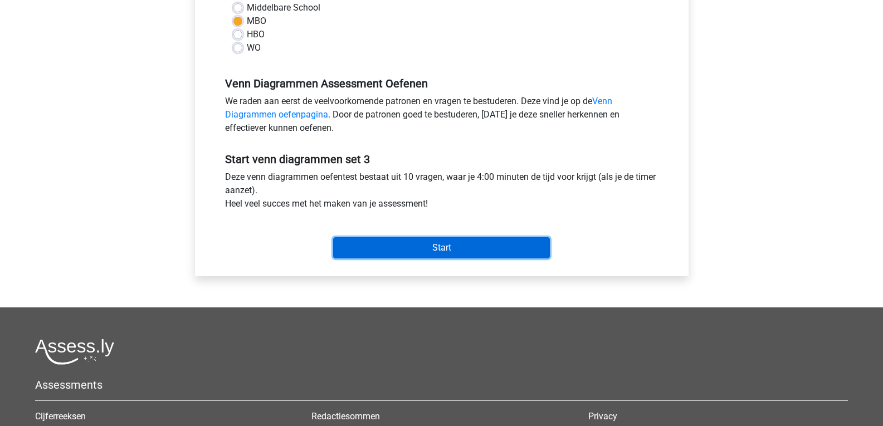
click at [382, 248] on input "Start" at bounding box center [441, 247] width 217 height 21
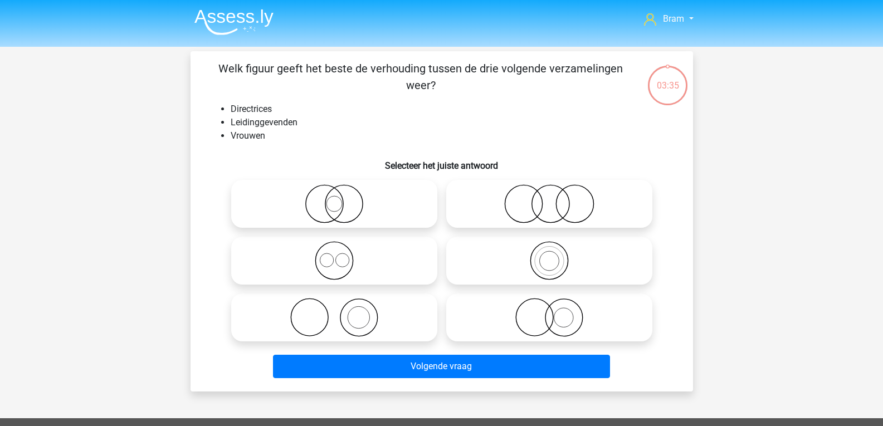
click at [513, 307] on icon at bounding box center [549, 317] width 197 height 39
click at [550, 307] on input "radio" at bounding box center [553, 308] width 7 height 7
radio input "true"
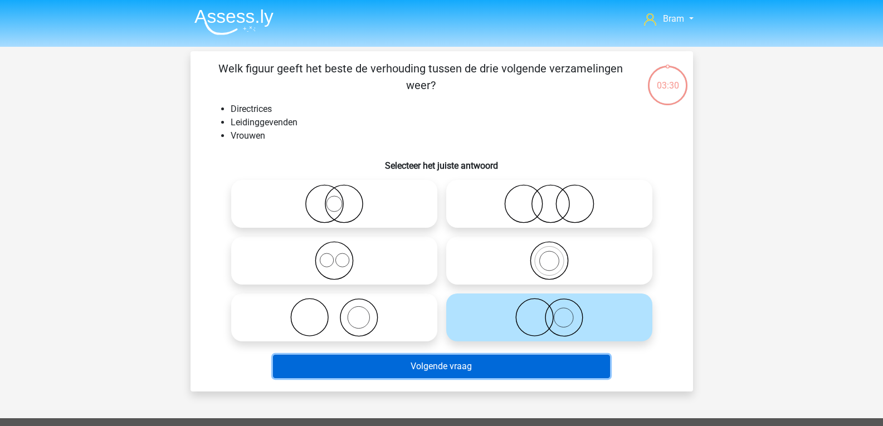
click at [505, 368] on button "Volgende vraag" at bounding box center [441, 366] width 337 height 23
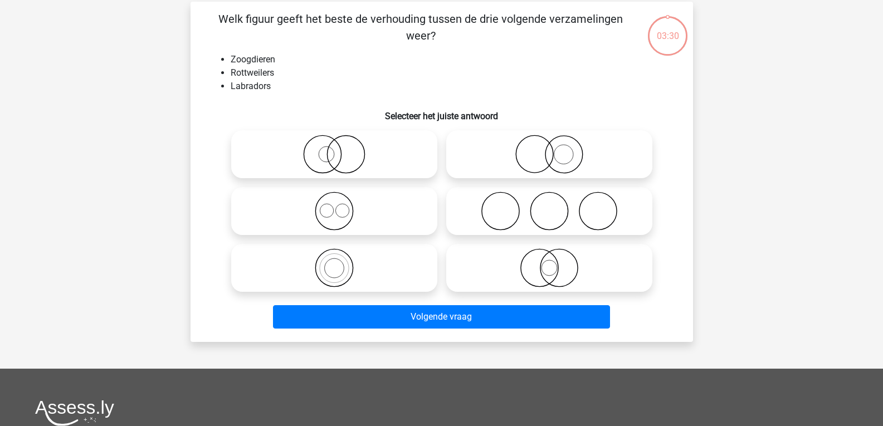
scroll to position [51, 0]
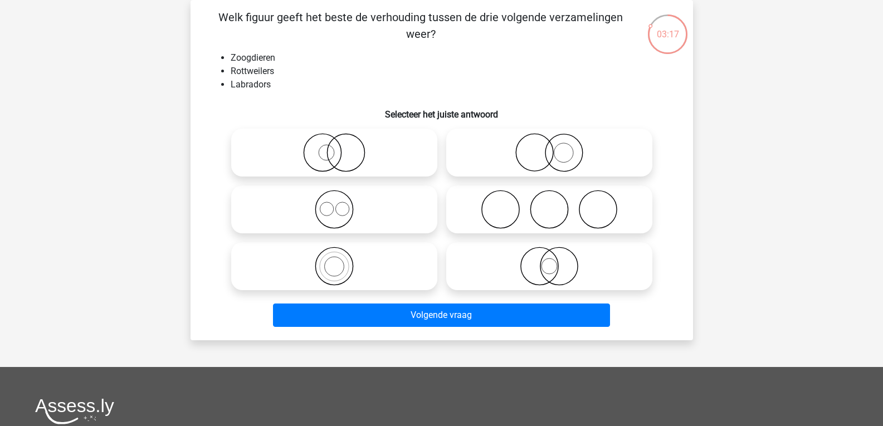
click at [573, 163] on icon at bounding box center [549, 152] width 197 height 39
click at [557, 147] on input "radio" at bounding box center [553, 143] width 7 height 7
radio input "true"
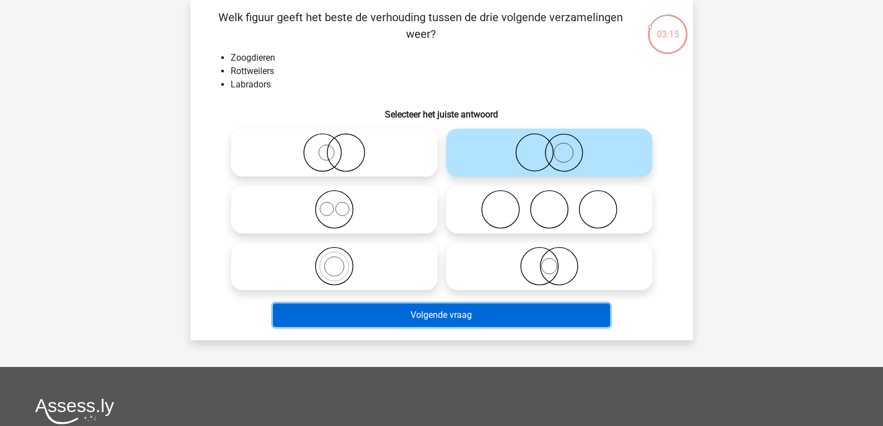
click at [574, 306] on button "Volgende vraag" at bounding box center [441, 315] width 337 height 23
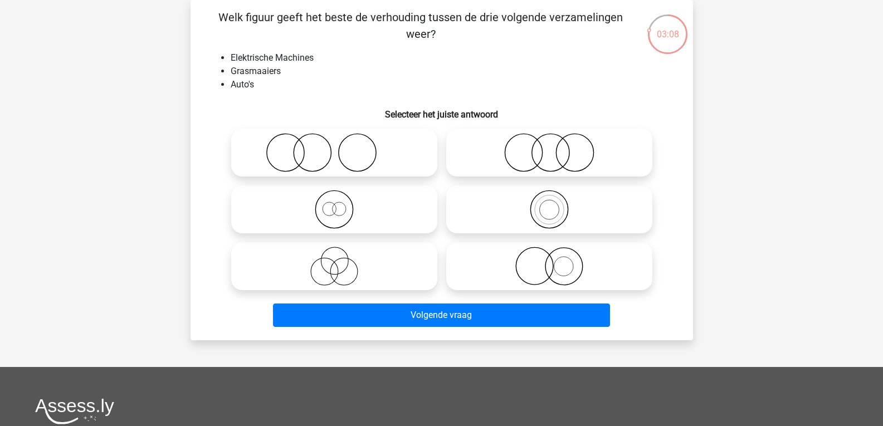
click at [318, 132] on label at bounding box center [334, 153] width 206 height 48
click at [334, 140] on input "radio" at bounding box center [337, 143] width 7 height 7
radio input "true"
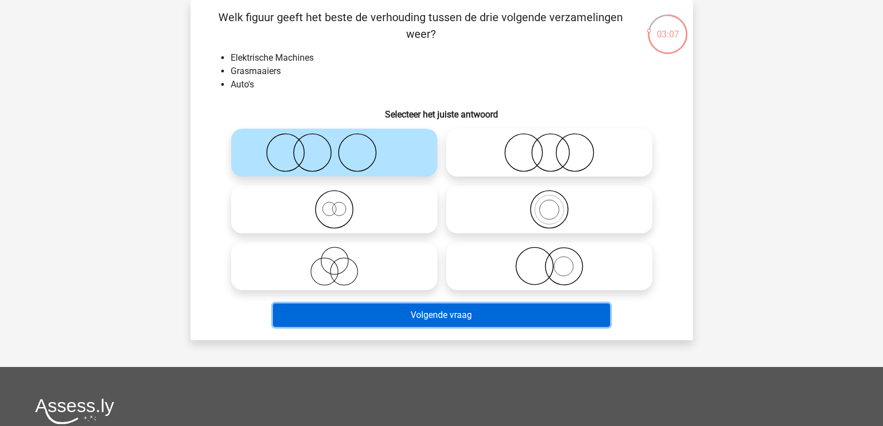
click at [342, 313] on button "Volgende vraag" at bounding box center [441, 315] width 337 height 23
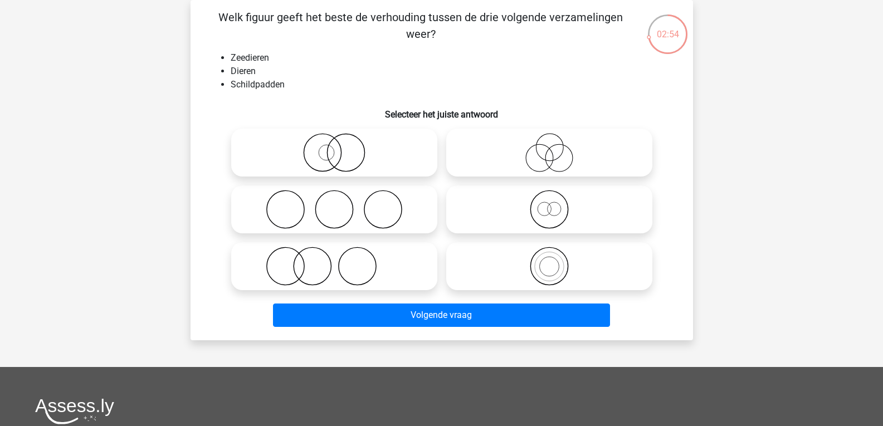
click at [516, 152] on icon at bounding box center [549, 152] width 197 height 39
click at [550, 147] on input "radio" at bounding box center [553, 143] width 7 height 7
radio input "true"
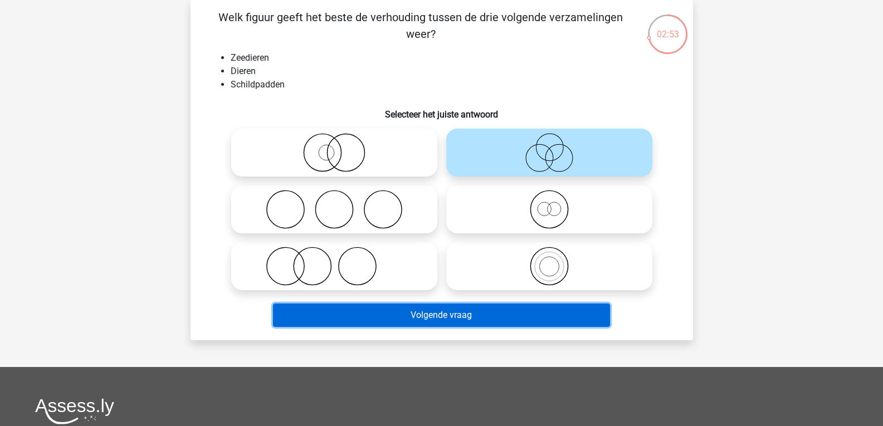
click at [524, 319] on button "Volgende vraag" at bounding box center [441, 315] width 337 height 23
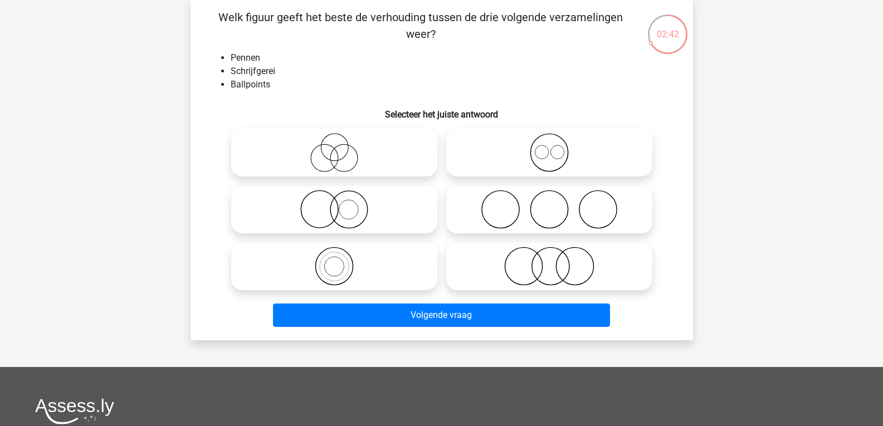
click at [525, 163] on icon at bounding box center [549, 152] width 197 height 39
click at [550, 147] on input "radio" at bounding box center [553, 143] width 7 height 7
radio input "true"
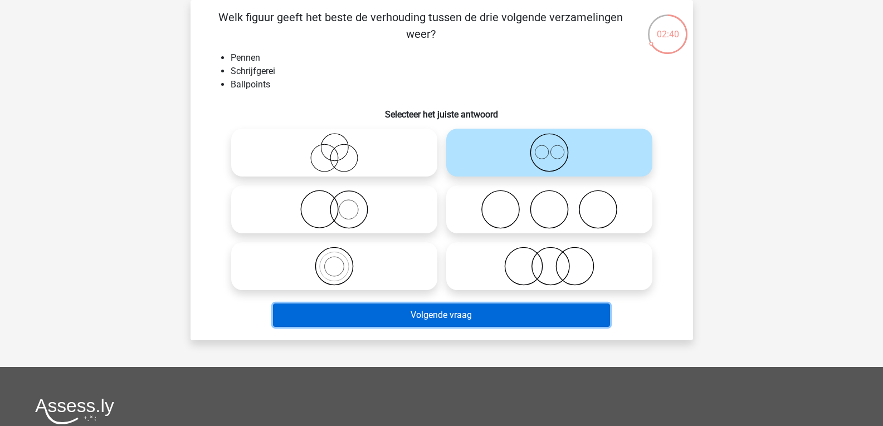
click at [506, 319] on button "Volgende vraag" at bounding box center [441, 315] width 337 height 23
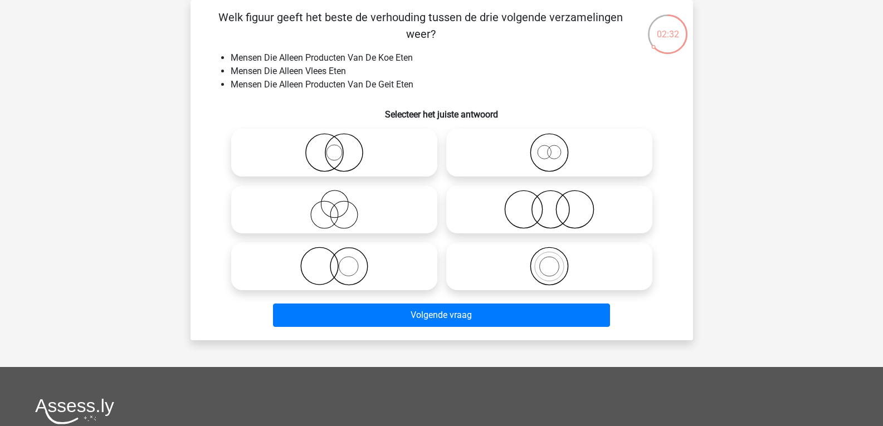
click at [490, 278] on icon at bounding box center [549, 266] width 197 height 39
click at [550, 261] on input "radio" at bounding box center [553, 257] width 7 height 7
radio input "true"
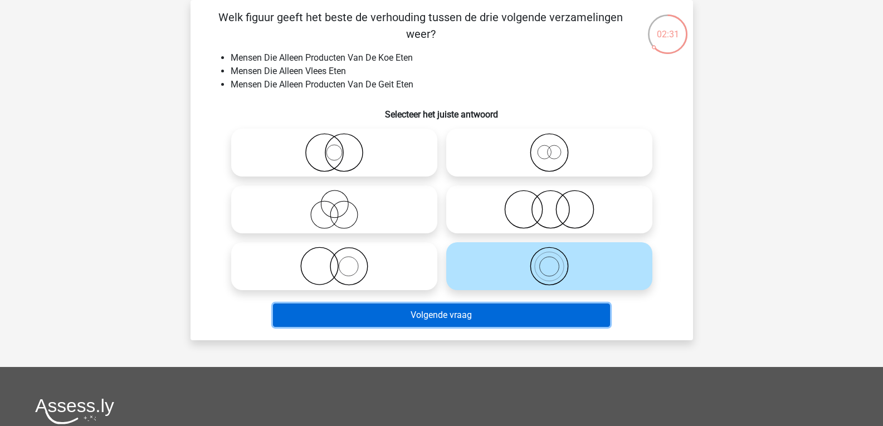
click at [485, 327] on button "Volgende vraag" at bounding box center [441, 315] width 337 height 23
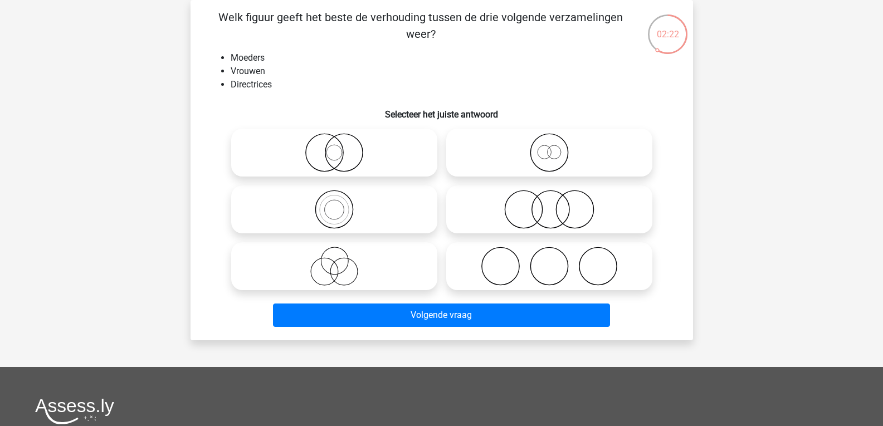
click at [390, 136] on icon at bounding box center [334, 152] width 197 height 39
click at [342, 140] on input "radio" at bounding box center [337, 143] width 7 height 7
radio input "true"
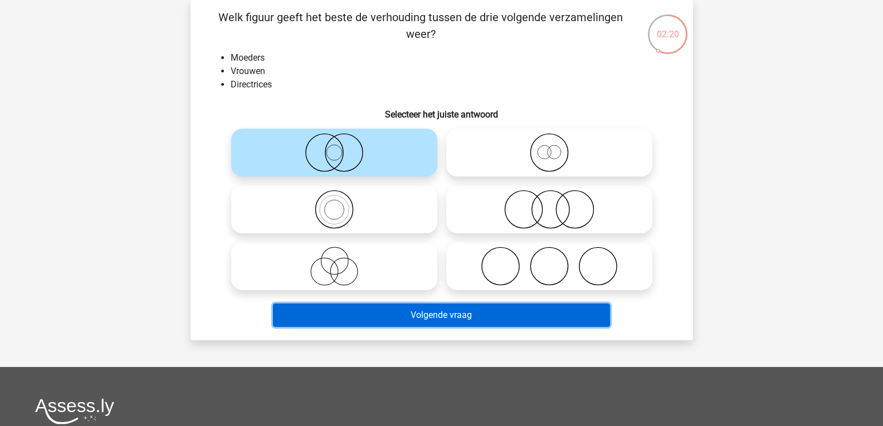
click at [428, 313] on button "Volgende vraag" at bounding box center [441, 315] width 337 height 23
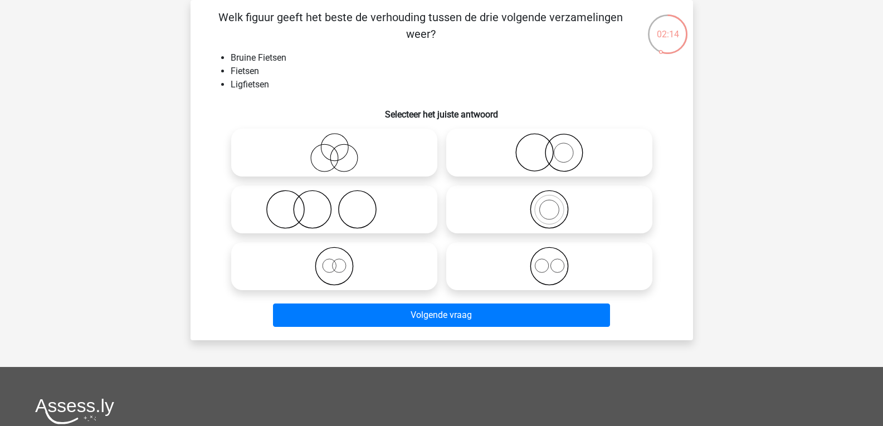
click at [368, 153] on icon at bounding box center [334, 152] width 197 height 39
click at [342, 147] on input "radio" at bounding box center [337, 143] width 7 height 7
radio input "true"
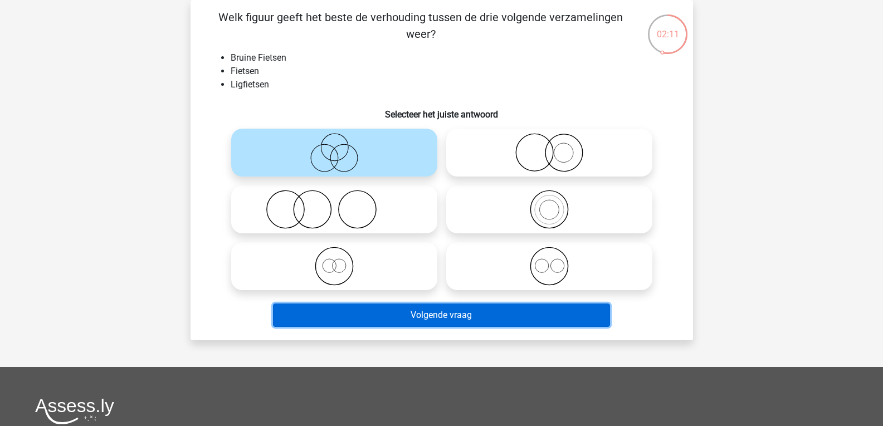
click at [406, 314] on button "Volgende vraag" at bounding box center [441, 315] width 337 height 23
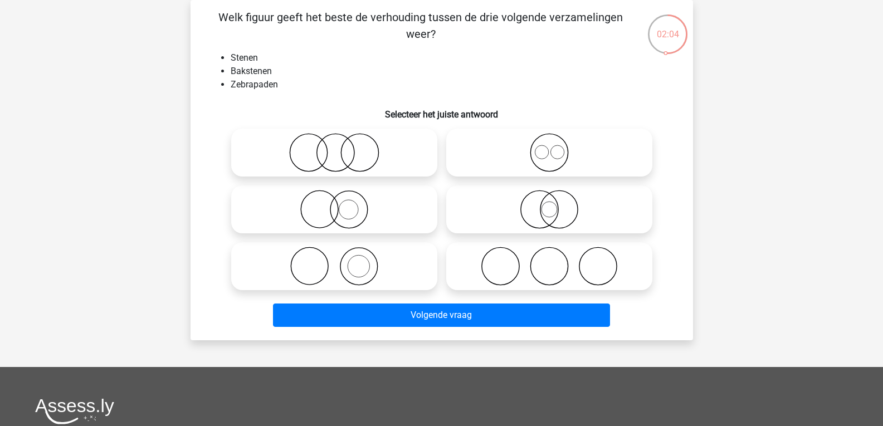
click at [352, 278] on icon at bounding box center [334, 266] width 197 height 39
click at [342, 261] on input "radio" at bounding box center [337, 257] width 7 height 7
radio input "true"
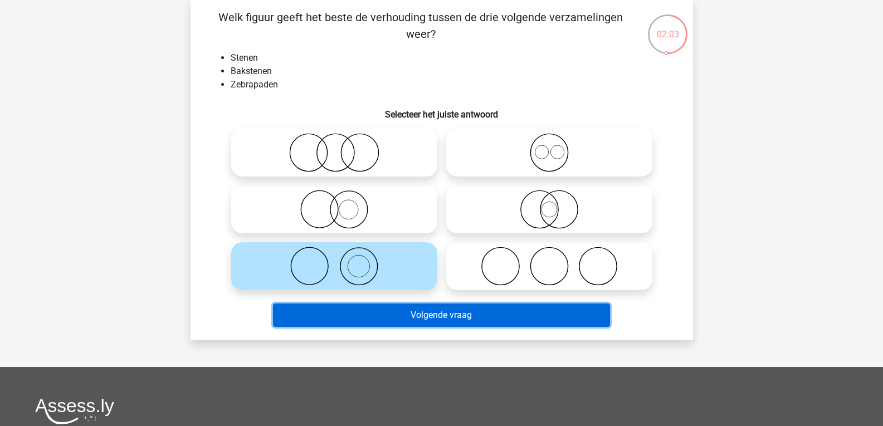
click at [348, 309] on button "Volgende vraag" at bounding box center [441, 315] width 337 height 23
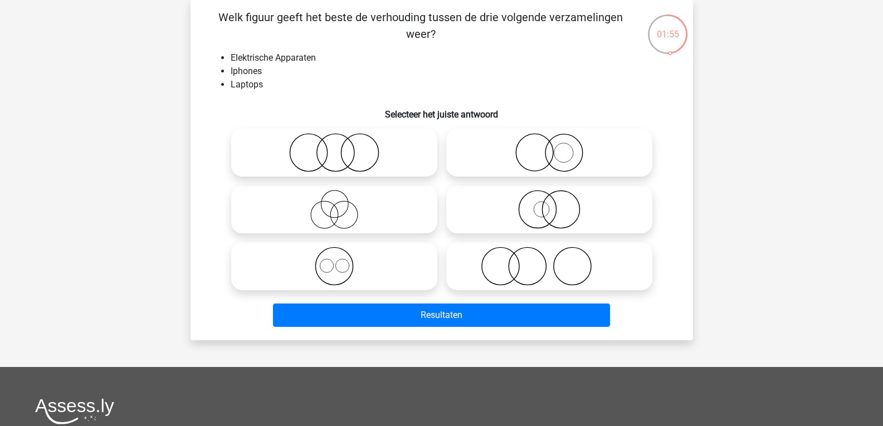
click at [386, 265] on icon at bounding box center [334, 266] width 197 height 39
click at [342, 261] on input "radio" at bounding box center [337, 257] width 7 height 7
radio input "true"
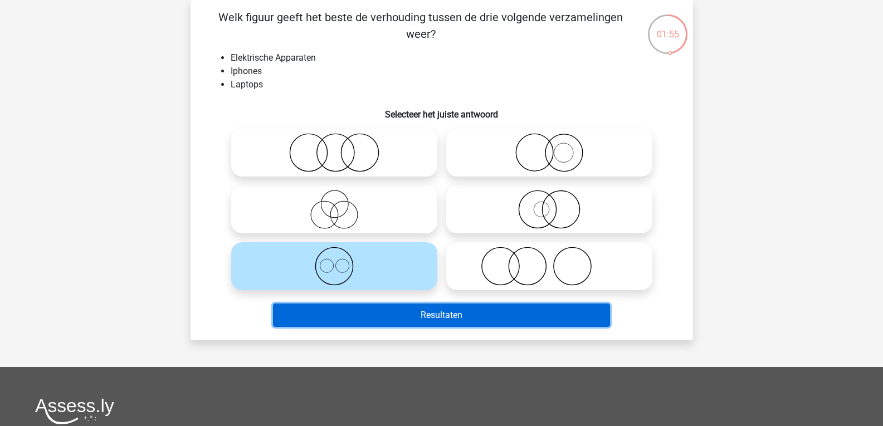
click at [406, 319] on button "Resultaten" at bounding box center [441, 315] width 337 height 23
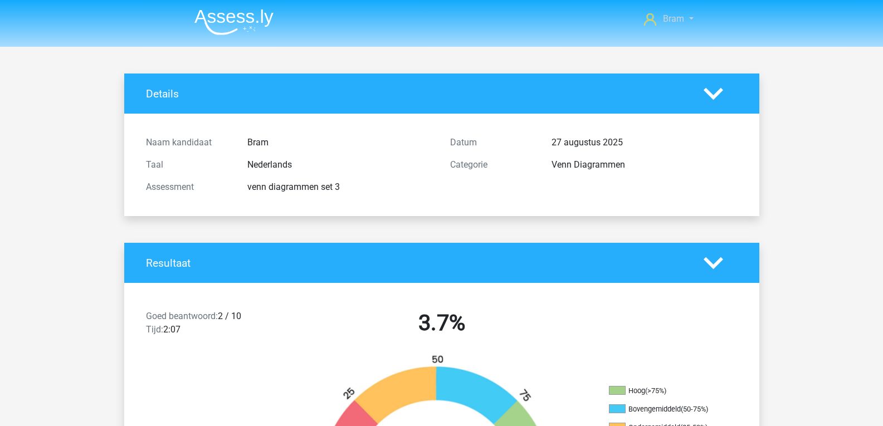
click at [668, 22] on span "Bram" at bounding box center [673, 18] width 21 height 11
click at [673, 20] on span "Bram" at bounding box center [673, 18] width 21 height 11
click at [723, 98] on icon at bounding box center [714, 94] width 20 height 20
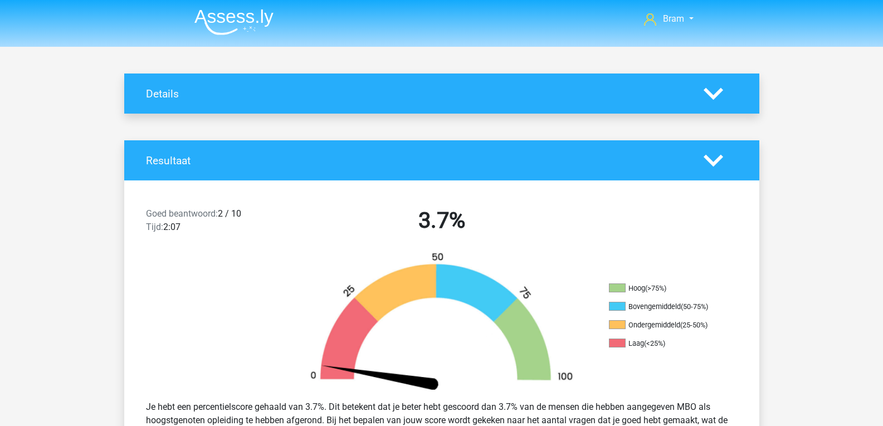
click at [693, 165] on div "Resultaat" at bounding box center [417, 160] width 558 height 13
click at [726, 163] on div at bounding box center [721, 161] width 51 height 20
click at [720, 156] on polygon at bounding box center [714, 160] width 20 height 12
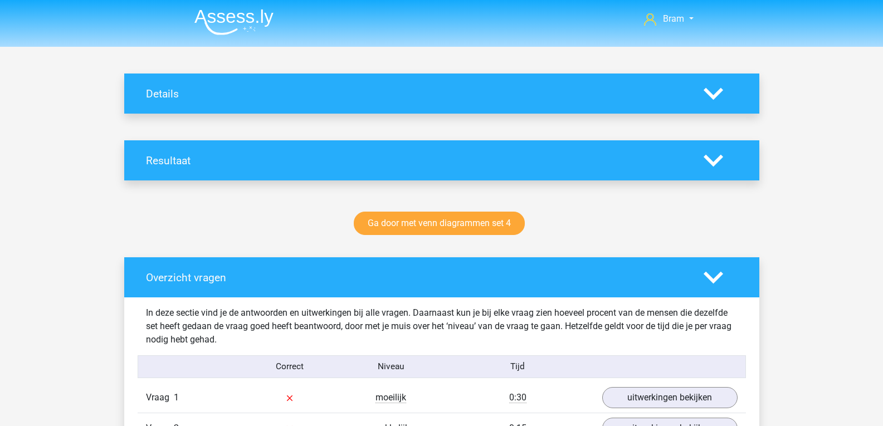
click at [175, 101] on div "Details" at bounding box center [441, 94] width 635 height 40
click at [707, 98] on icon at bounding box center [714, 94] width 20 height 20
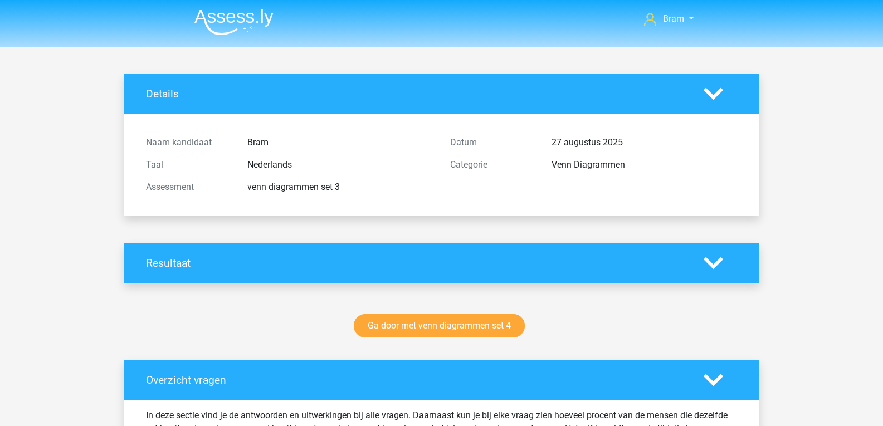
click at [713, 89] on icon at bounding box center [714, 94] width 20 height 20
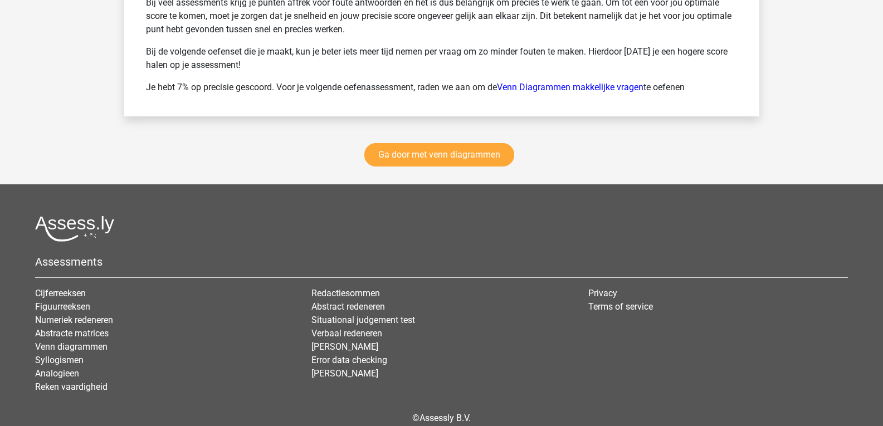
scroll to position [1260, 0]
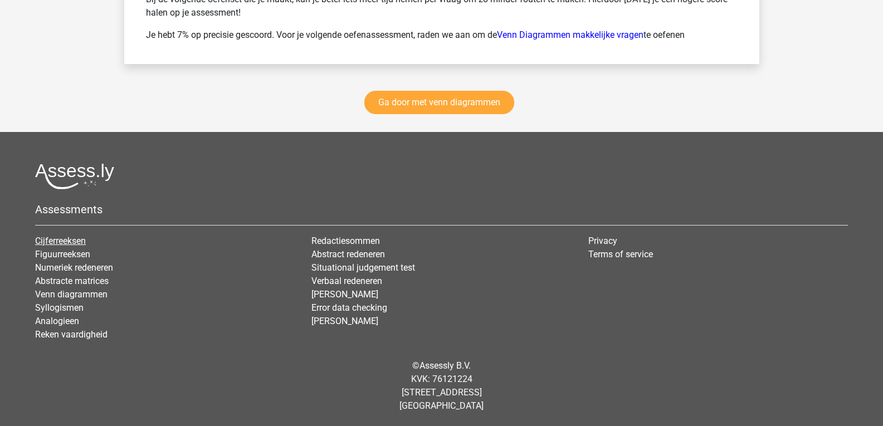
click at [76, 237] on link "Cijferreeksen" at bounding box center [60, 241] width 51 height 11
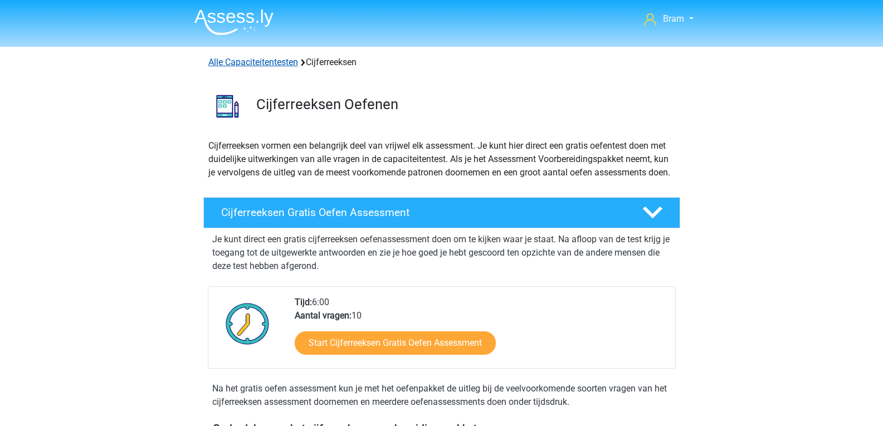
click at [252, 59] on link "Alle Capaciteitentesten" at bounding box center [253, 62] width 90 height 11
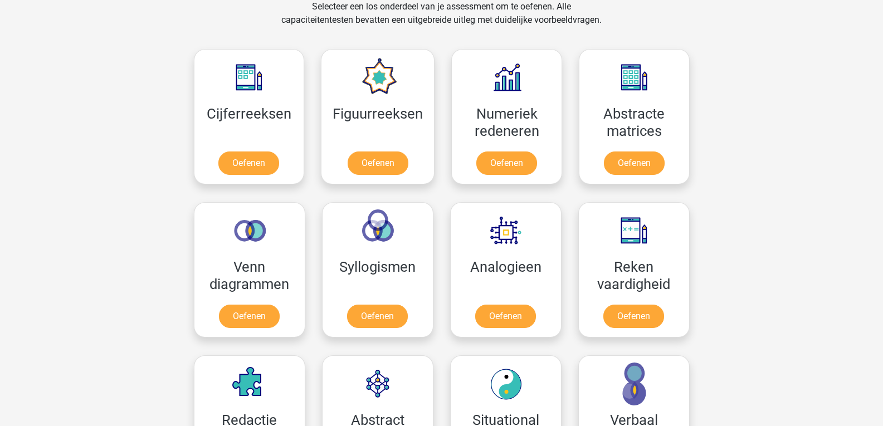
scroll to position [474, 0]
